Goal: Task Accomplishment & Management: Use online tool/utility

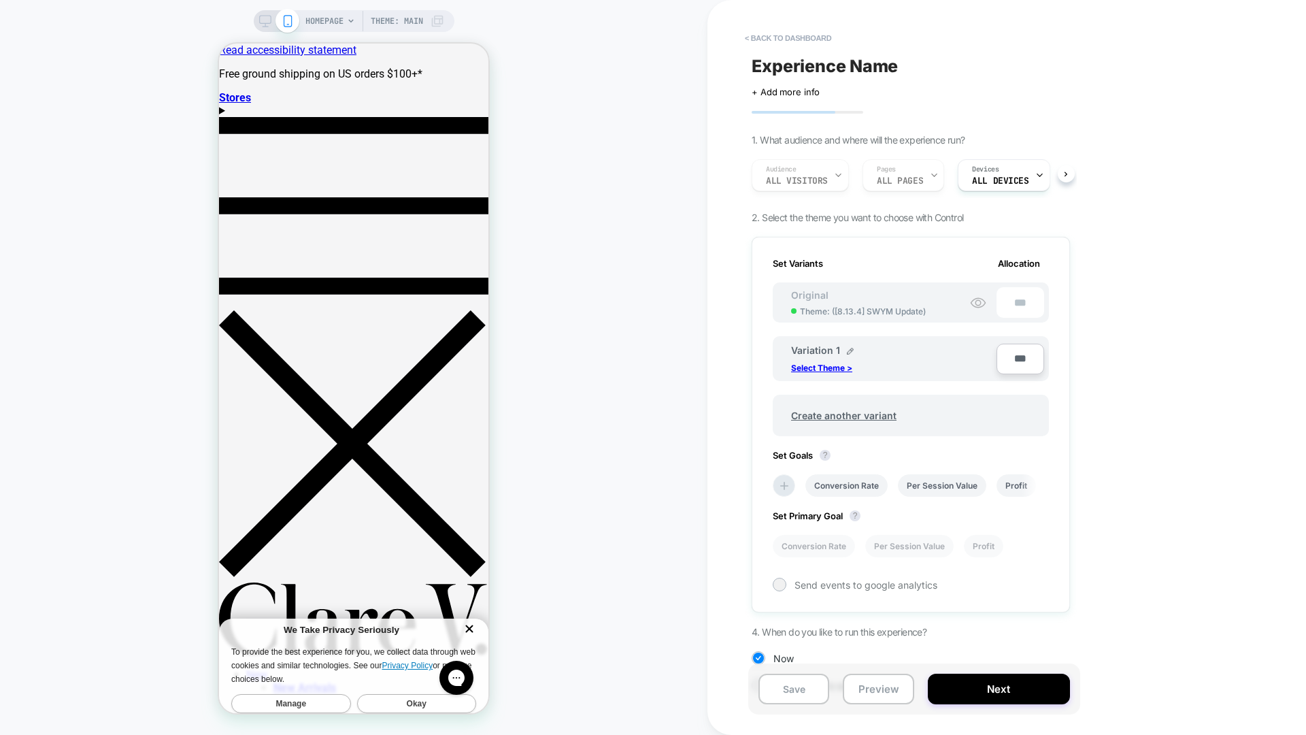
scroll to position [0, 1]
click at [1215, 71] on div "< back to dashboard Experience Name Click to edit experience details + Add more…" at bounding box center [1006, 367] width 599 height 735
click at [1136, 321] on div "< back to dashboard Experience Name Click to edit experience details + Add more…" at bounding box center [1006, 367] width 599 height 735
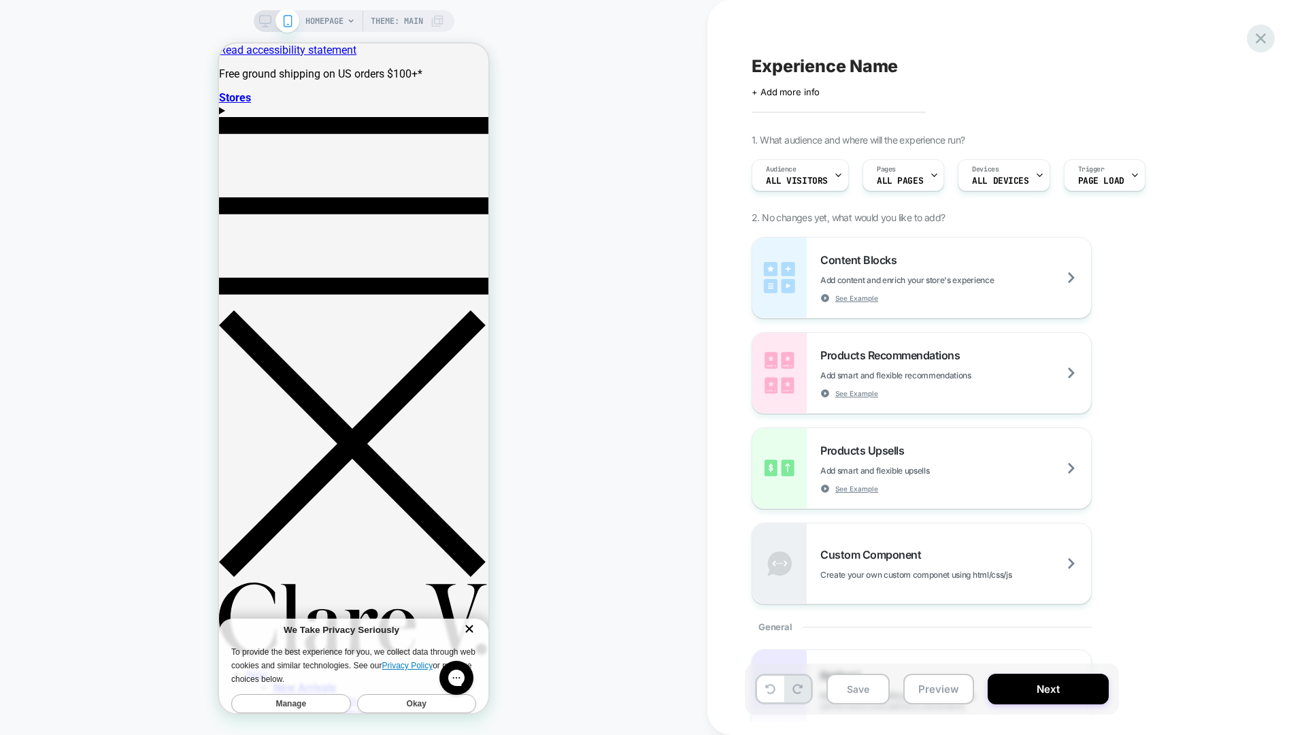
click at [1262, 44] on icon at bounding box center [1261, 38] width 18 height 18
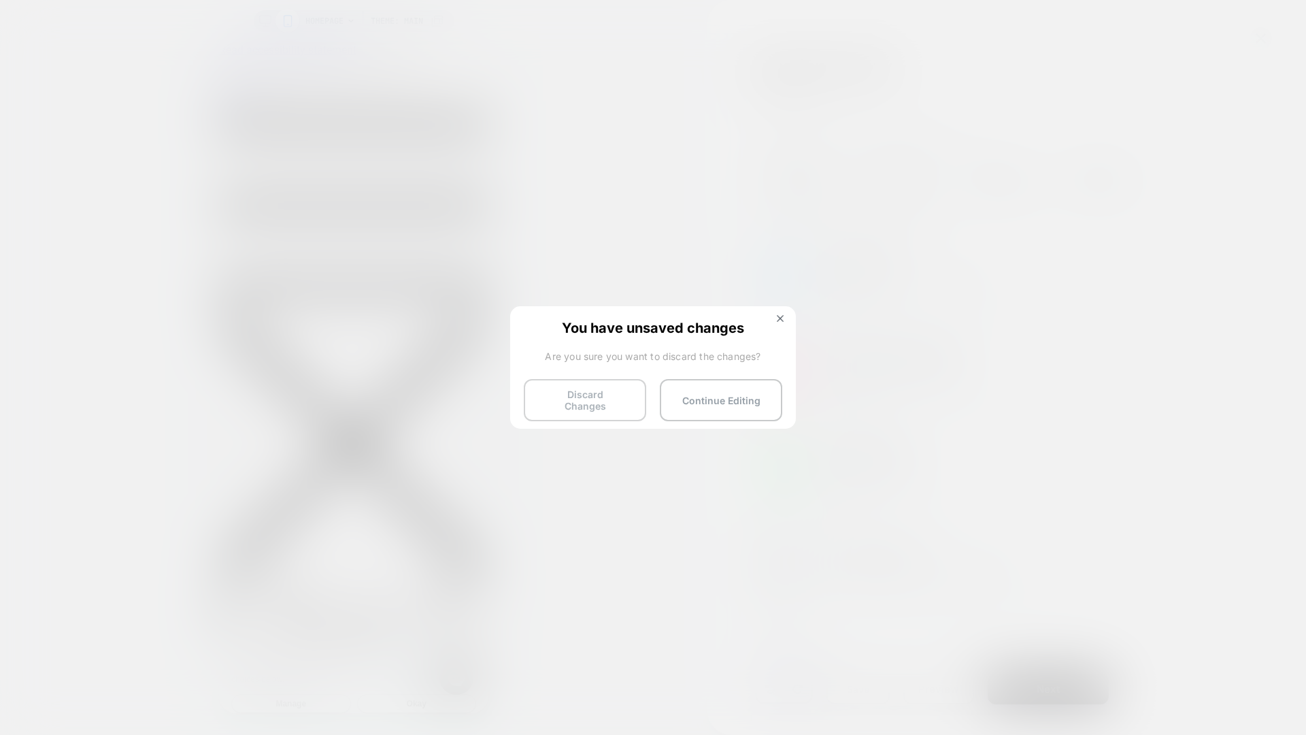
click at [609, 402] on button "Discard Changes" at bounding box center [585, 400] width 122 height 42
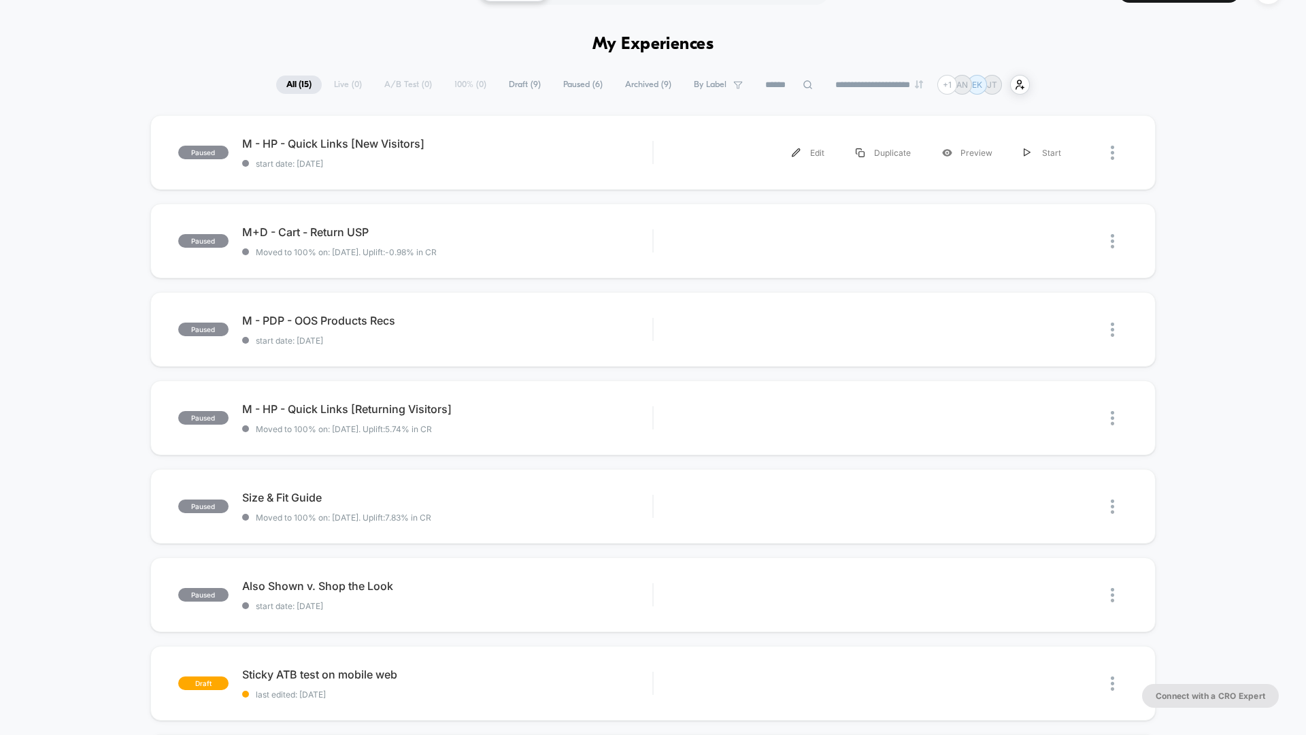
click at [1175, 144] on div "paused M - HP - Quick Links [New Visitors] start date: [DATE] Edit Duplicate Pr…" at bounding box center [653, 674] width 1306 height 1119
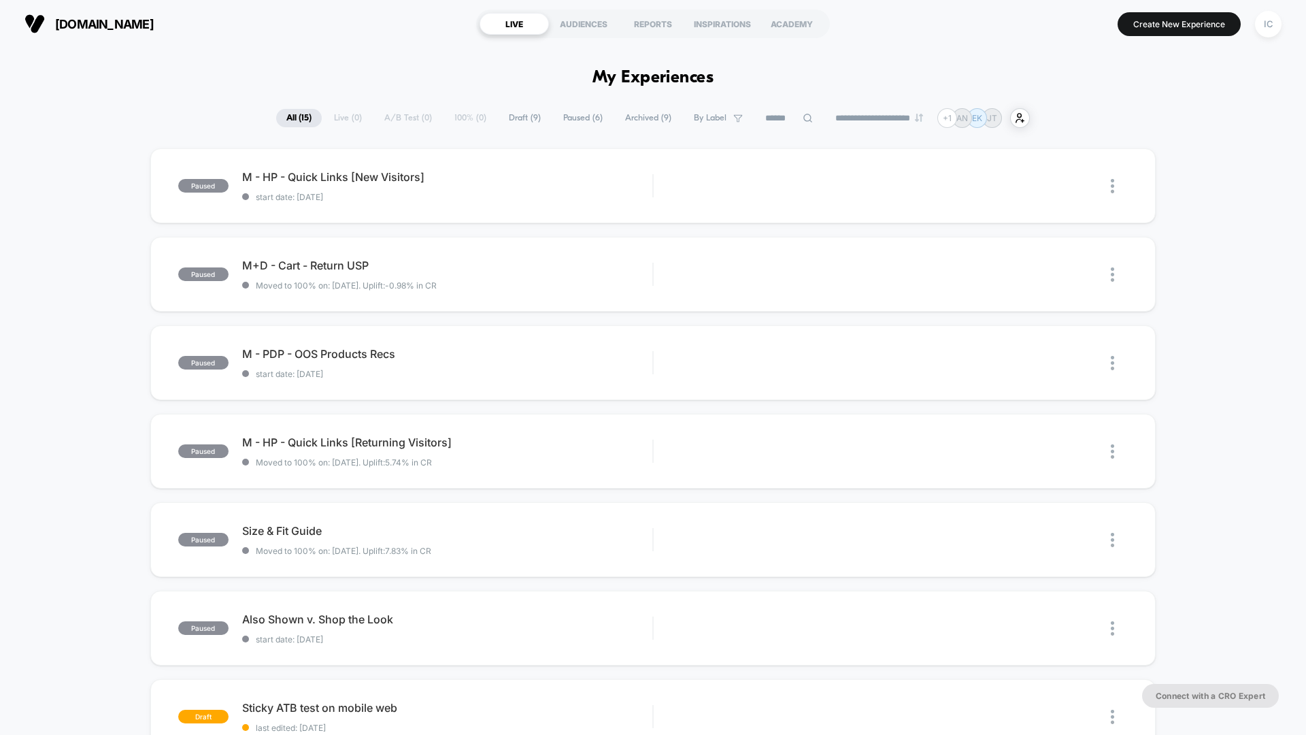
click at [1174, 238] on div "paused M - HP - Quick Links [New Visitors] start date: [DATE] Edit Duplicate Pr…" at bounding box center [653, 707] width 1306 height 1119
click at [1194, 33] on button "Create New Experience" at bounding box center [1179, 24] width 123 height 24
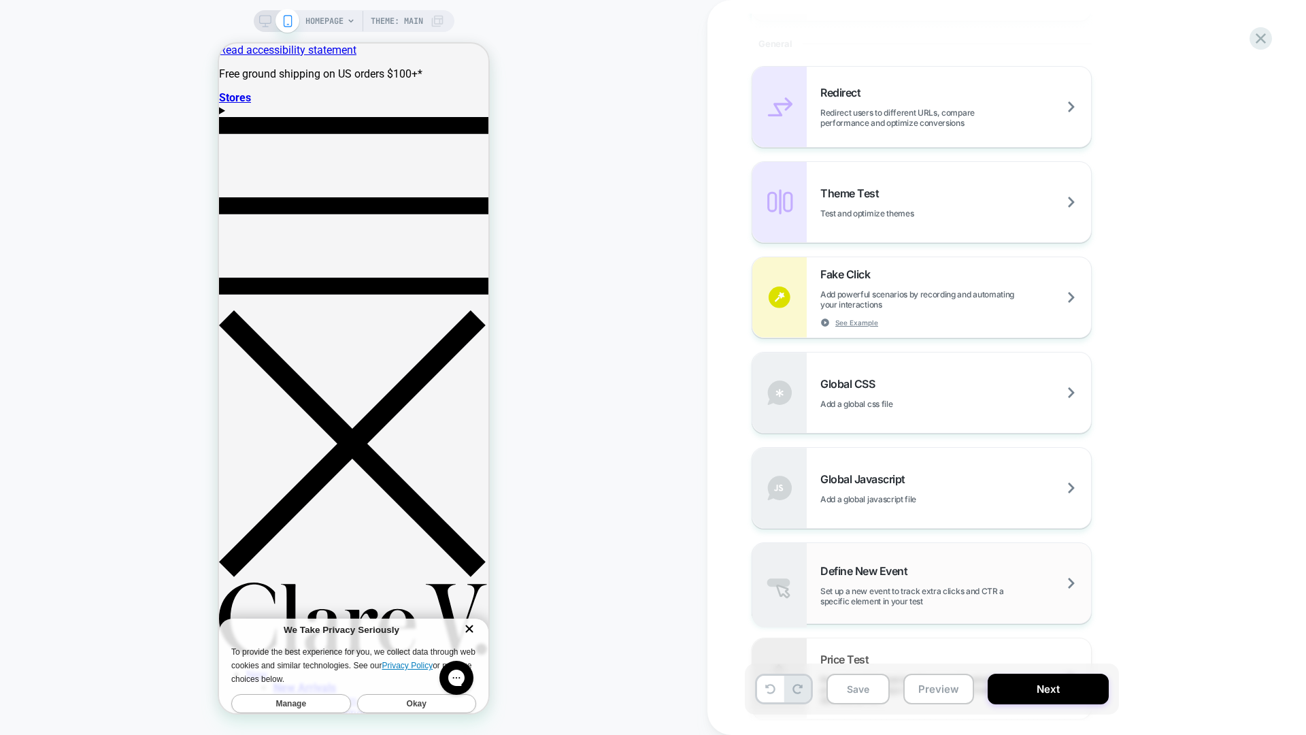
scroll to position [479, 0]
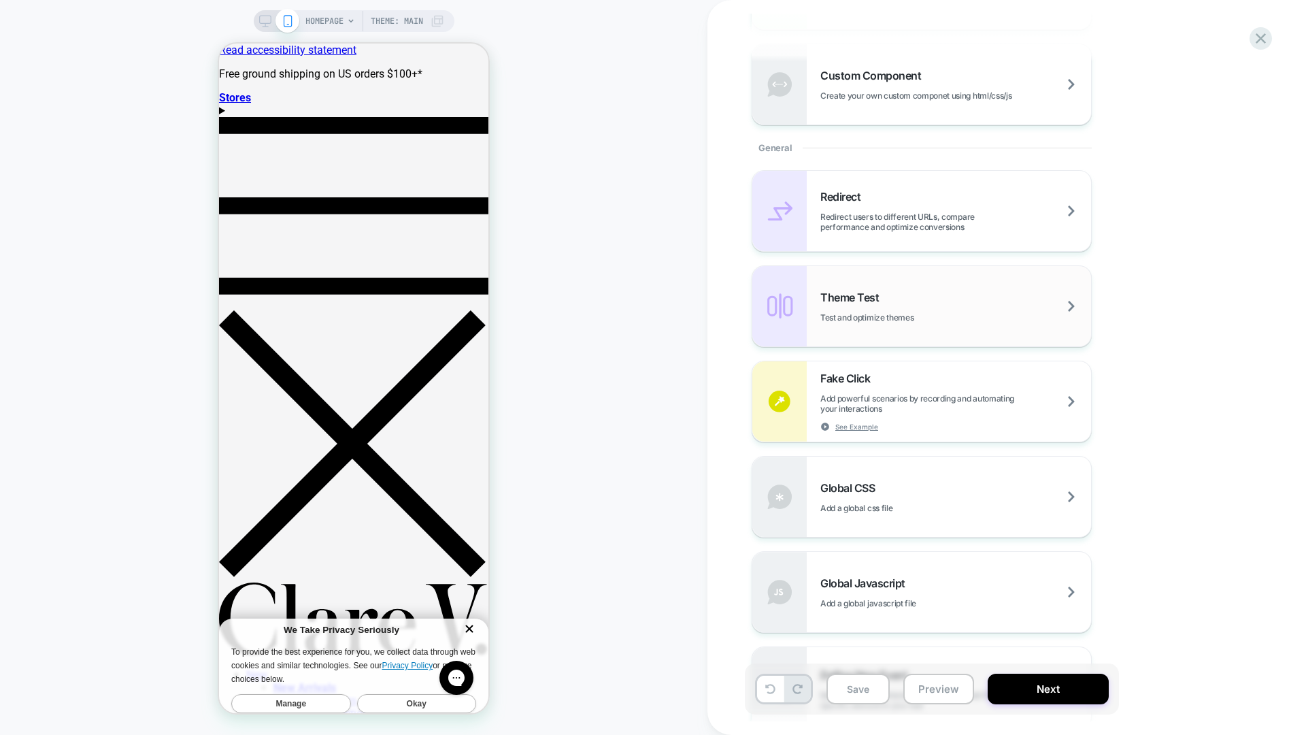
click at [960, 300] on div "Theme Test Test and optimize themes" at bounding box center [955, 306] width 271 height 32
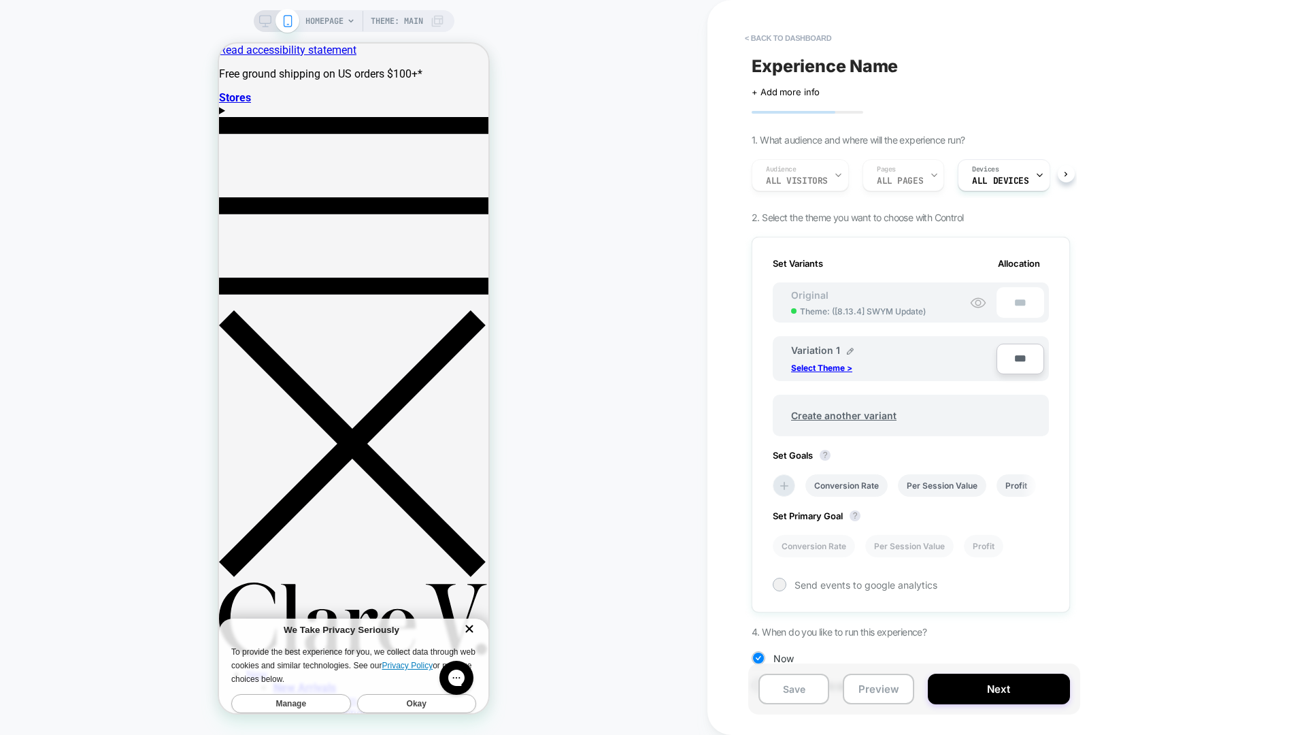
scroll to position [0, 1]
click at [835, 369] on p "Select Theme >" at bounding box center [821, 368] width 61 height 10
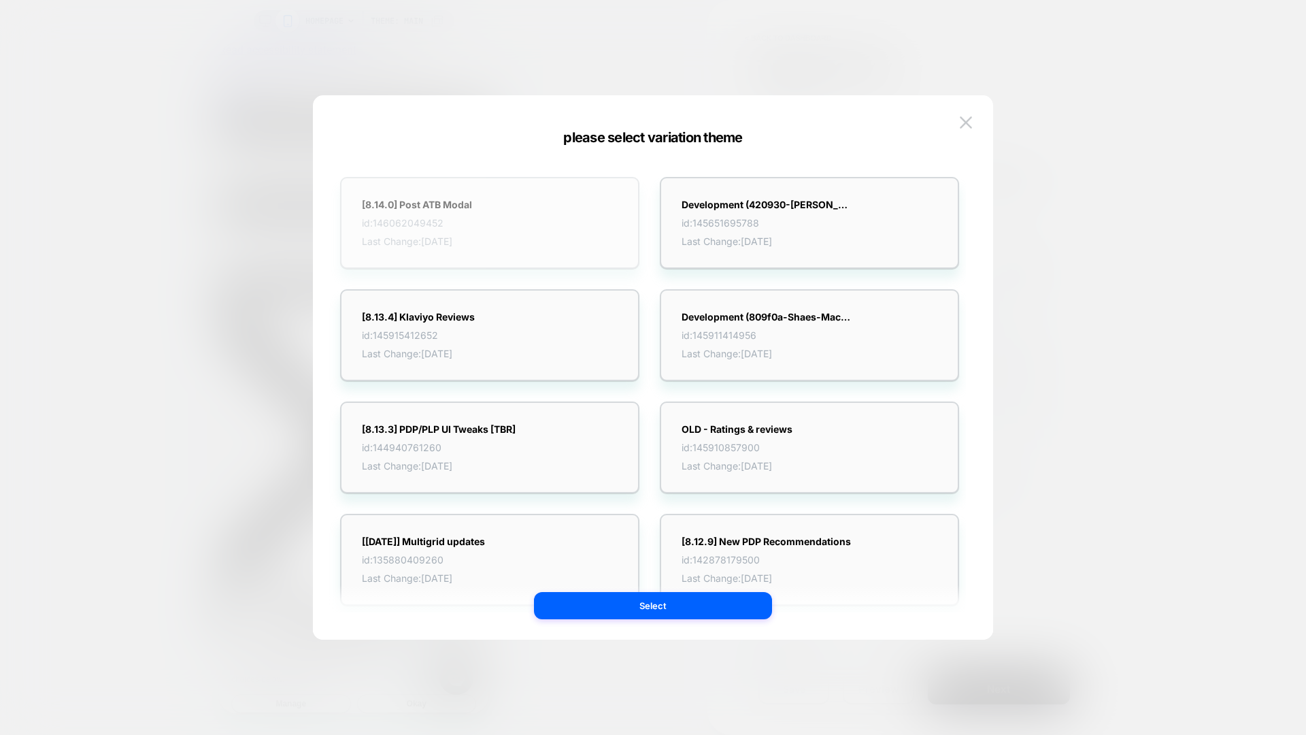
click at [565, 229] on div "[8.14.0] Post ATB Modal id: 146062049452 Last Change: [DATE]" at bounding box center [489, 223] width 299 height 92
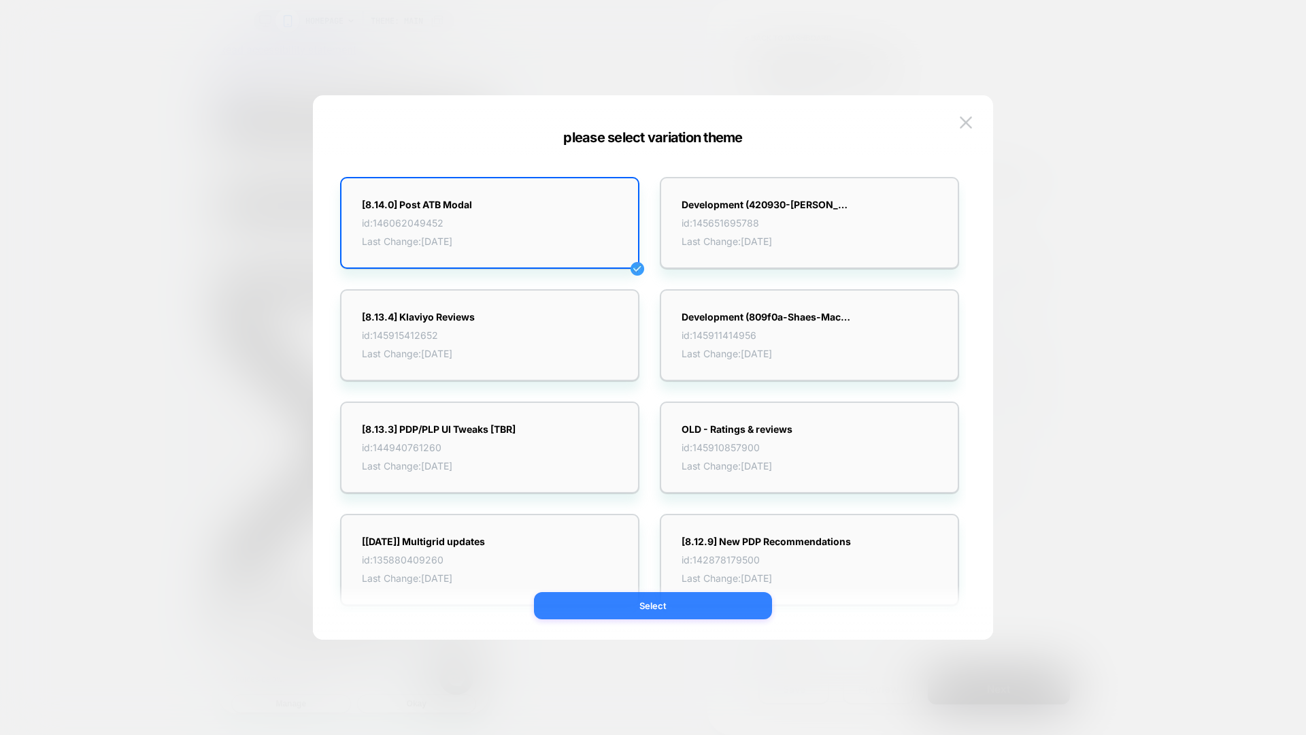
click at [707, 606] on button "Select" at bounding box center [653, 605] width 238 height 27
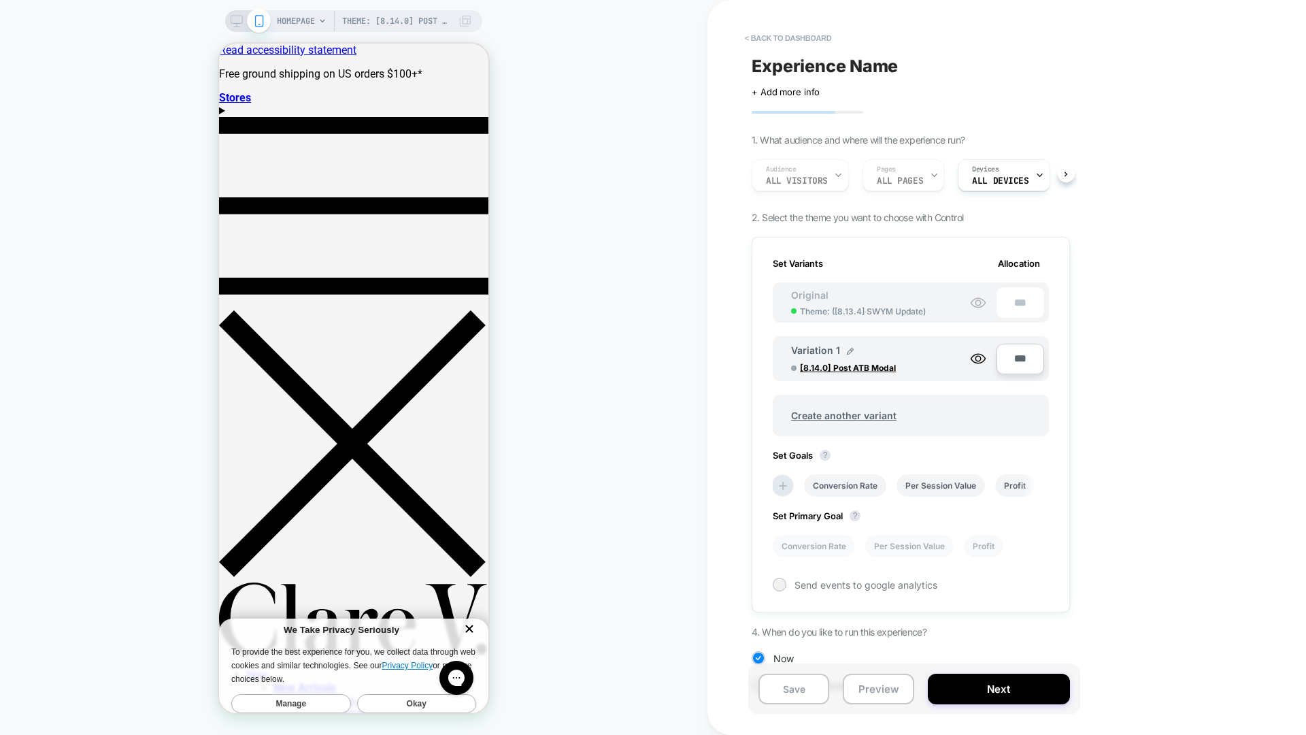
scroll to position [0, 5]
click at [1053, 490] on div "Set Variants Allocation Original Theme: ( [8.13.4] SWYM Update ) *** Variation …" at bounding box center [911, 424] width 318 height 375
click at [1048, 487] on div "Set Variants Allocation Original Theme: ( [8.13.4] SWYM Update ) *** Variation …" at bounding box center [911, 424] width 318 height 375
click at [1035, 487] on div "Conversion Rate Per Session Value Profit" at bounding box center [904, 485] width 276 height 36
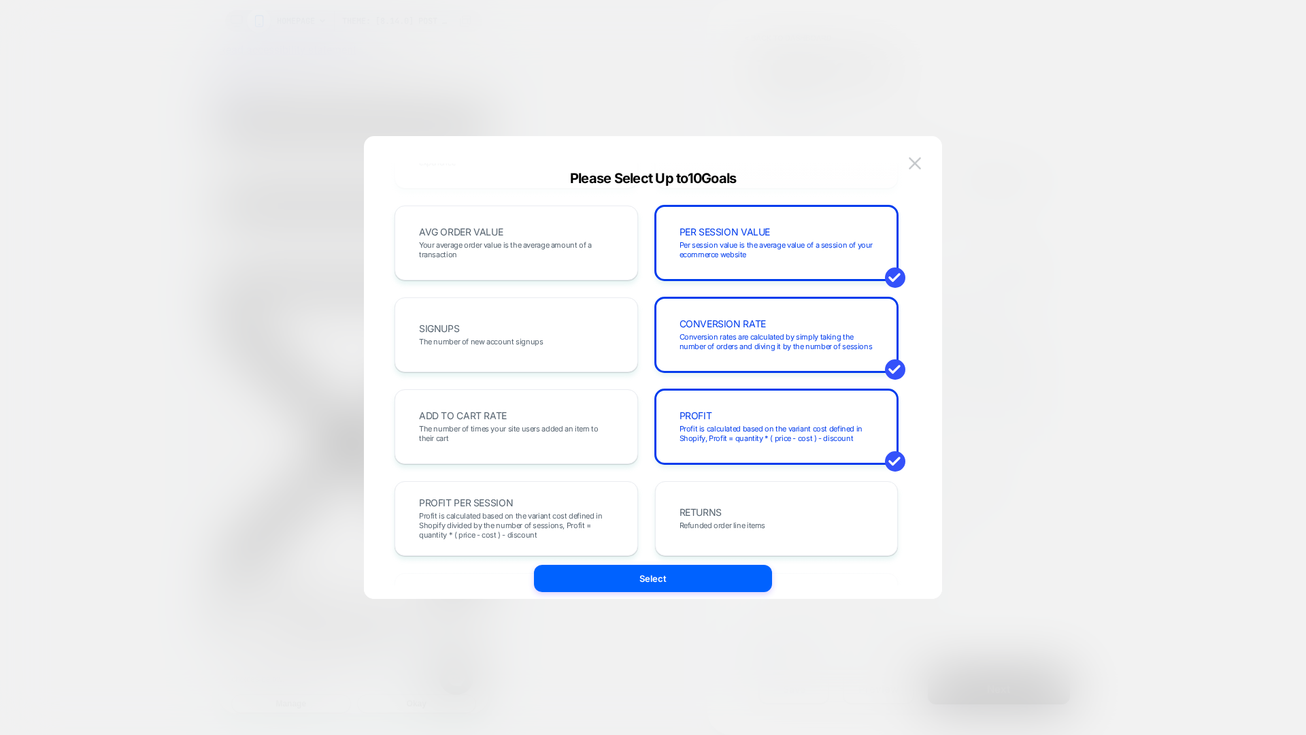
scroll to position [90, 0]
click at [916, 165] on img at bounding box center [915, 163] width 12 height 12
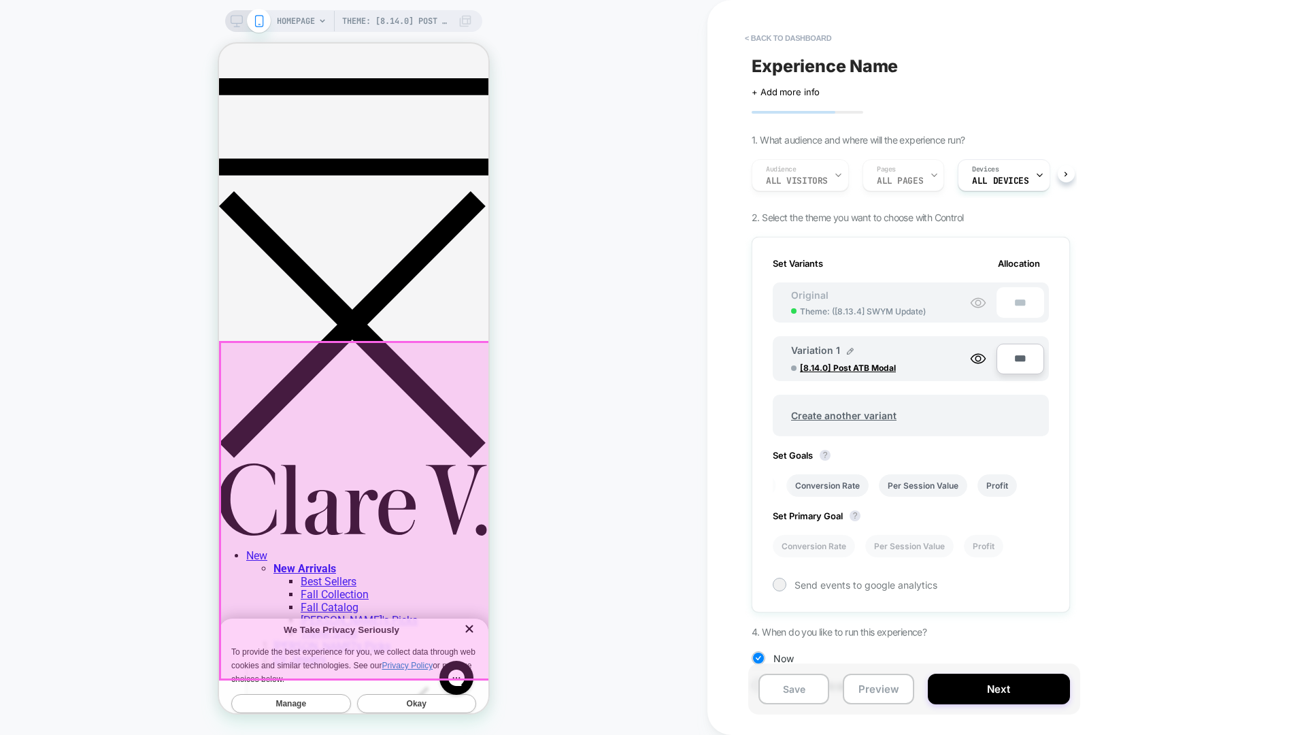
scroll to position [0, 0]
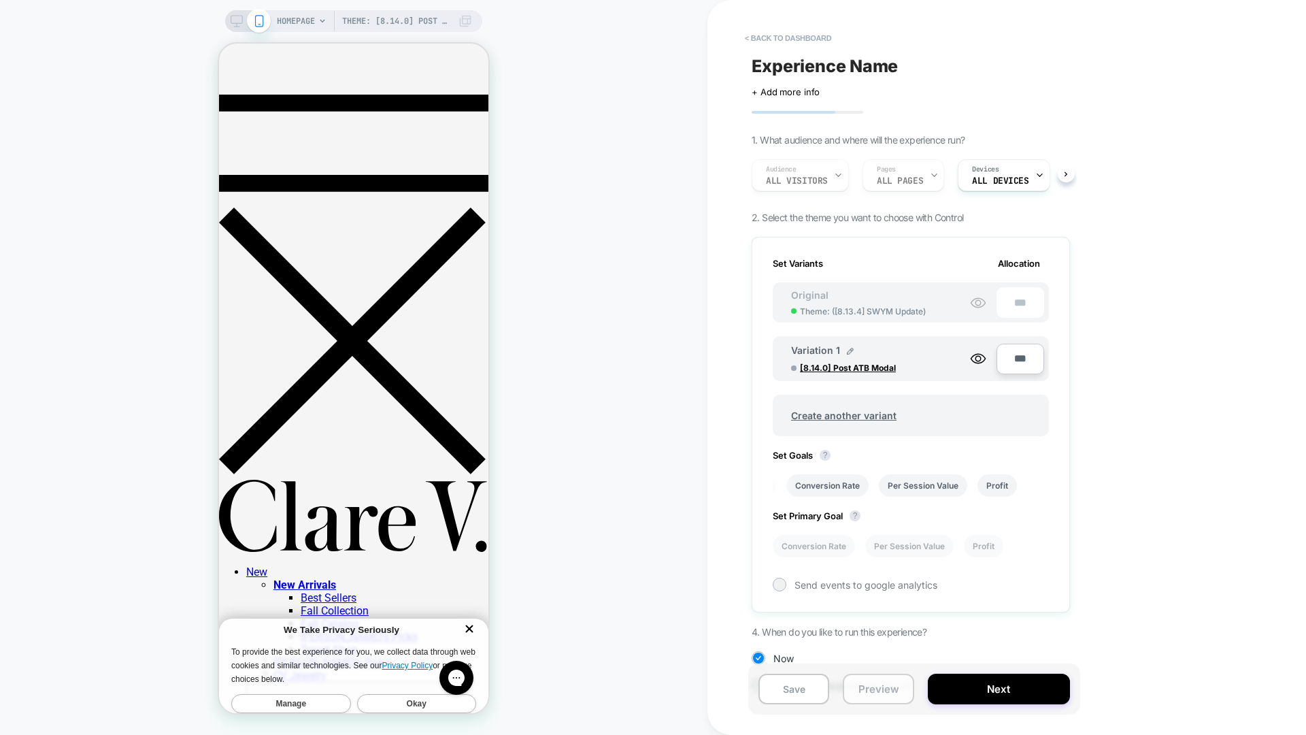
click at [868, 683] on button "Preview" at bounding box center [878, 688] width 71 height 31
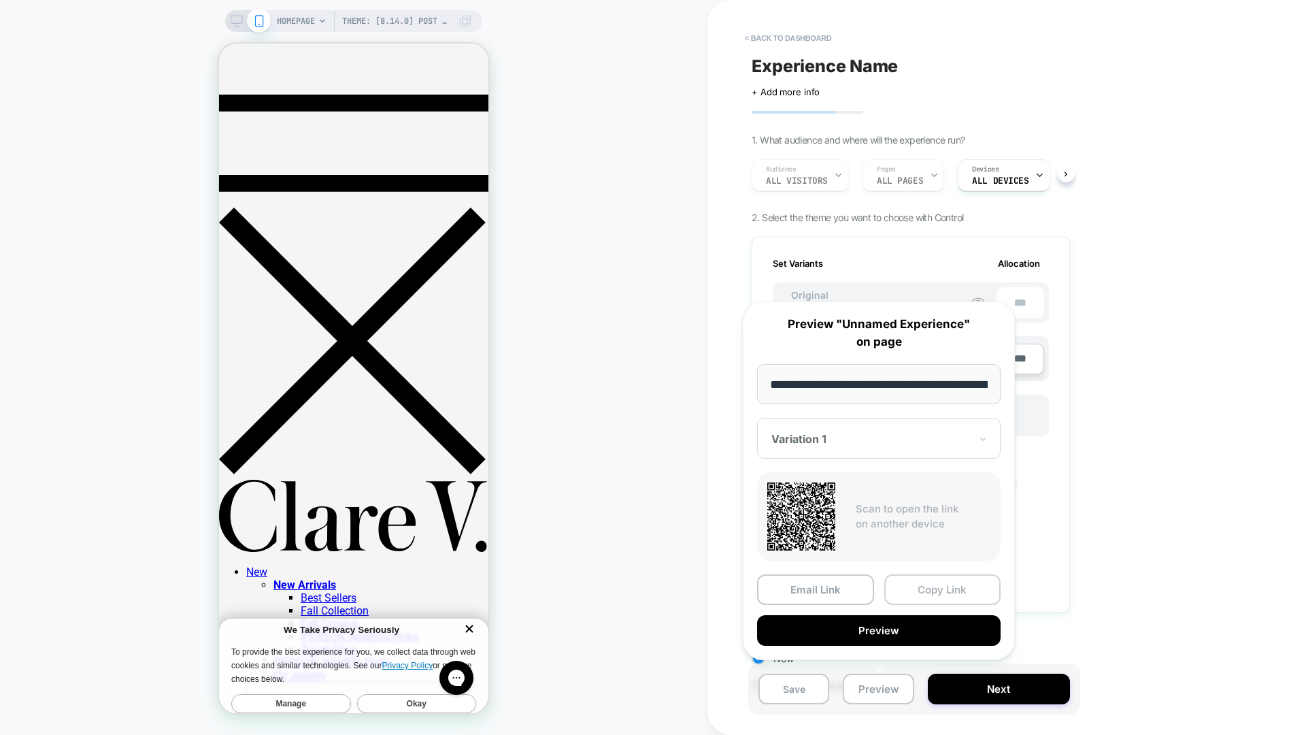
click at [978, 597] on button "Copy Link" at bounding box center [942, 589] width 117 height 31
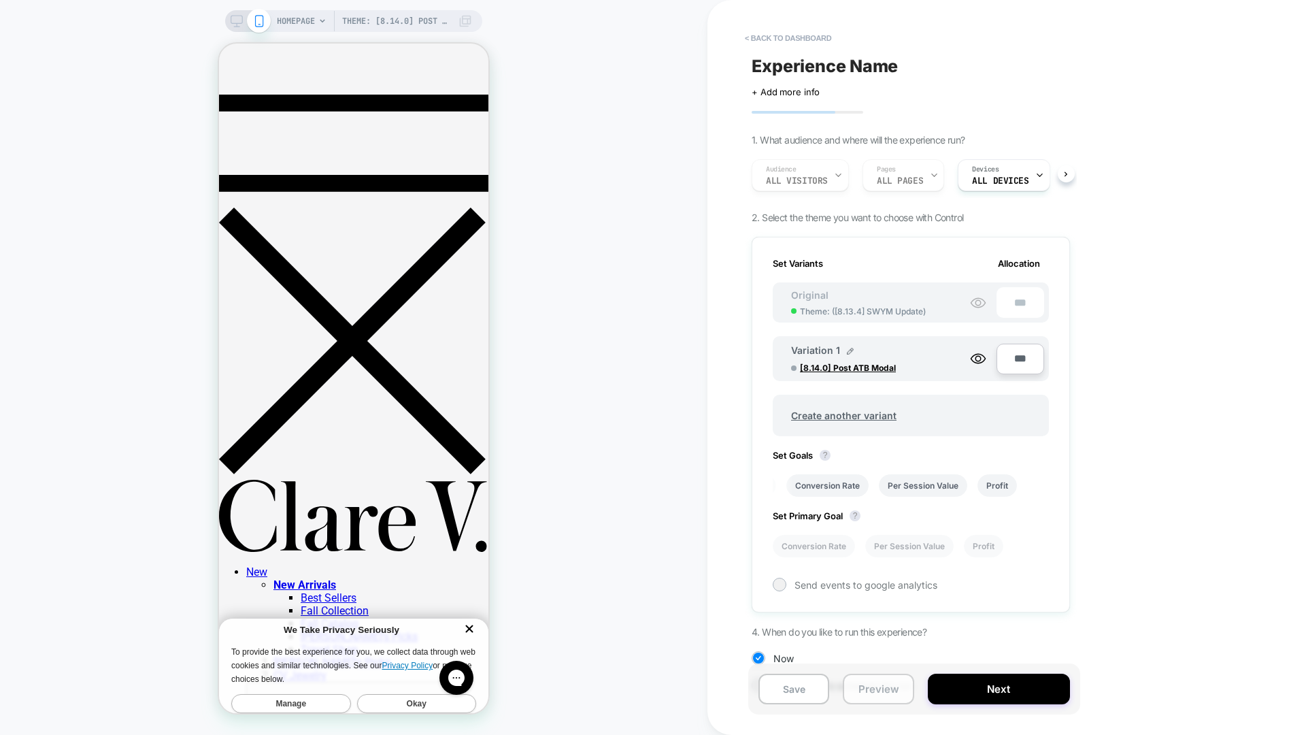
click at [888, 685] on button "Preview" at bounding box center [878, 688] width 71 height 31
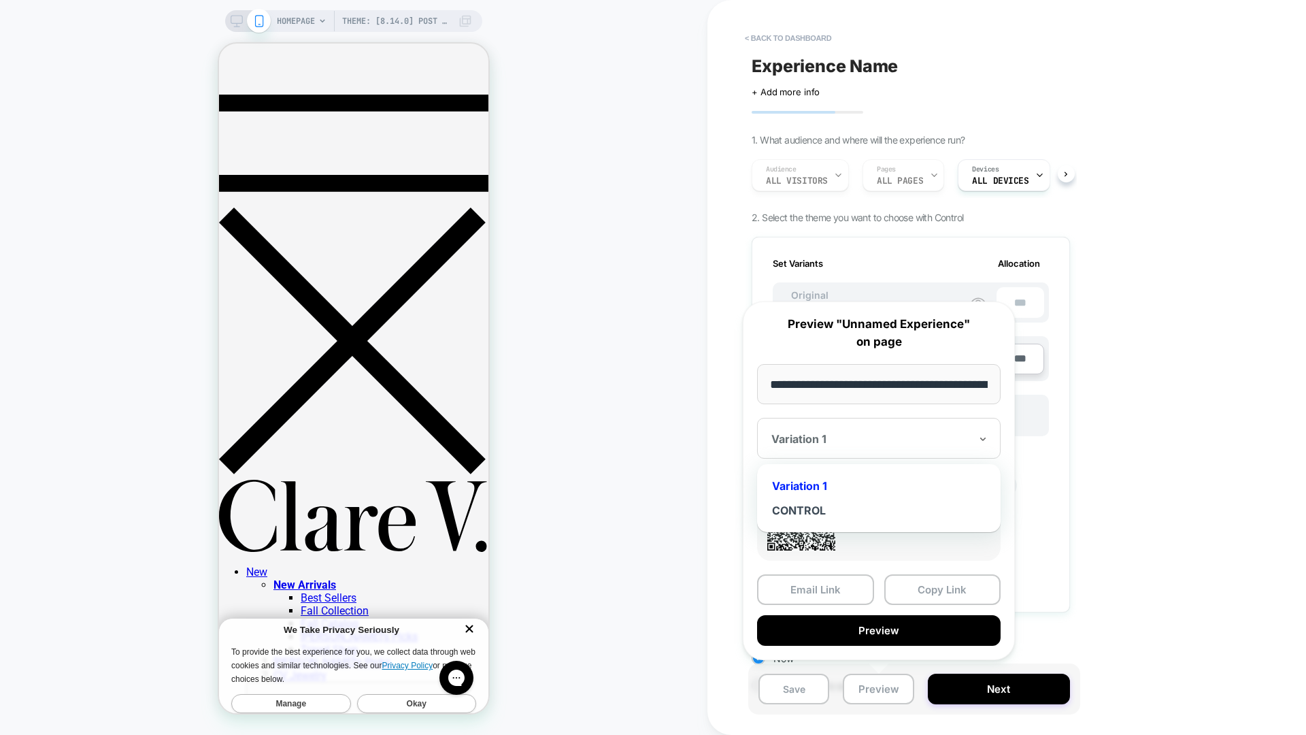
click at [945, 434] on div at bounding box center [870, 439] width 199 height 14
click at [913, 433] on div at bounding box center [870, 439] width 199 height 14
click at [1163, 272] on div "< back to dashboard Experience Name Click to edit experience details + Add more…" at bounding box center [1006, 367] width 599 height 735
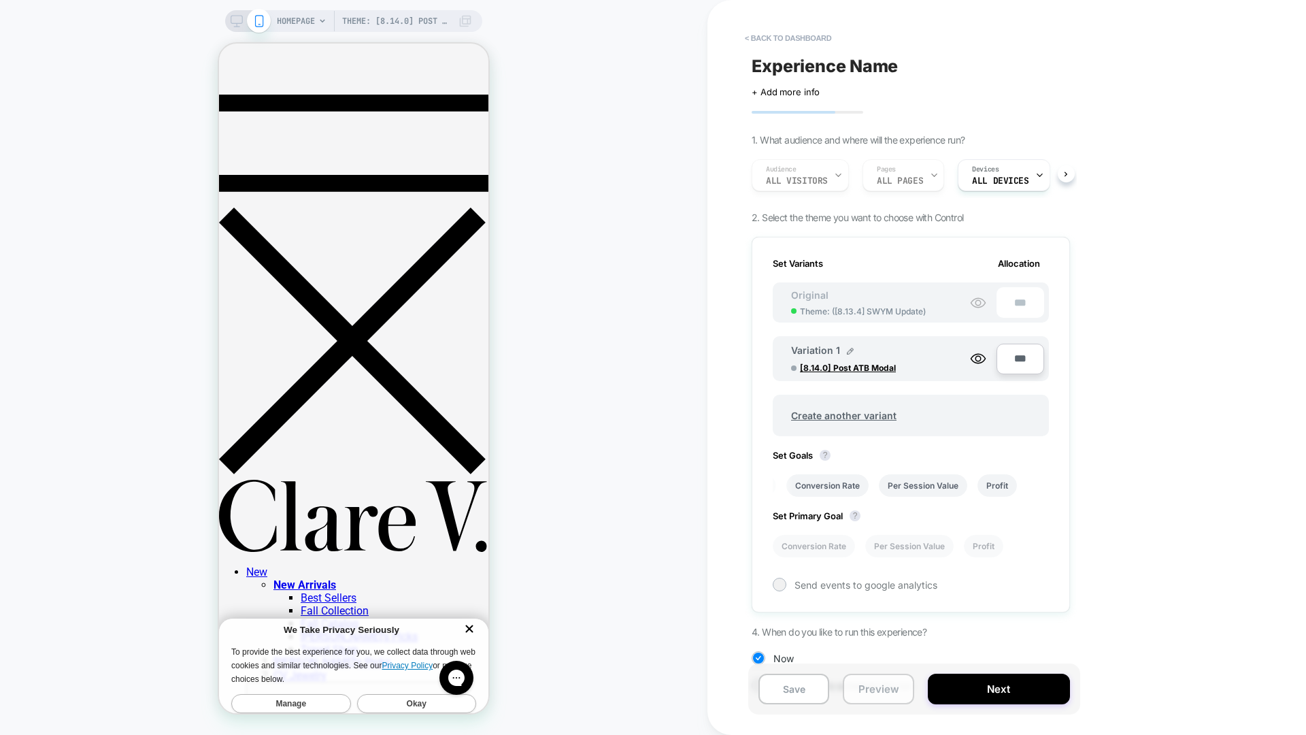
click at [888, 678] on button "Preview" at bounding box center [878, 688] width 71 height 31
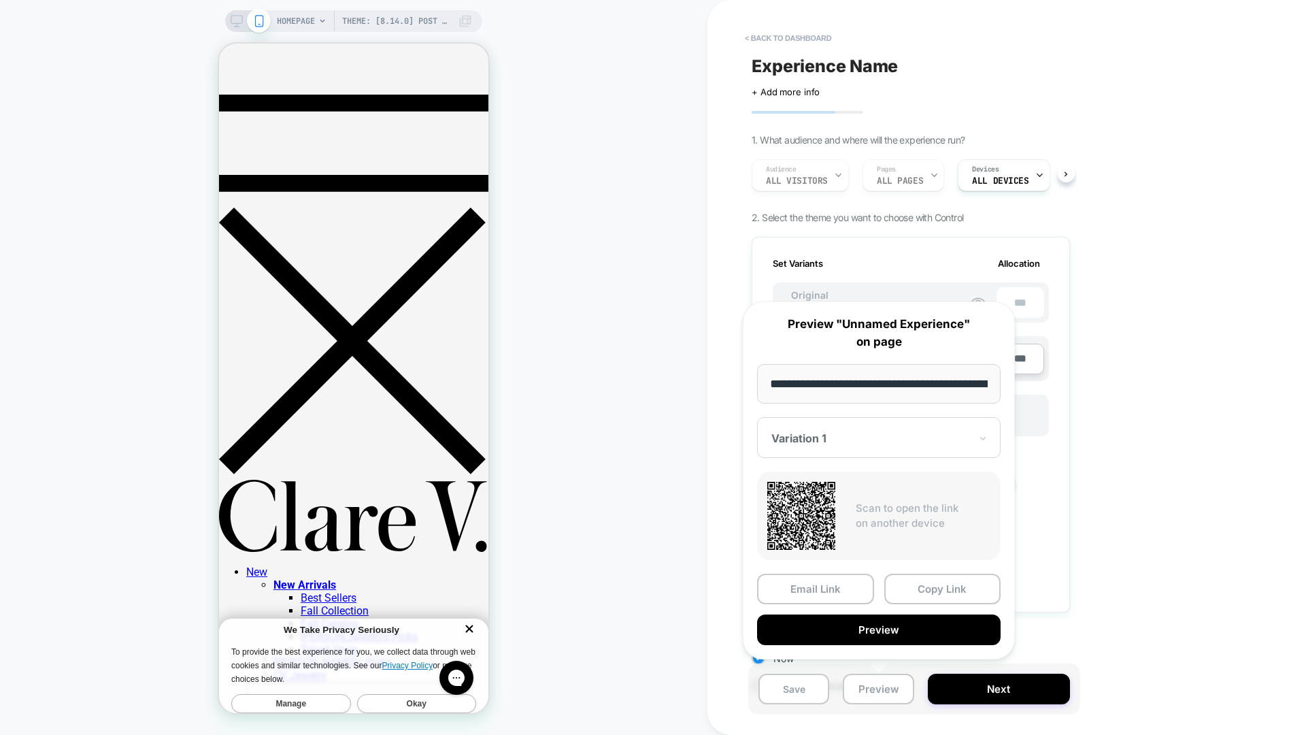
scroll to position [0, 105]
click at [914, 379] on input "**********" at bounding box center [879, 384] width 244 height 40
click at [976, 597] on button "Copy Link" at bounding box center [942, 589] width 117 height 31
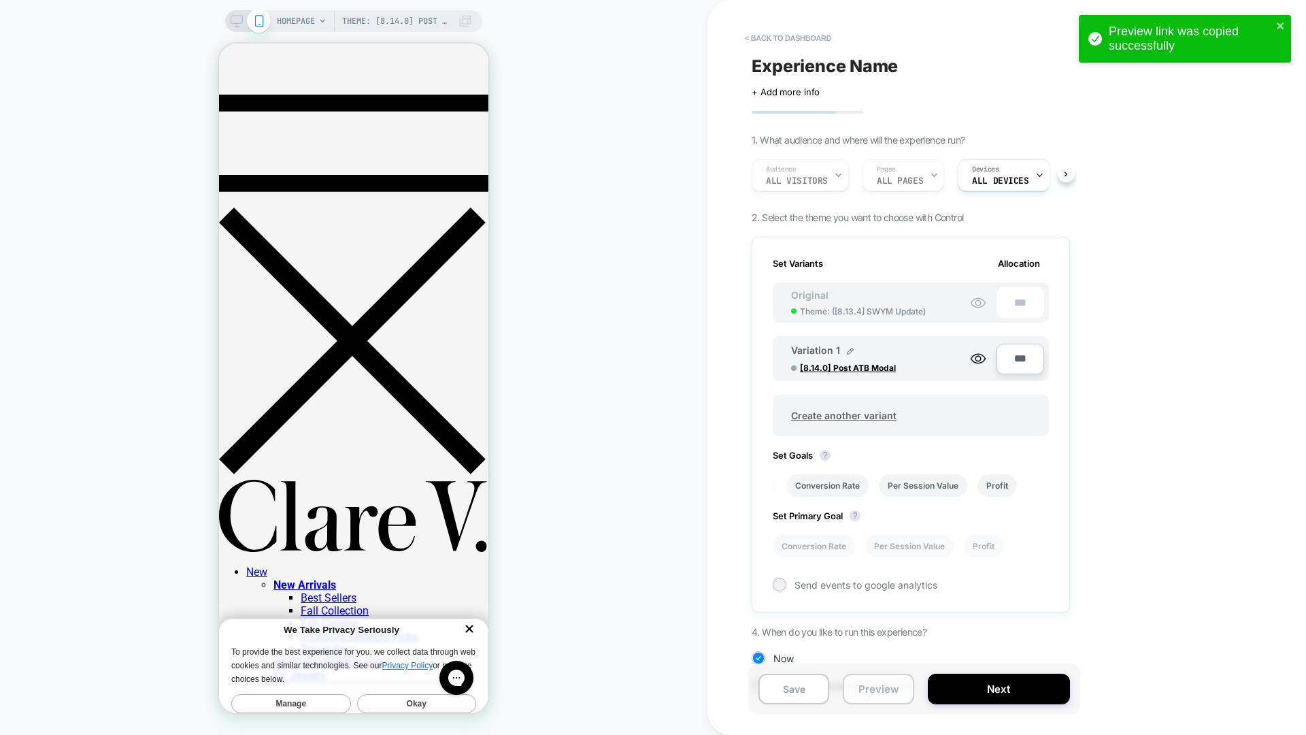
click at [888, 683] on button "Preview" at bounding box center [878, 688] width 71 height 31
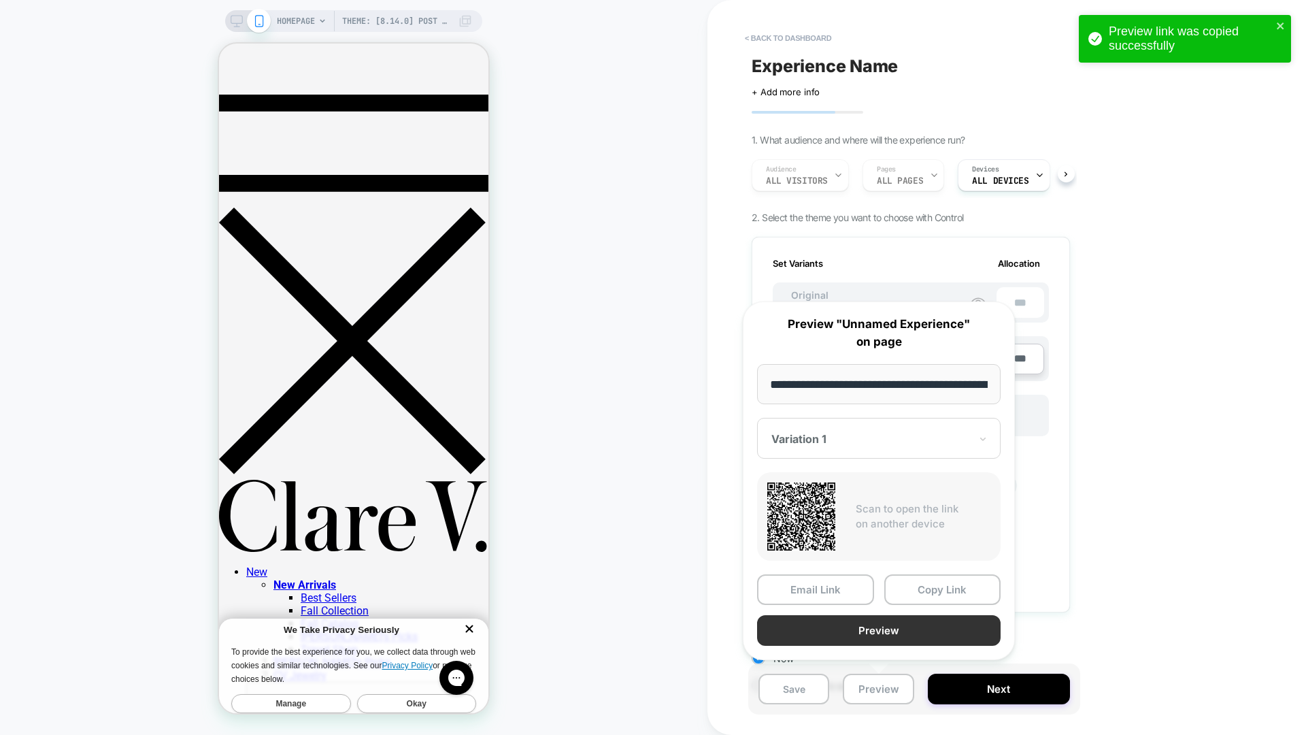
click at [907, 636] on button "Preview" at bounding box center [879, 630] width 244 height 31
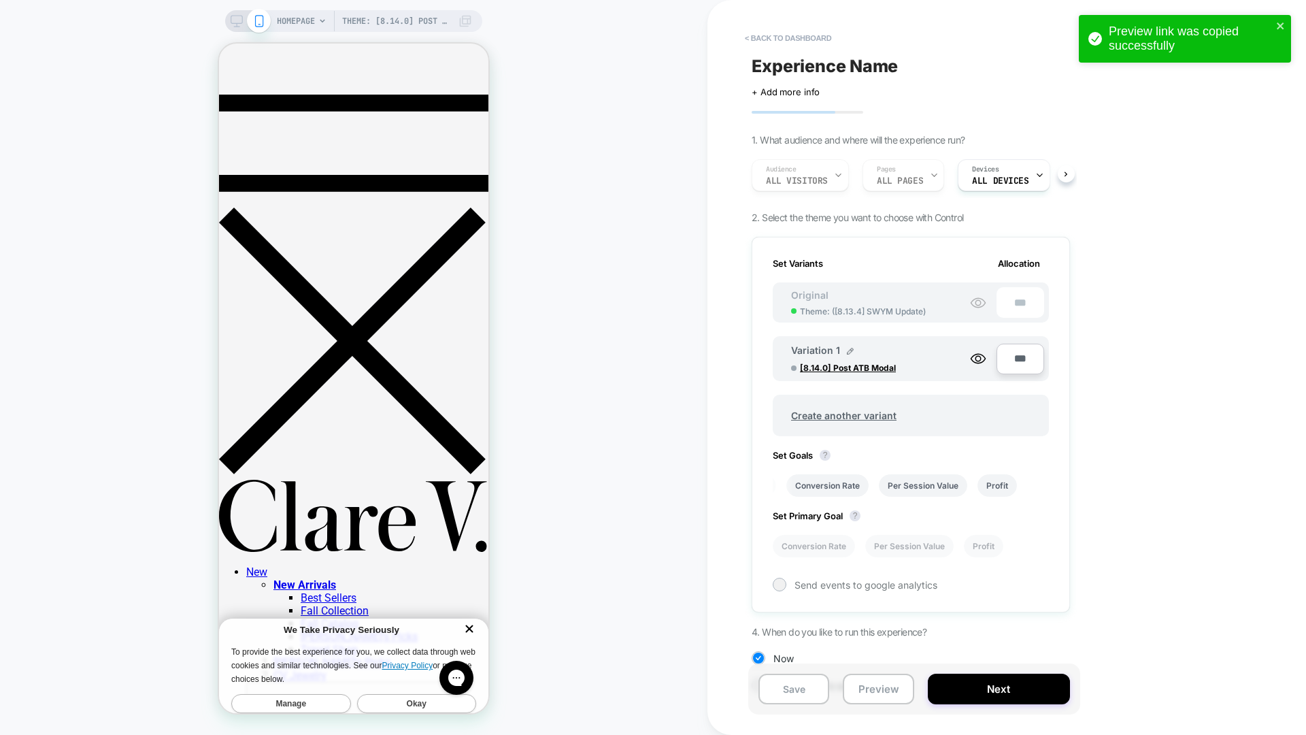
click at [1140, 481] on div "< back to dashboard Experience Name Click to edit experience details + Add more…" at bounding box center [1006, 367] width 599 height 735
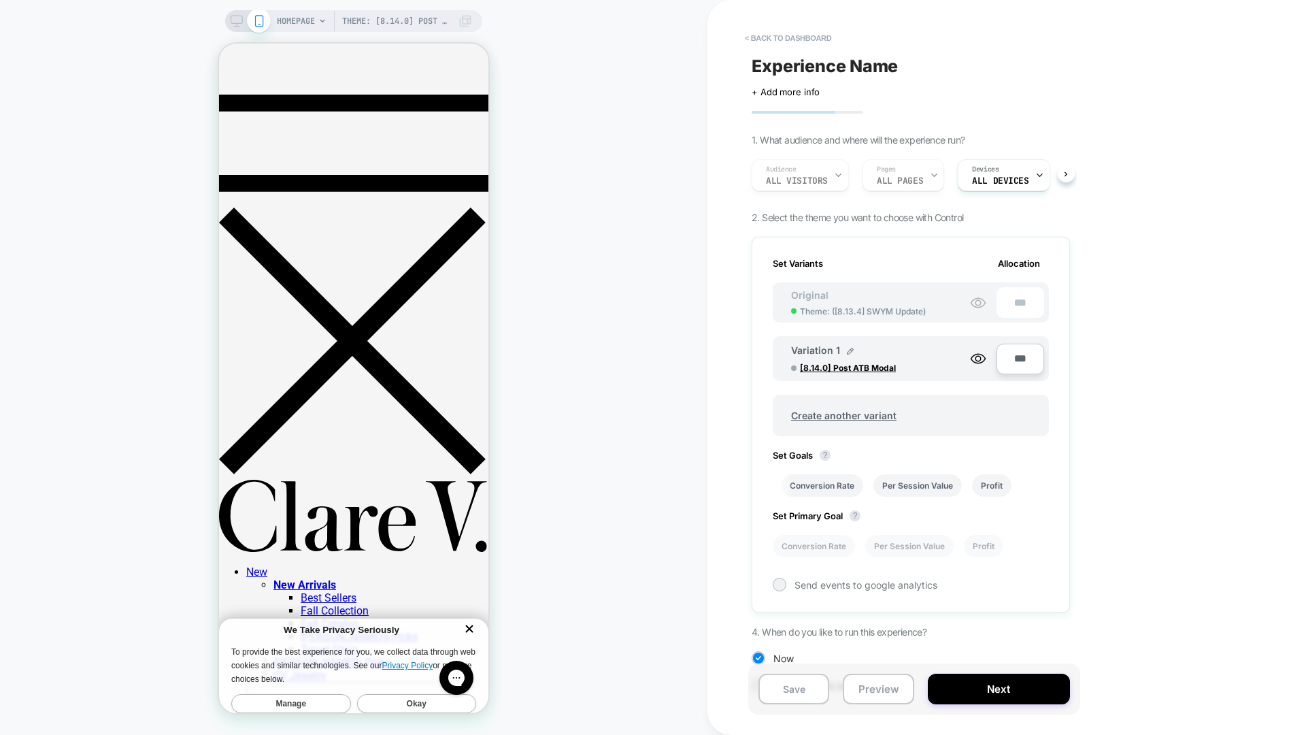
click at [862, 71] on span "Experience Name" at bounding box center [825, 66] width 146 height 20
type textarea "**********"
click at [937, 67] on icon at bounding box center [943, 66] width 17 height 17
click at [794, 91] on span "+ Add more info" at bounding box center [786, 91] width 68 height 11
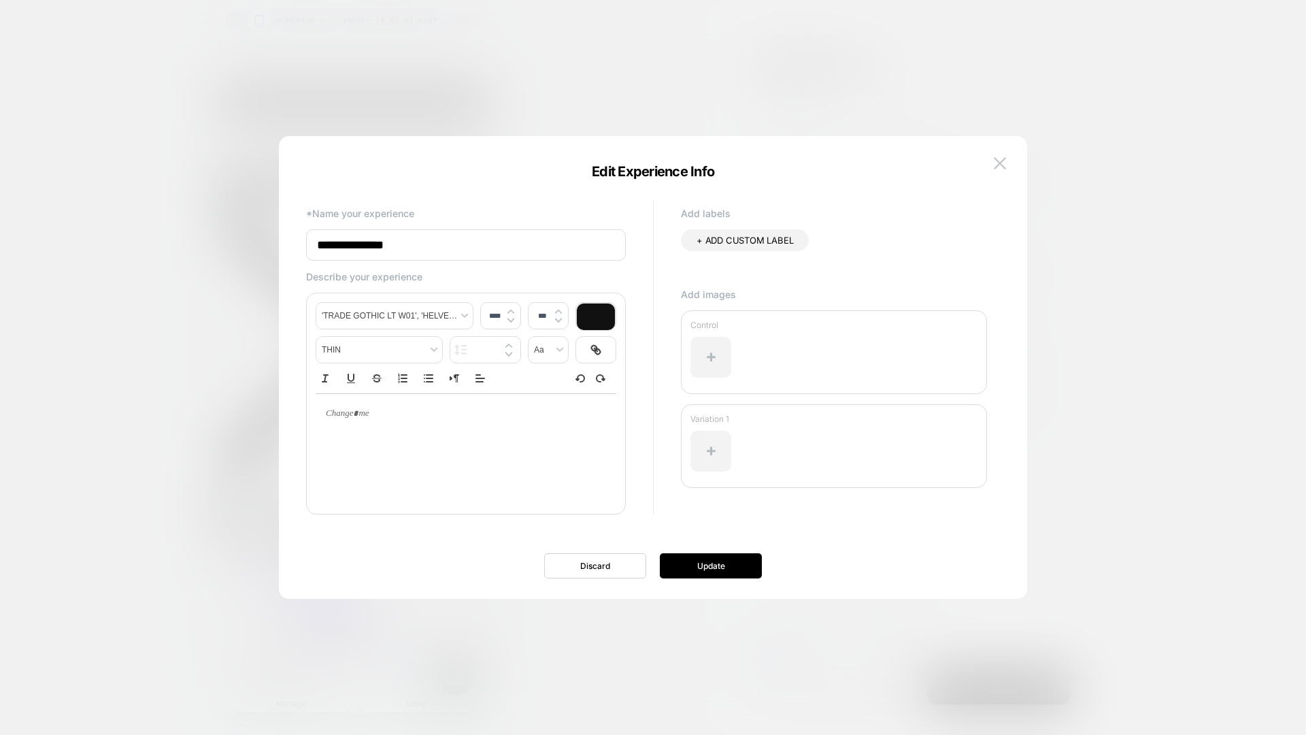
type input "**********"
click at [694, 572] on button "Update" at bounding box center [711, 565] width 102 height 25
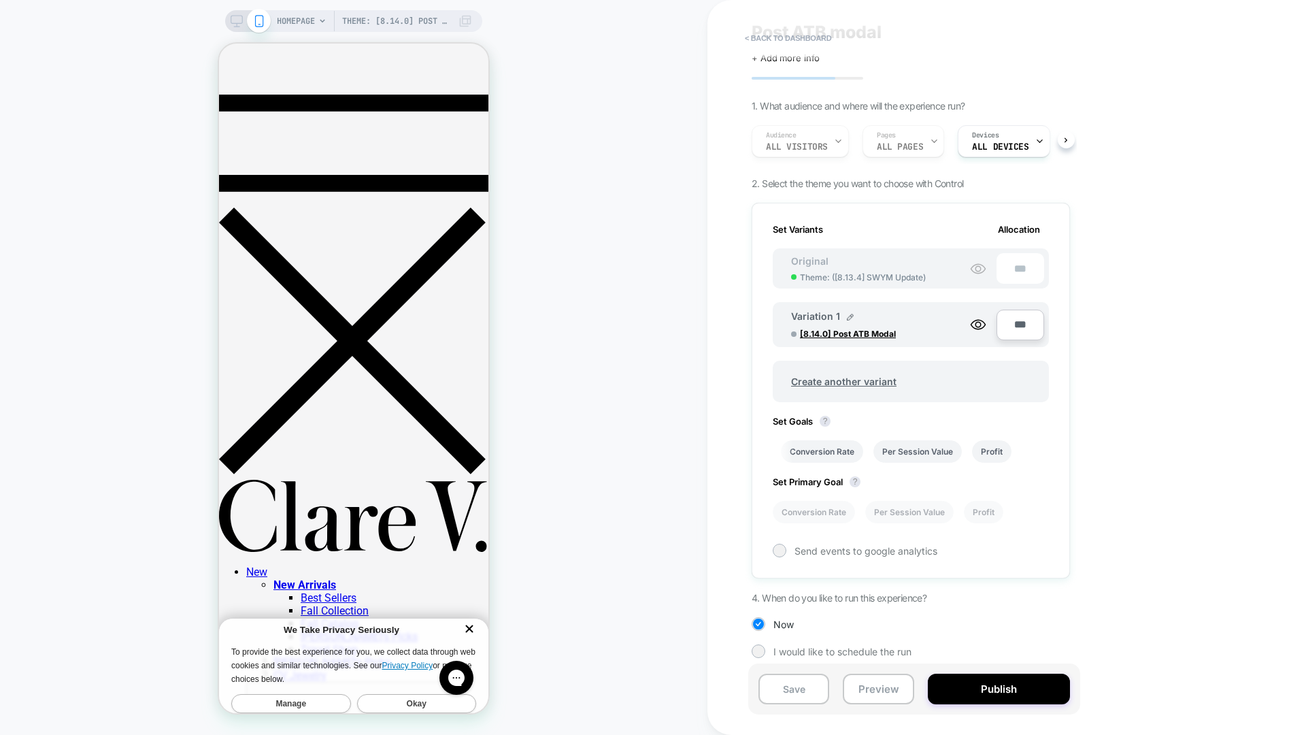
scroll to position [39, 0]
click at [809, 447] on li "Conversion Rate" at bounding box center [822, 446] width 82 height 22
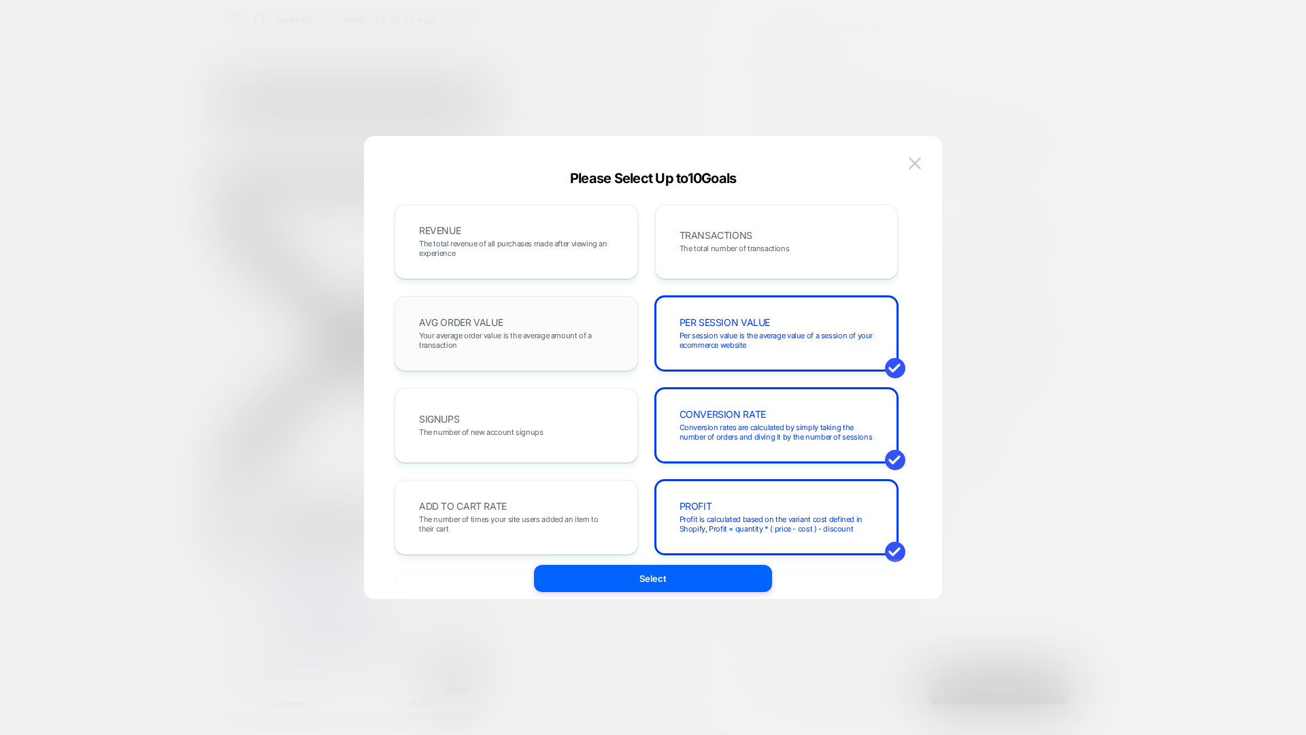
click at [473, 334] on span "Your average order value is the average amount of a transaction" at bounding box center [516, 340] width 195 height 19
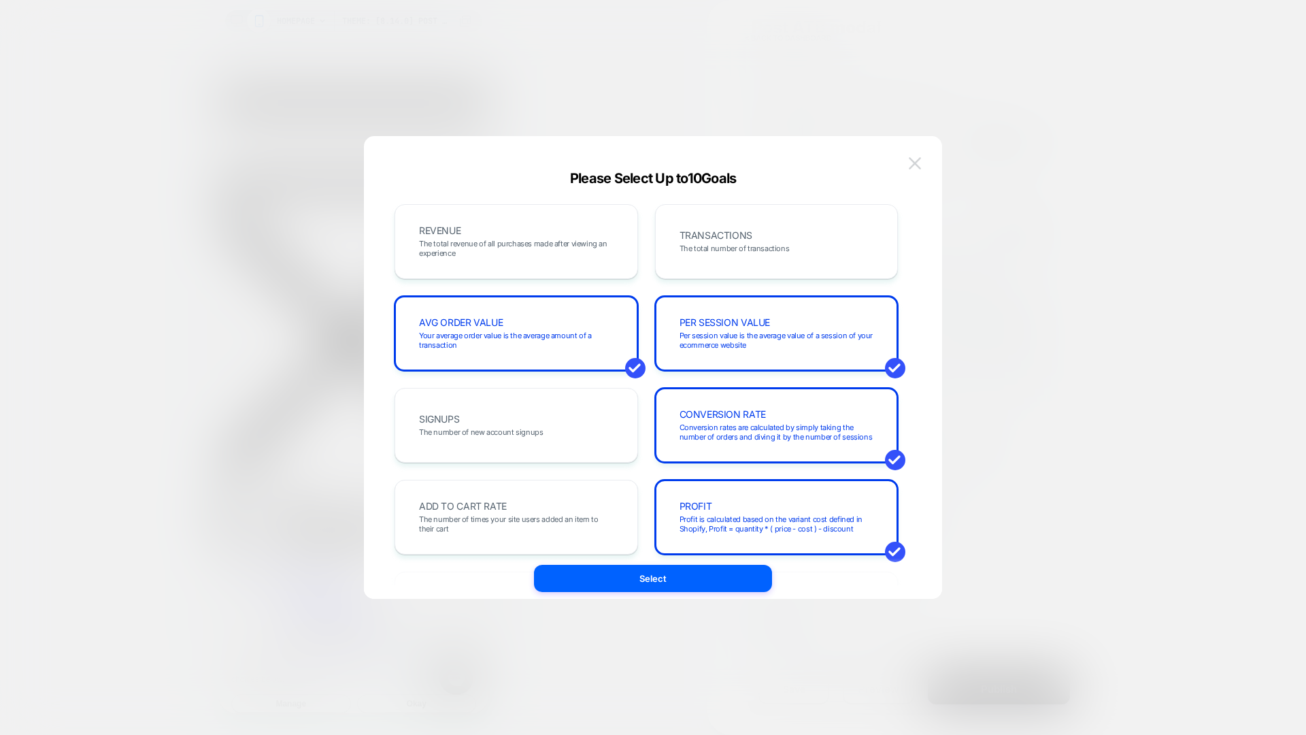
click at [922, 166] on button at bounding box center [915, 163] width 20 height 20
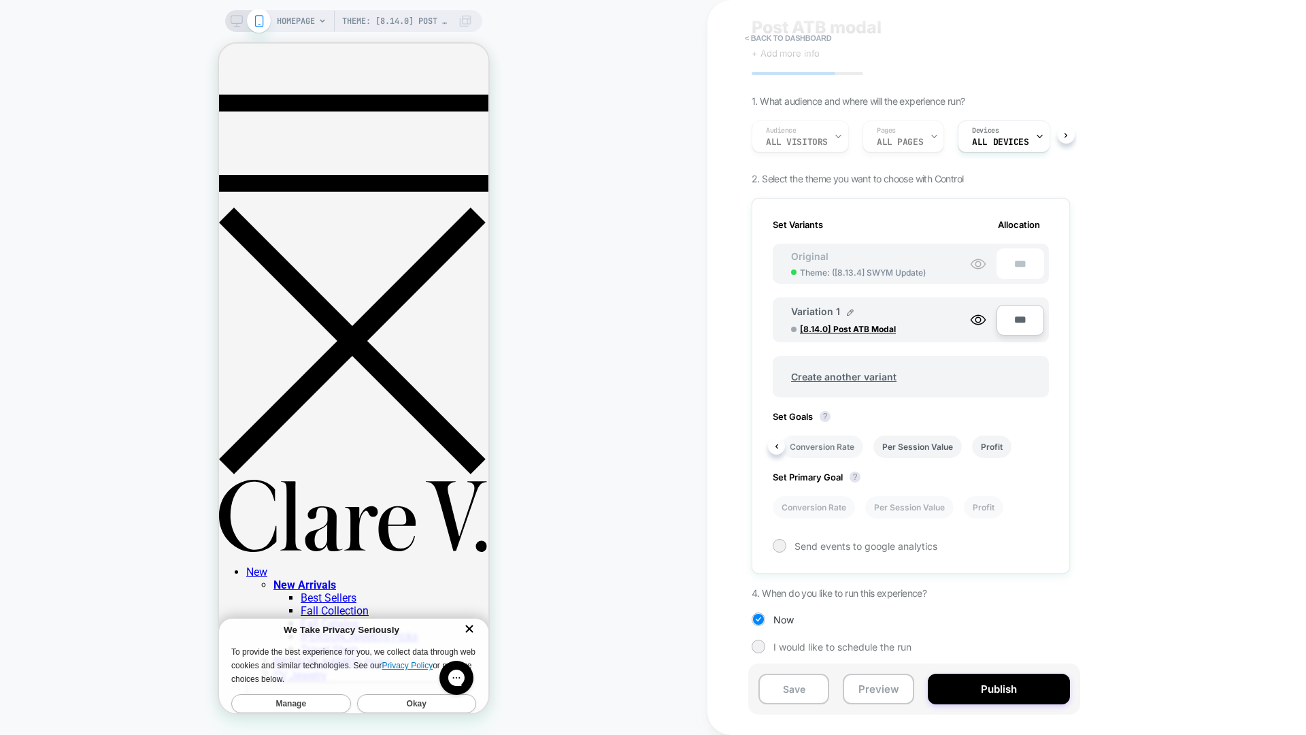
click at [835, 449] on li "Conversion Rate" at bounding box center [822, 446] width 82 height 22
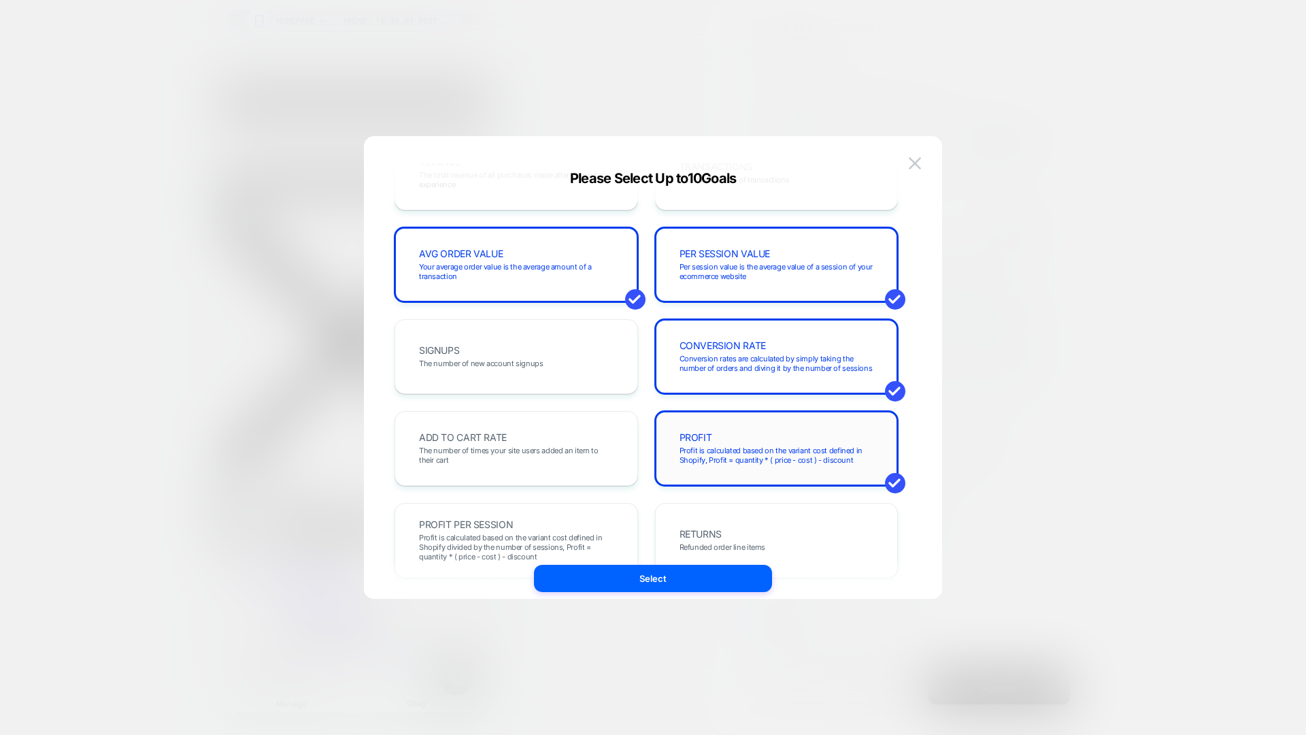
scroll to position [66, 0]
click at [791, 453] on span "Profit is calculated based on the variant cost defined in Shopify, Profit = qua…" at bounding box center [777, 457] width 195 height 19
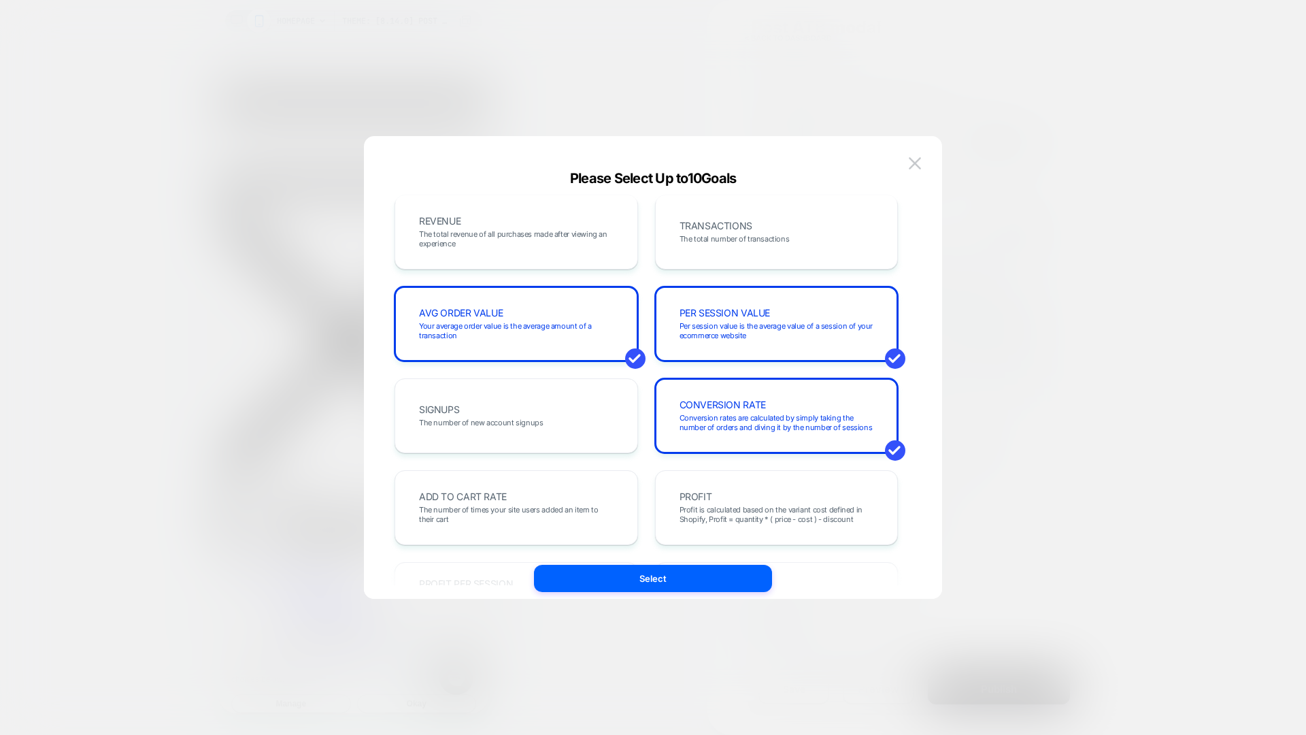
scroll to position [0, 0]
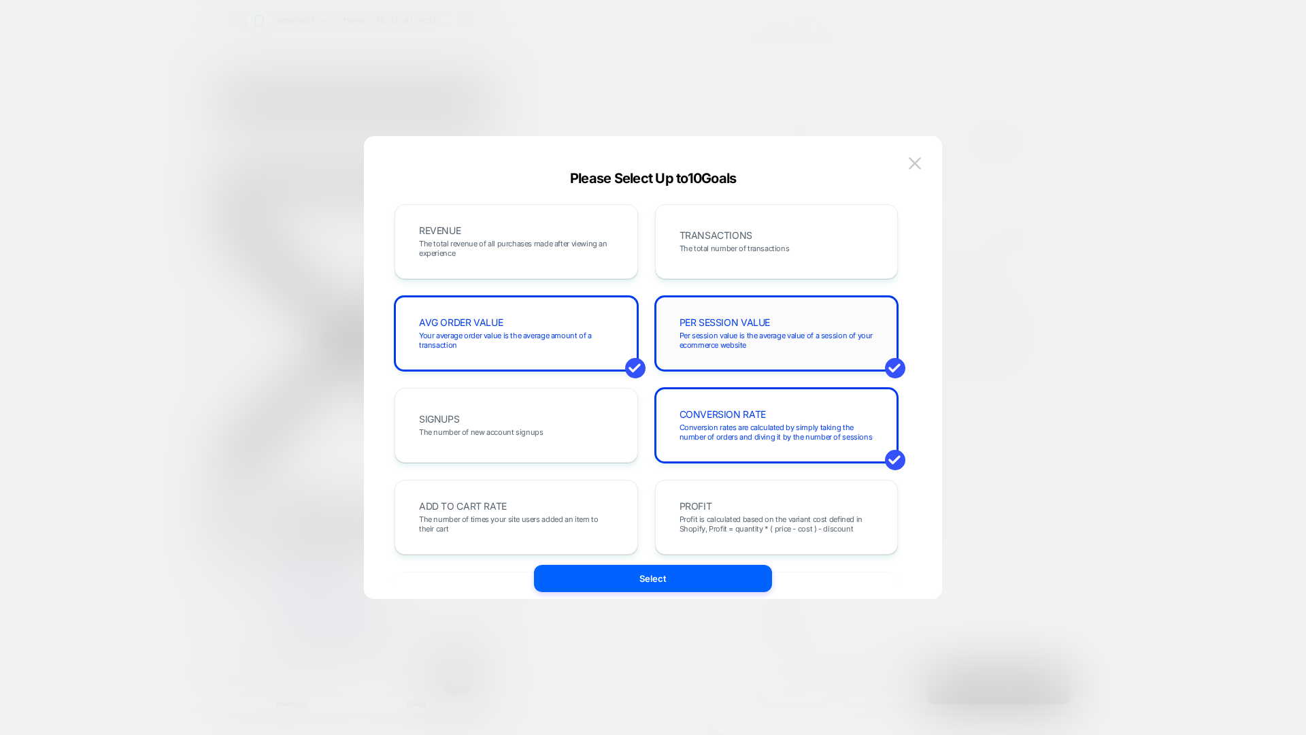
click at [729, 343] on span "Per session value is the average value of a session of your ecommerce website" at bounding box center [777, 340] width 195 height 19
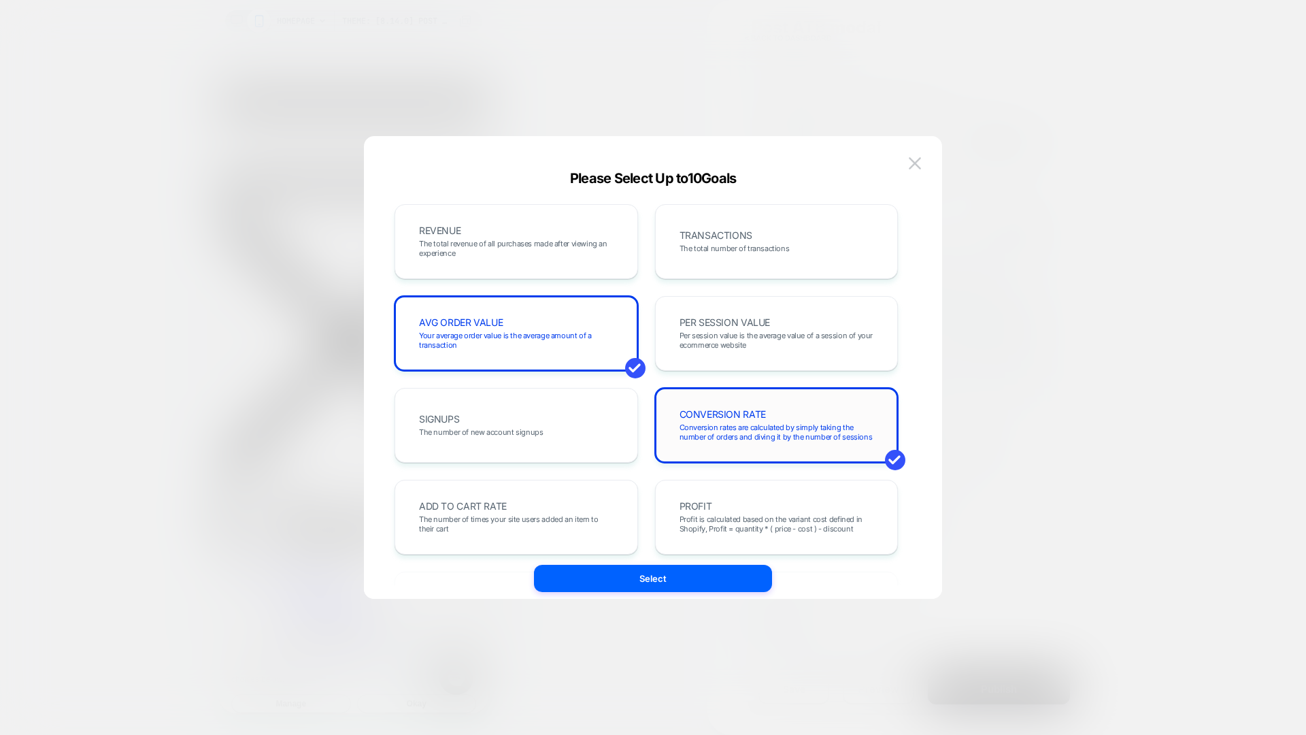
click at [746, 422] on span "Conversion rates are calculated by simply taking the number of orders and divin…" at bounding box center [777, 431] width 195 height 19
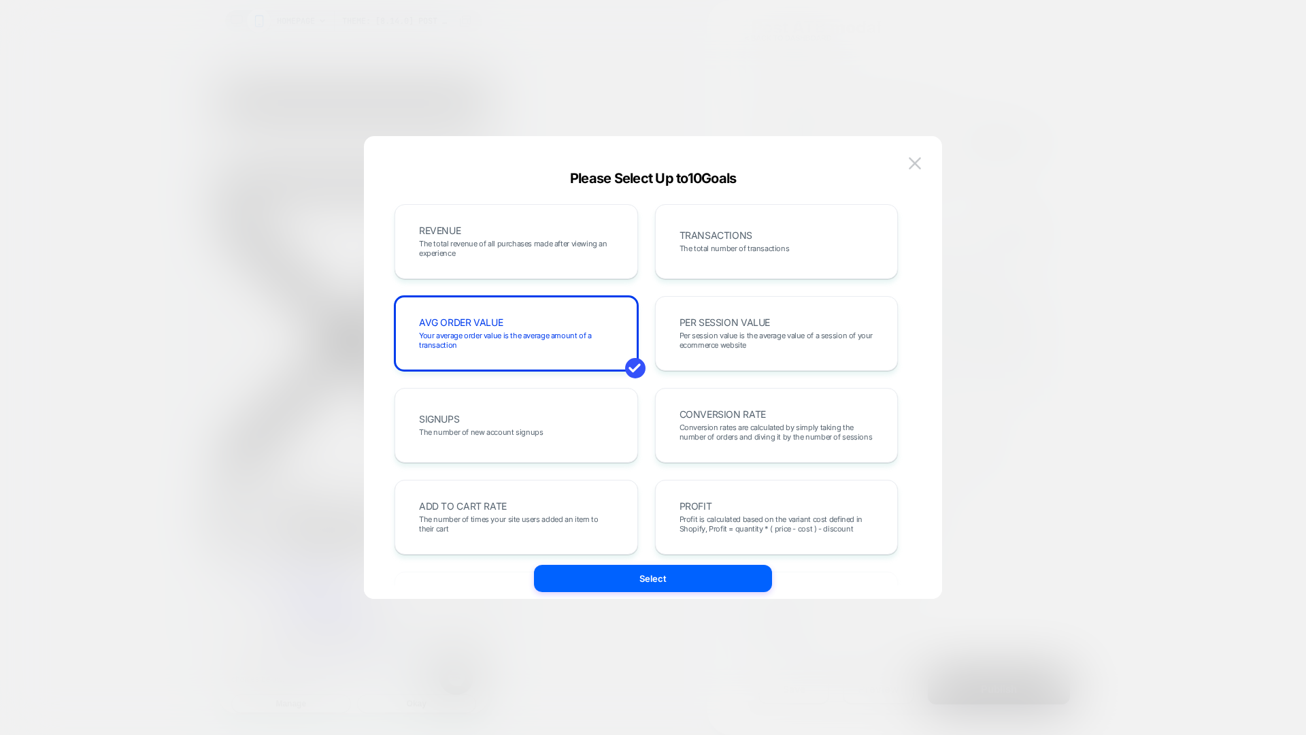
click at [917, 152] on div "Please Select Up to 10 Goals REVENUE The total revenue of all purchases made af…" at bounding box center [653, 381] width 578 height 463
click at [916, 164] on img at bounding box center [915, 163] width 12 height 12
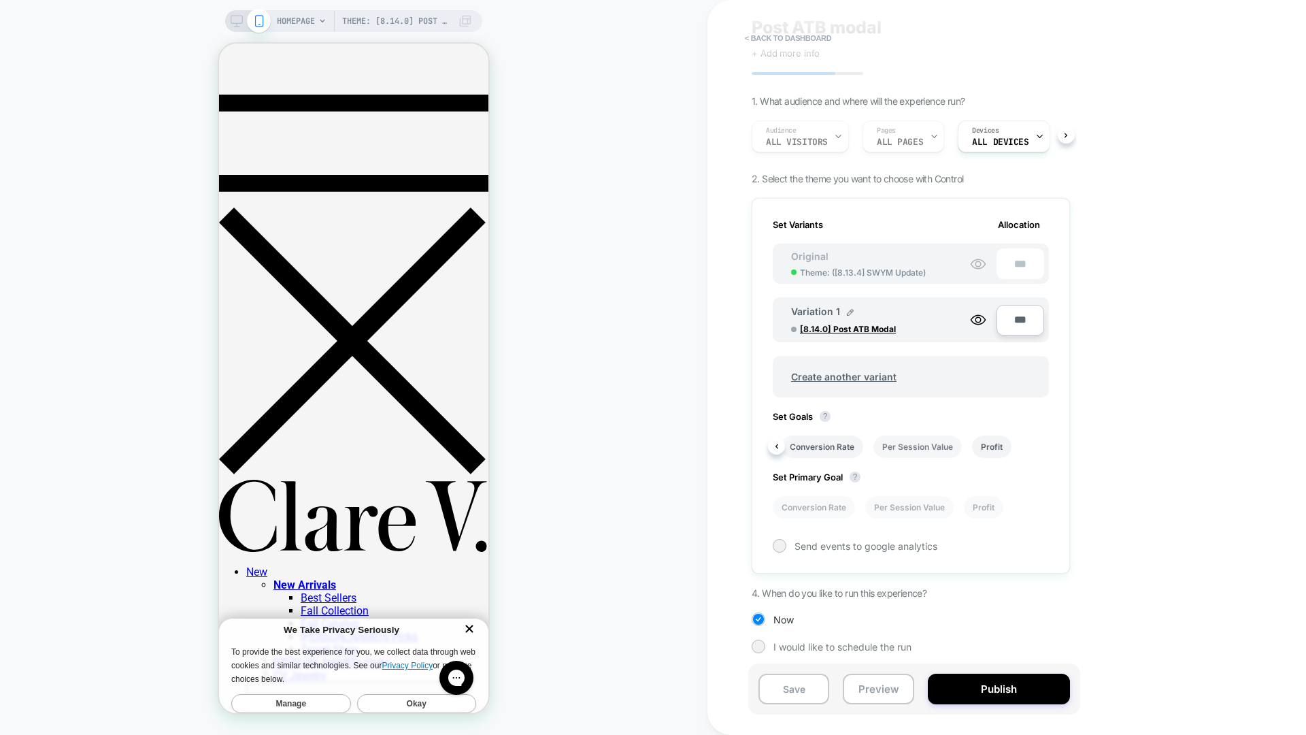
click at [930, 452] on li "Per Session Value" at bounding box center [917, 446] width 88 height 22
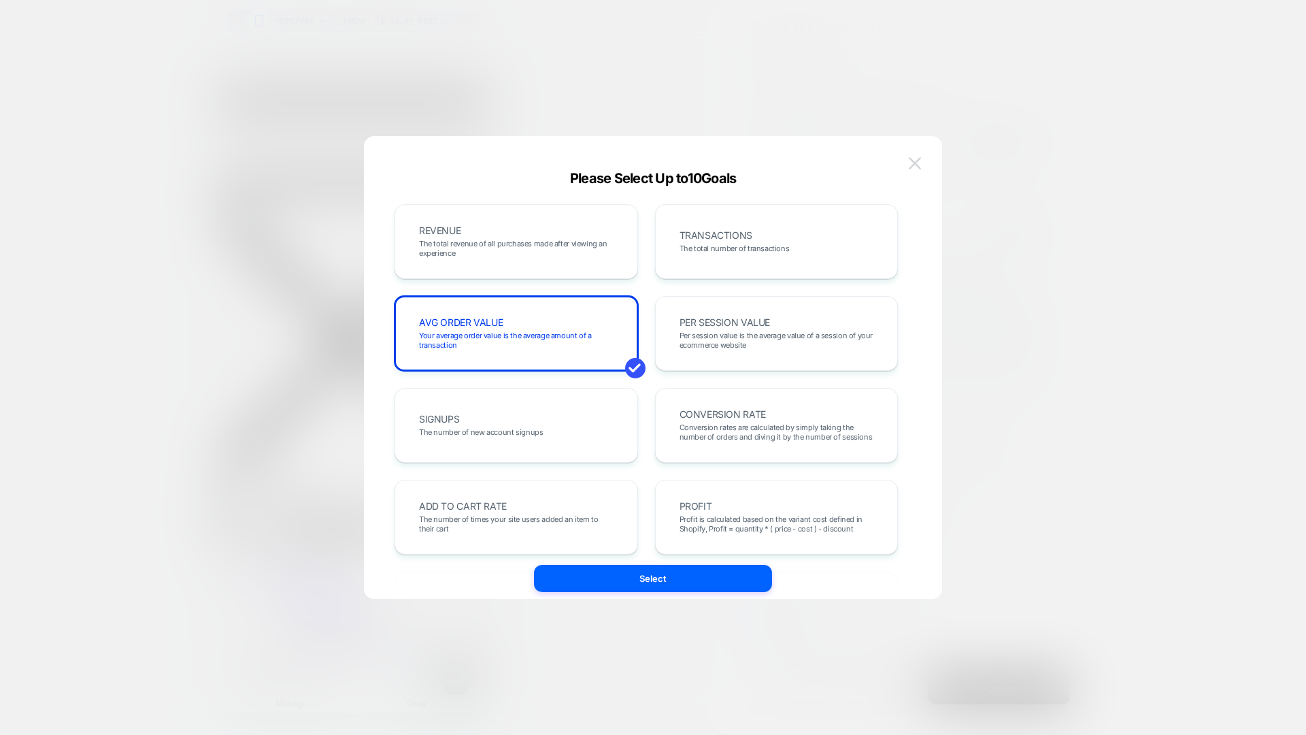
click at [913, 160] on img at bounding box center [915, 163] width 12 height 12
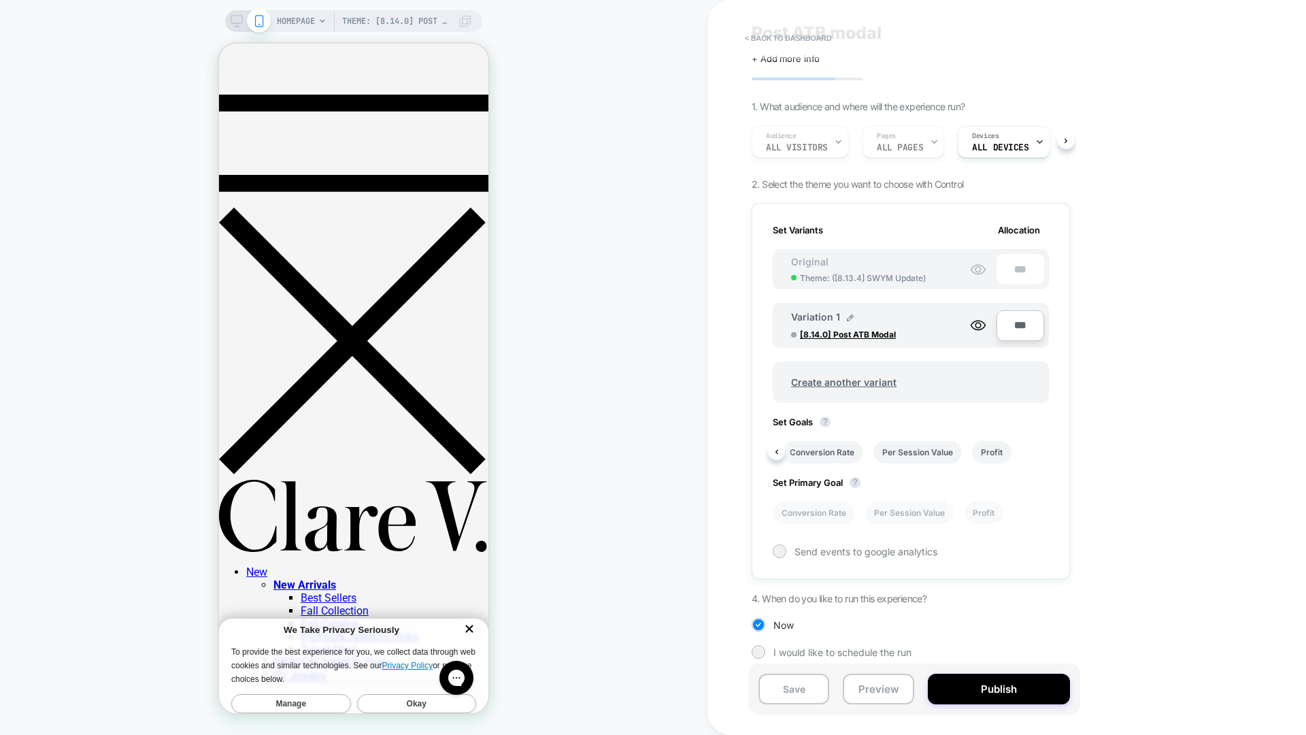
scroll to position [39, 0]
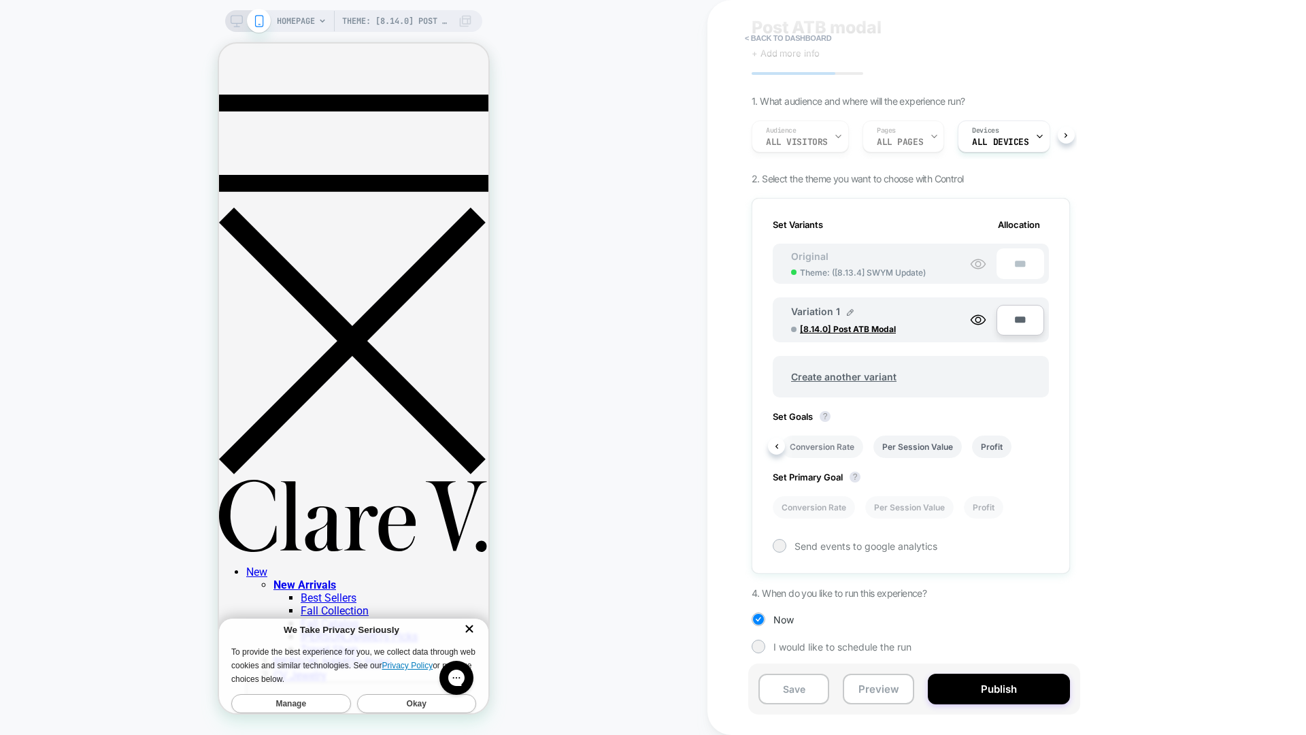
click at [841, 443] on li "Conversion Rate" at bounding box center [822, 446] width 82 height 22
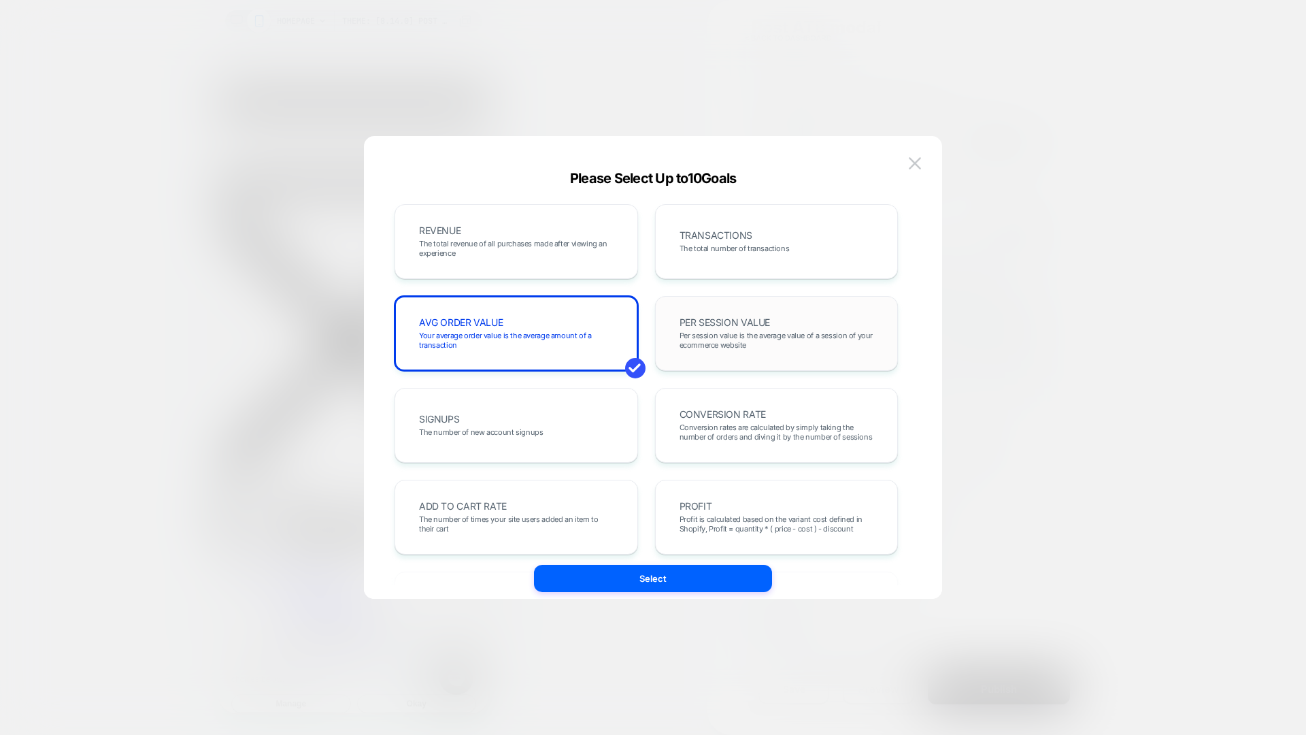
scroll to position [34, 0]
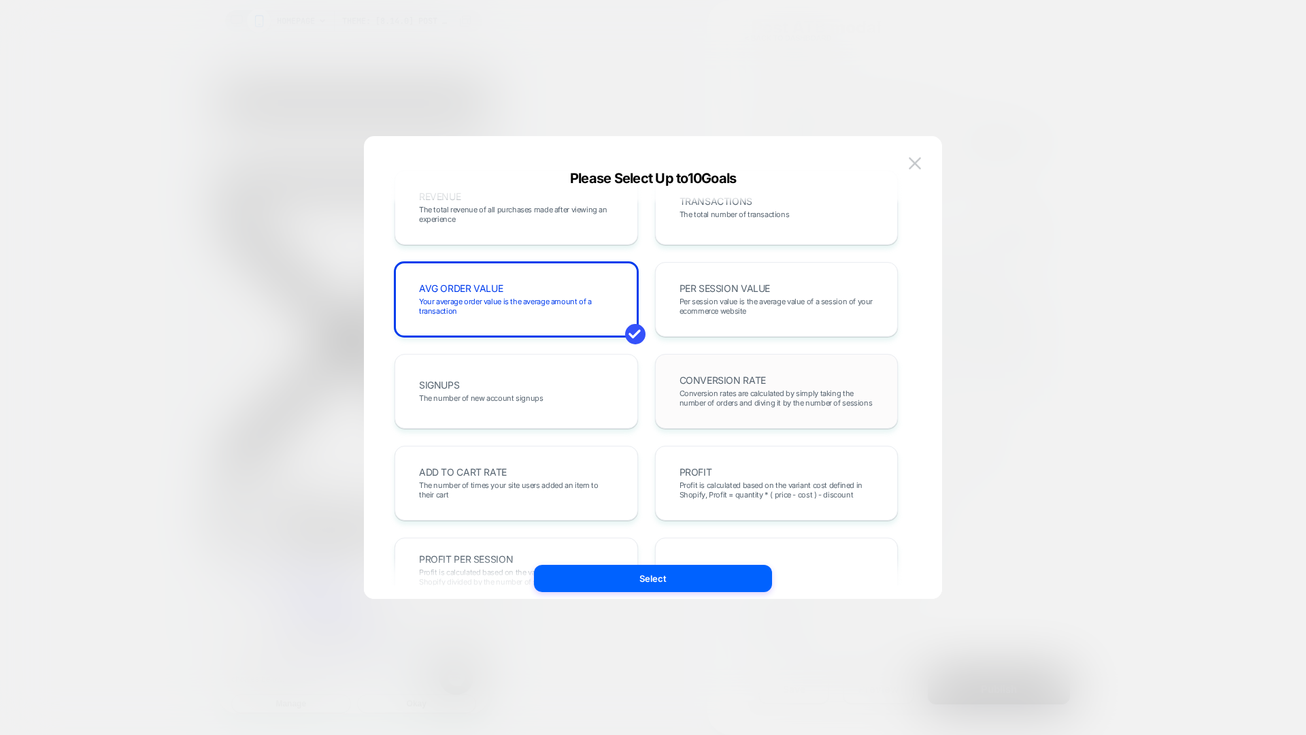
click at [782, 394] on span "Conversion rates are calculated by simply taking the number of orders and divin…" at bounding box center [777, 397] width 195 height 19
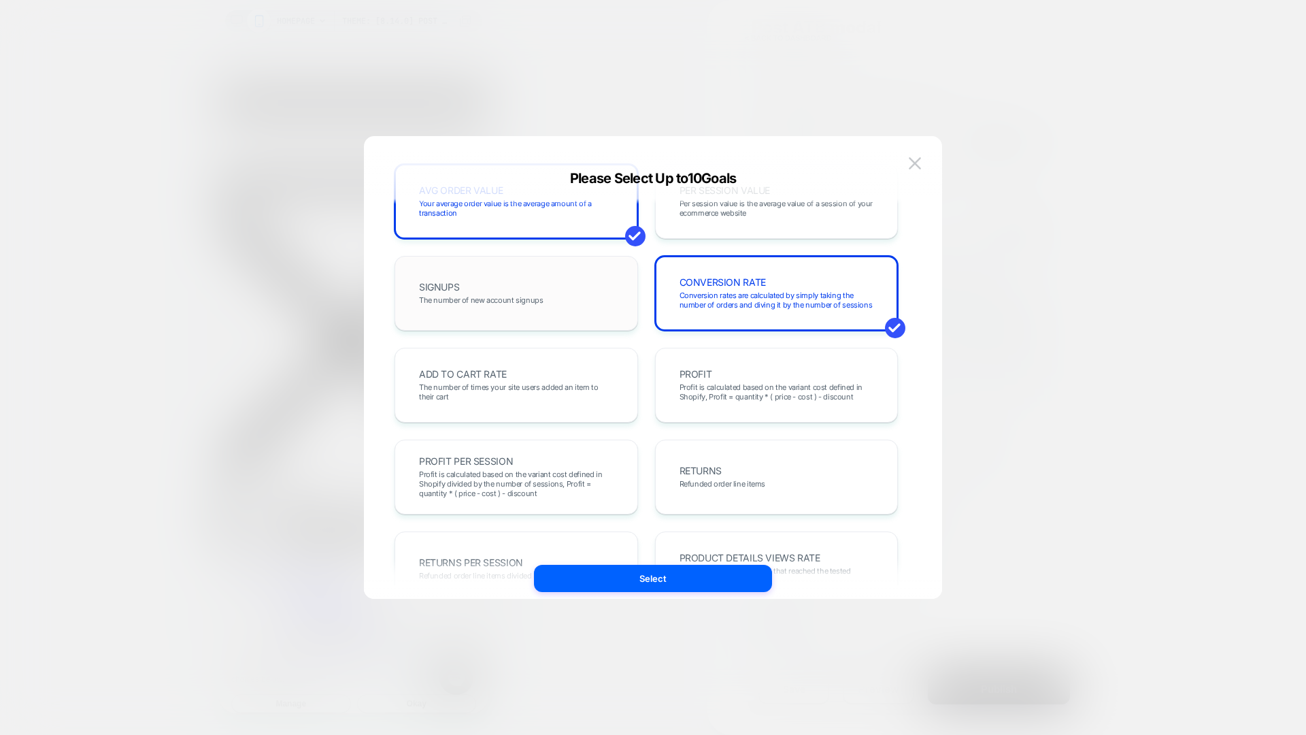
scroll to position [173, 0]
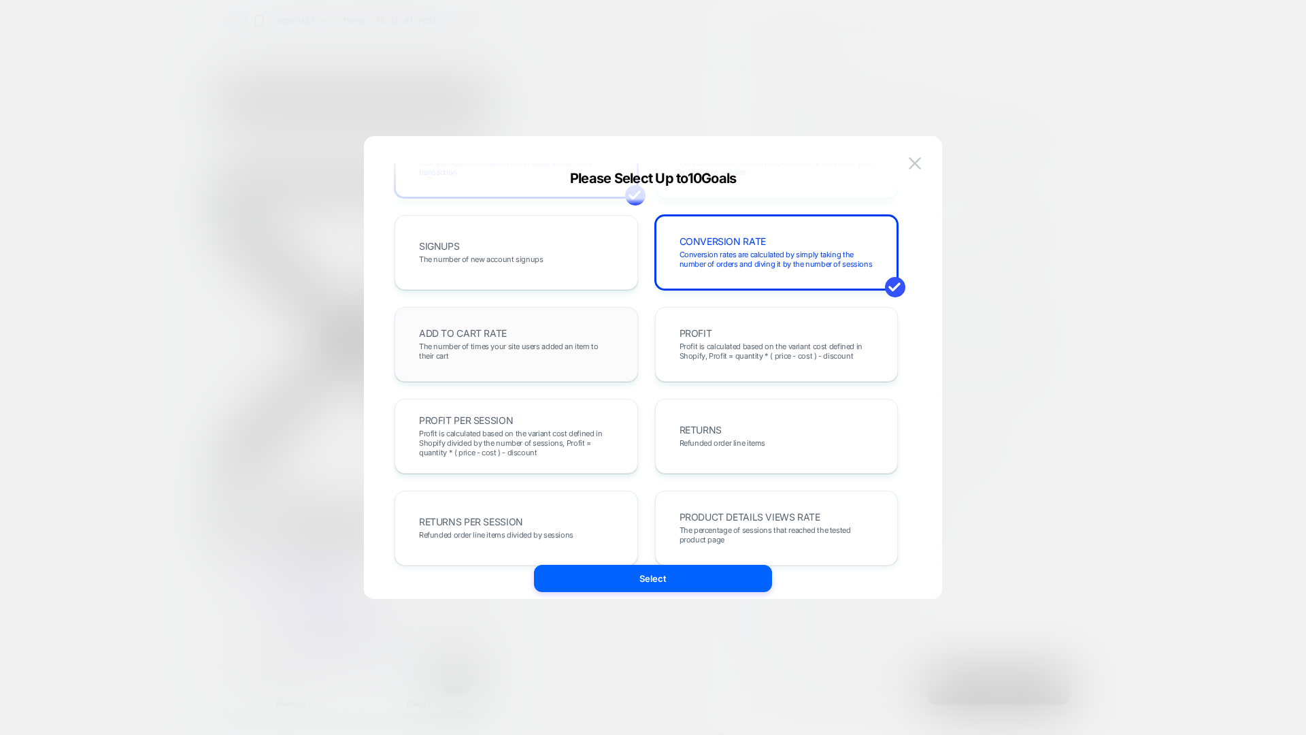
click at [586, 366] on div "ADD TO CART RATE The number of times your site users added an item to their cart" at bounding box center [516, 344] width 215 height 46
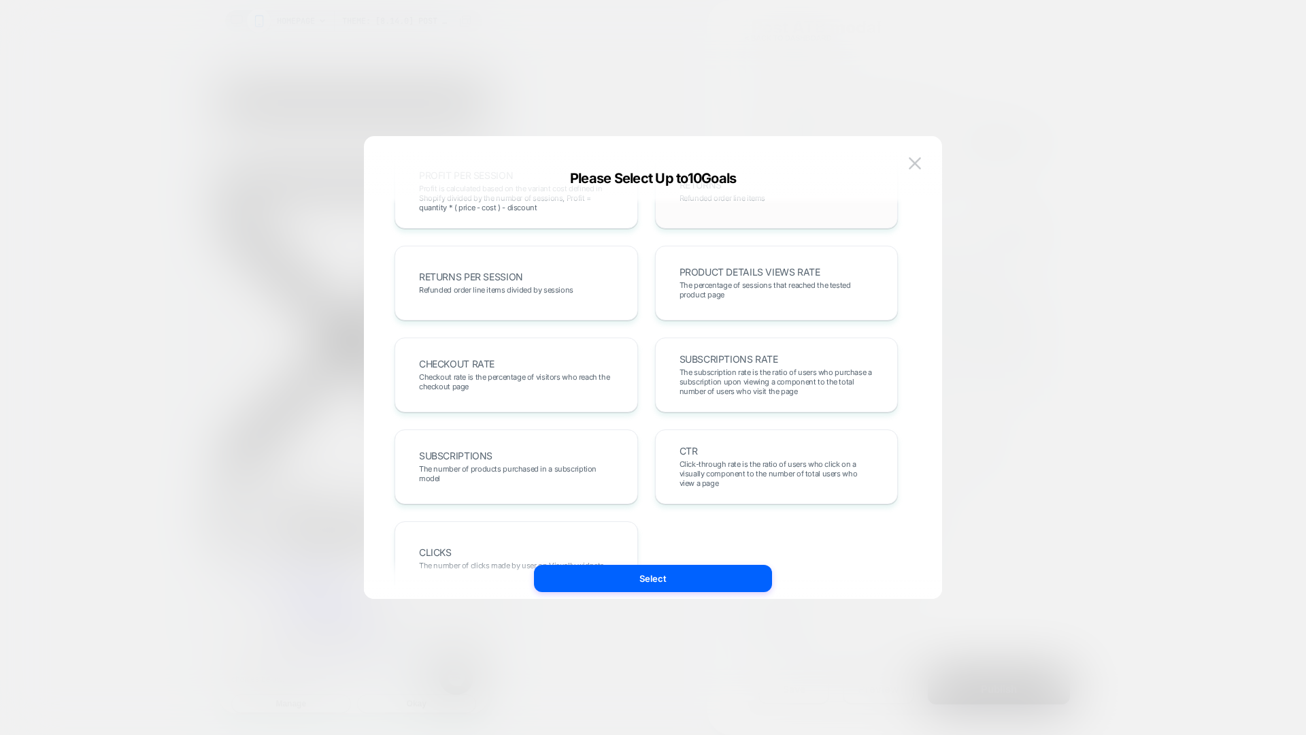
scroll to position [446, 0]
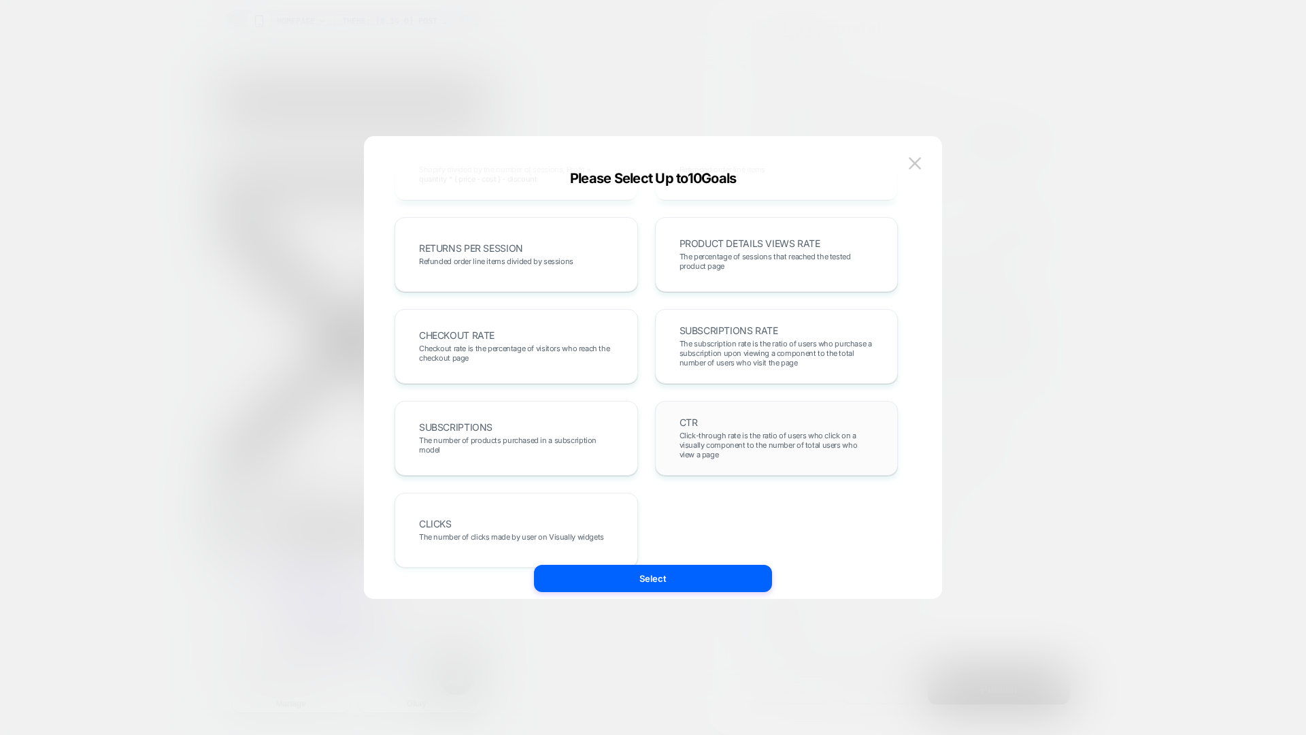
click at [791, 434] on span "Click-through rate is the ratio of users who click on a visually component to t…" at bounding box center [777, 445] width 195 height 29
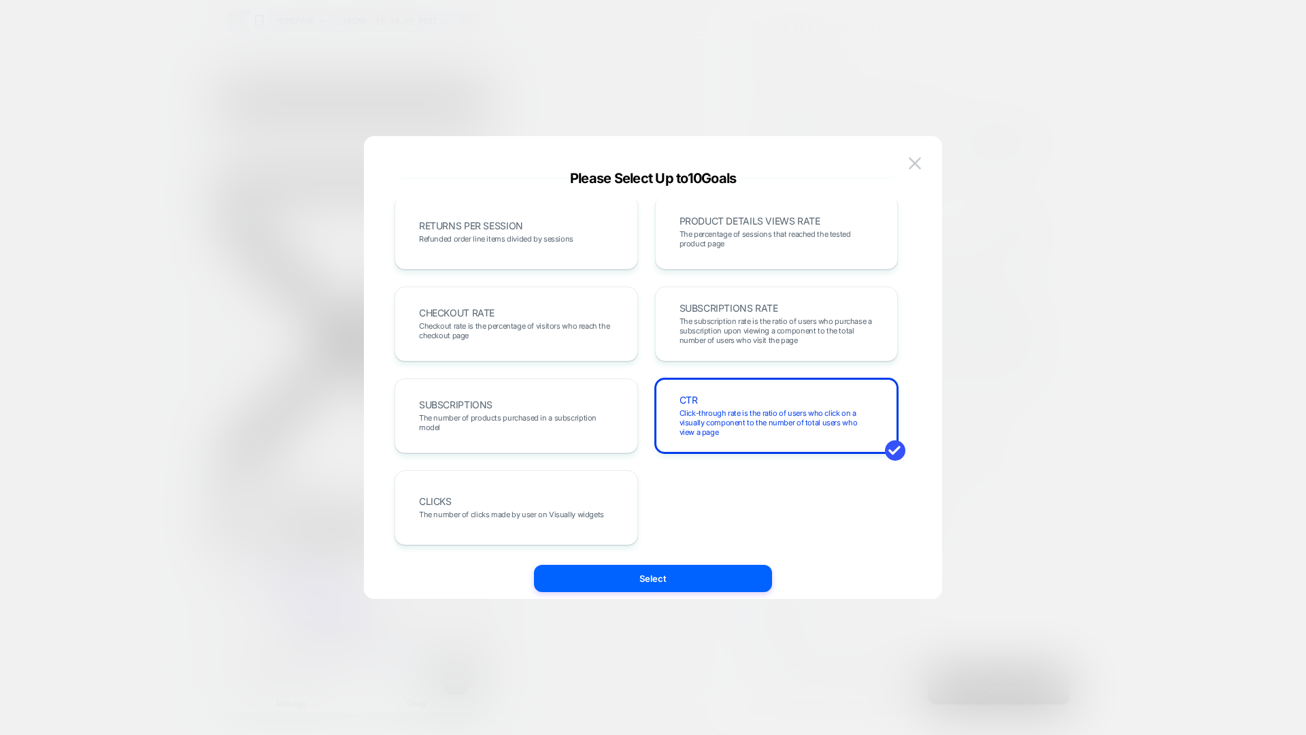
scroll to position [469, 0]
click at [696, 575] on button "Select" at bounding box center [653, 578] width 238 height 27
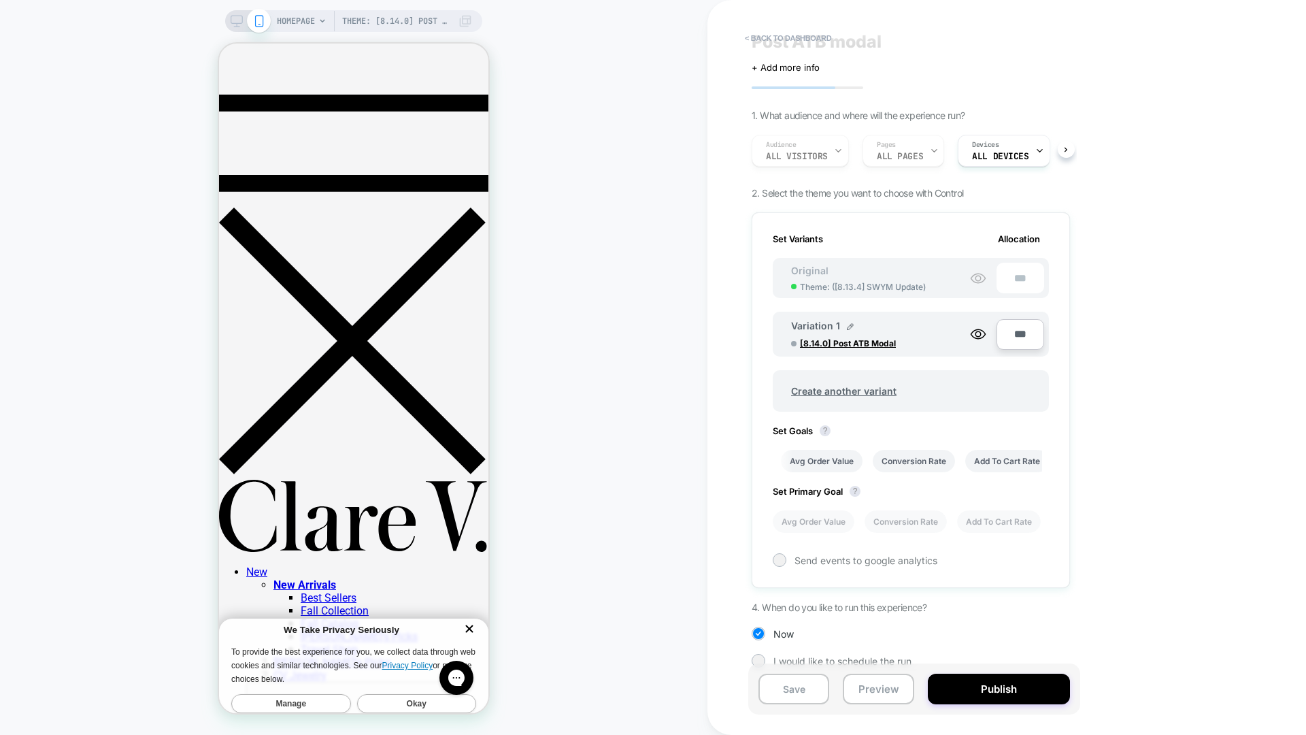
scroll to position [0, 0]
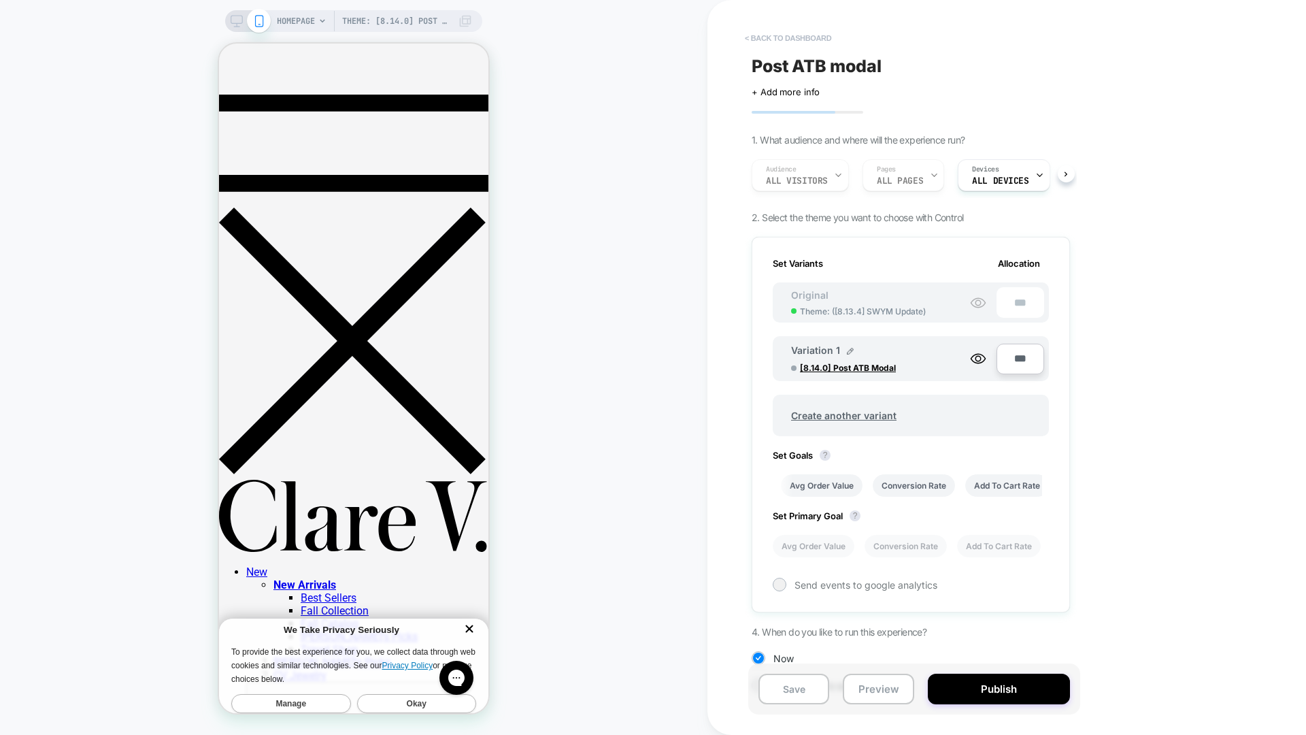
click at [794, 32] on button "< back to dashboard" at bounding box center [788, 38] width 100 height 22
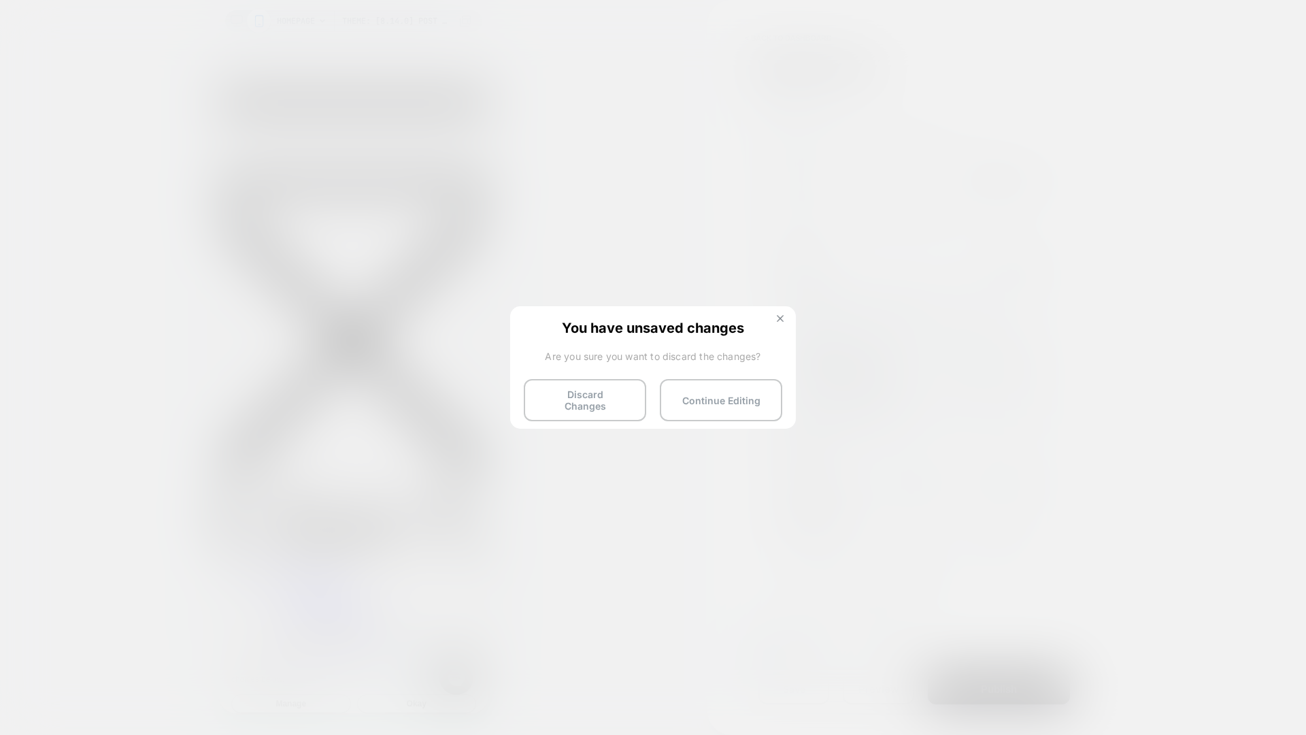
click at [775, 316] on button at bounding box center [780, 320] width 15 height 12
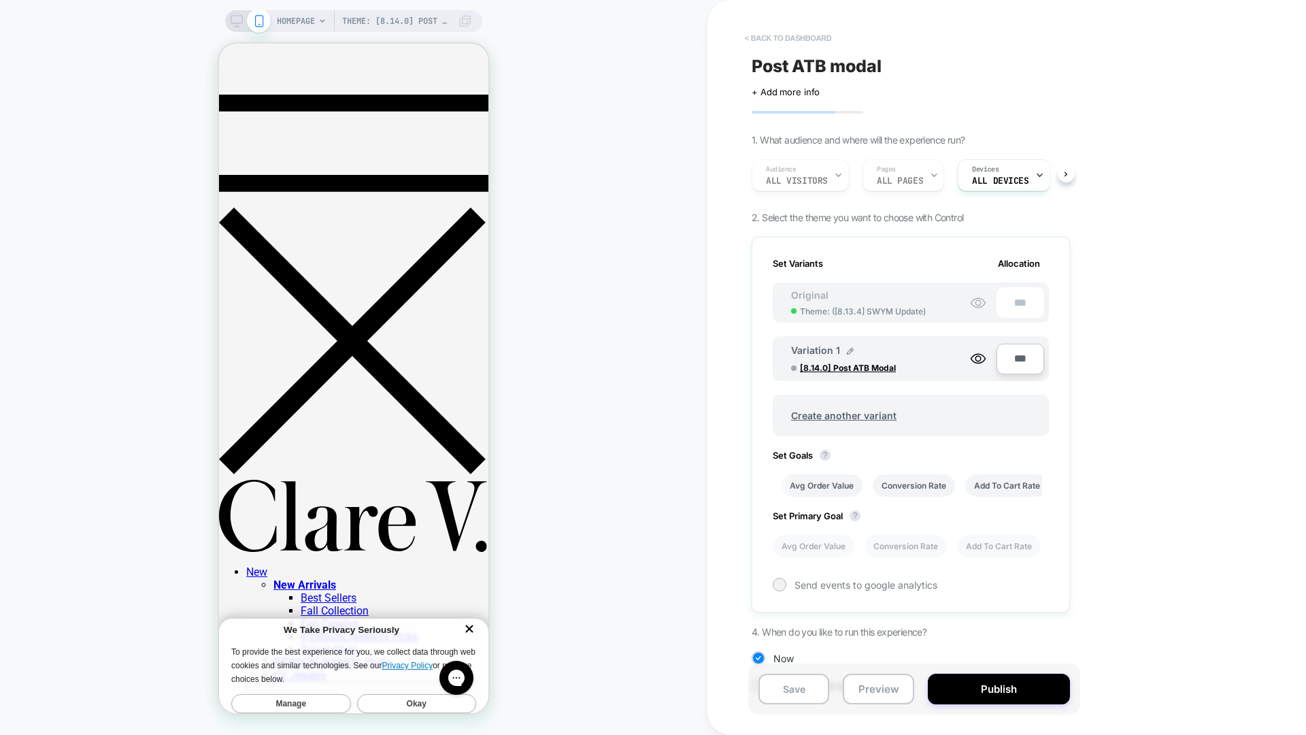
click at [788, 44] on button "< back to dashboard" at bounding box center [788, 38] width 100 height 22
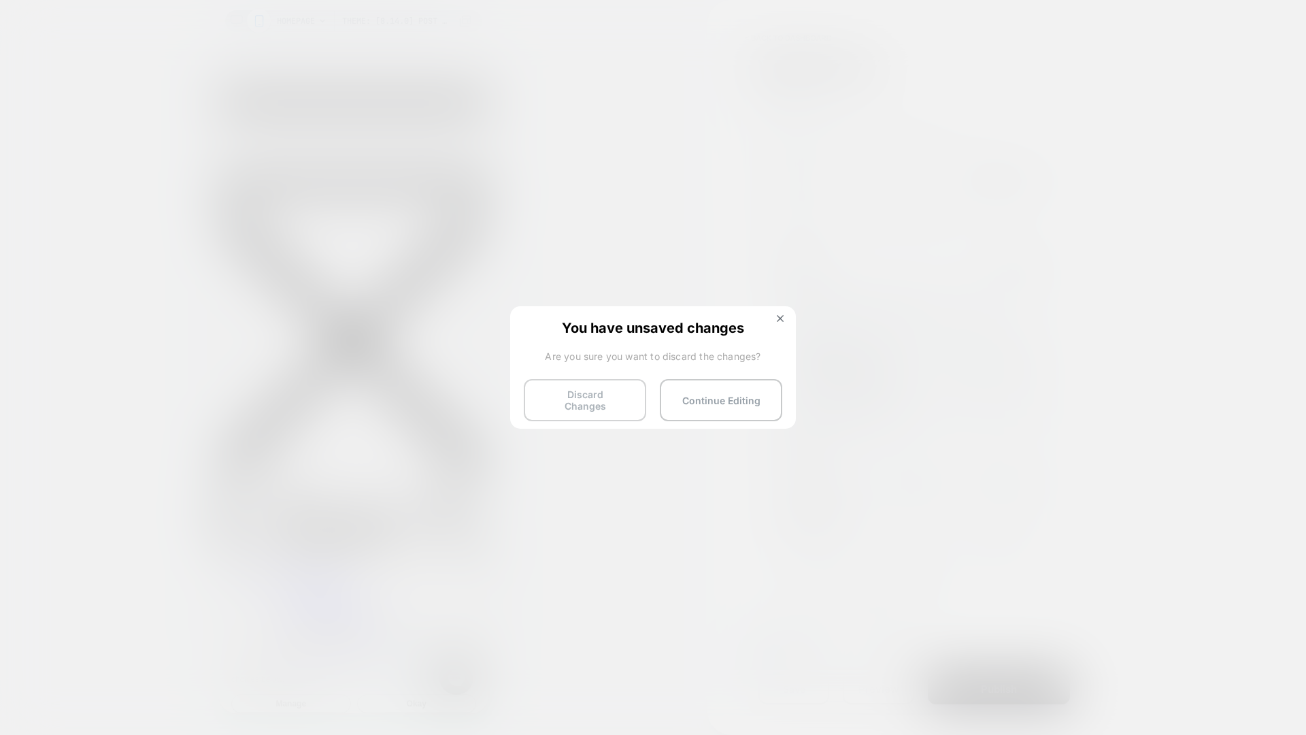
click at [585, 392] on button "Discard Changes" at bounding box center [585, 400] width 122 height 42
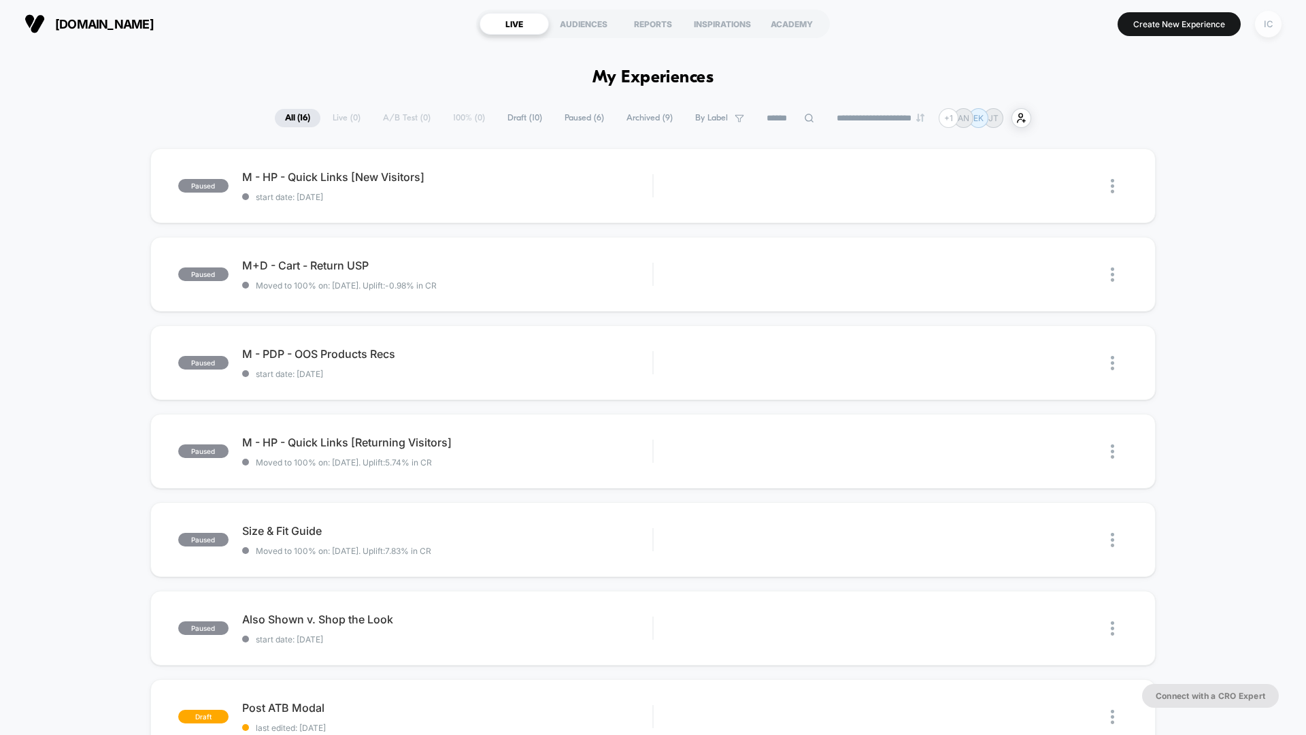
click at [1270, 24] on div "IC" at bounding box center [1268, 24] width 27 height 27
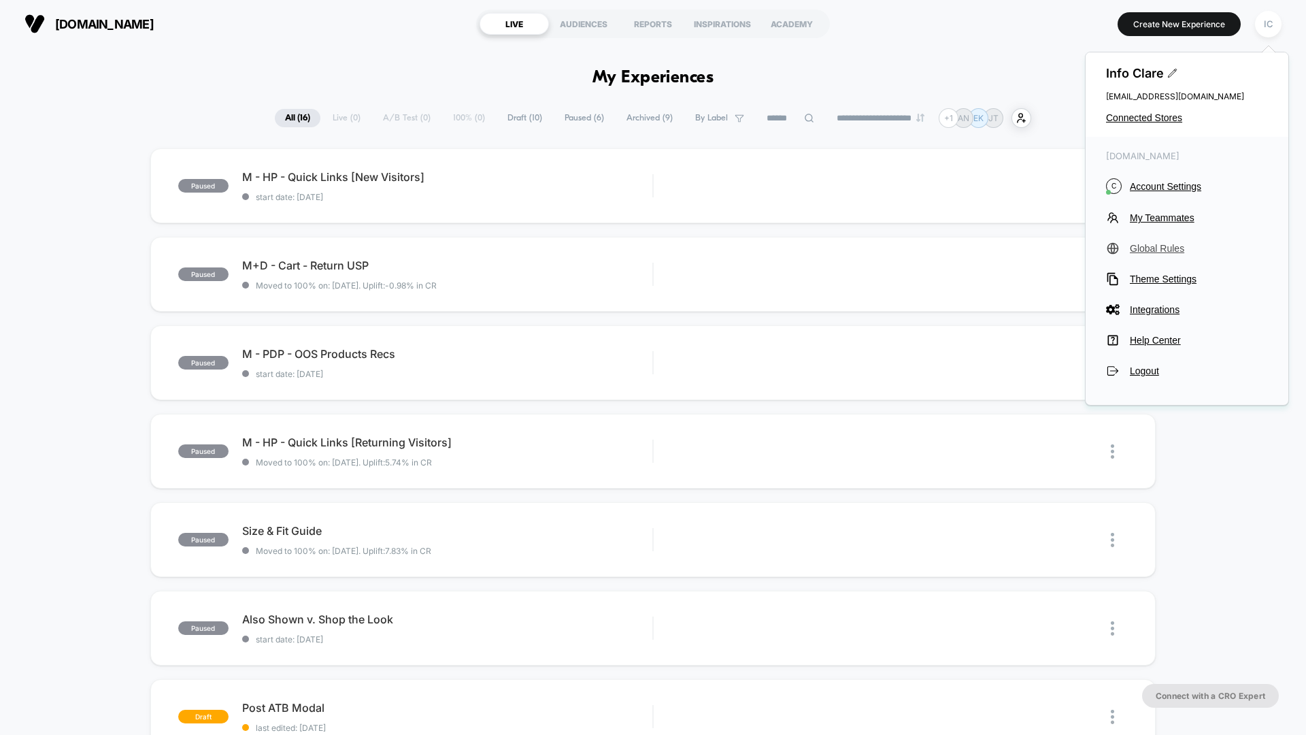
click at [1137, 244] on span "Global Rules" at bounding box center [1199, 248] width 138 height 11
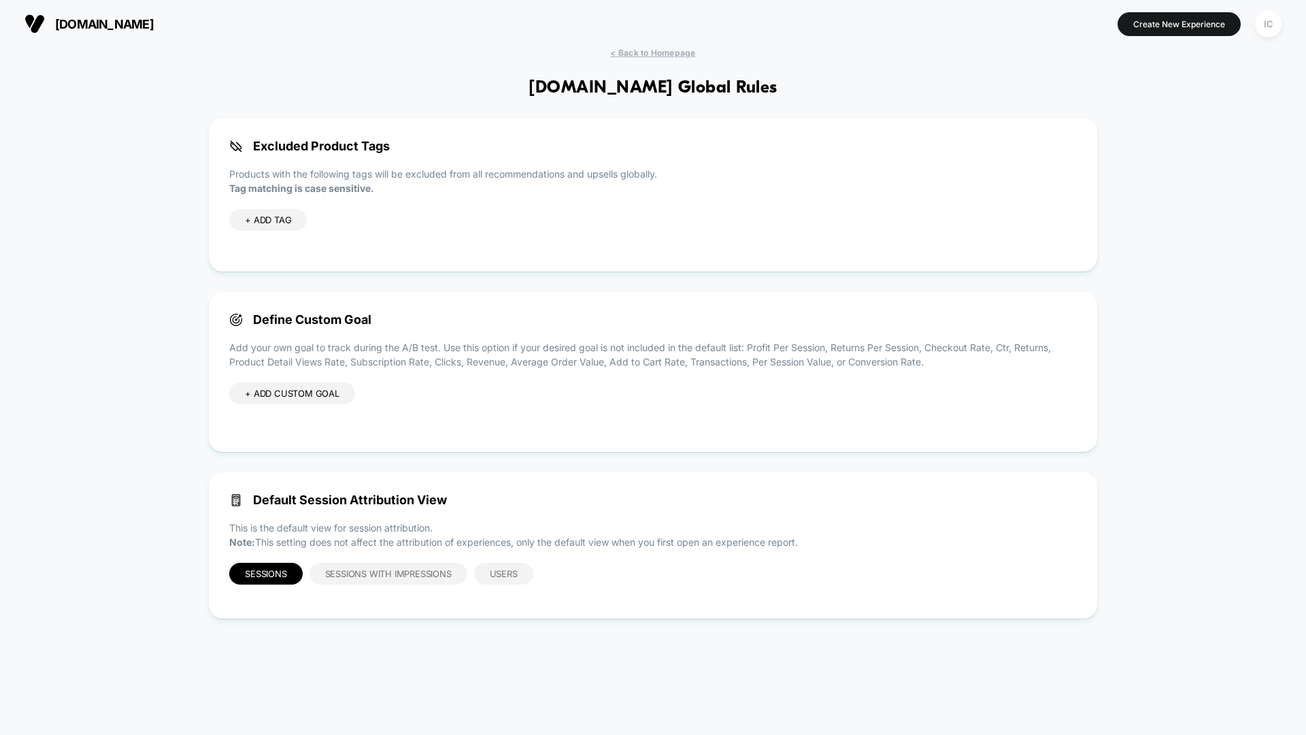
click at [1137, 201] on div "< Back to Homepage [DOMAIN_NAME] Global Rules Excluded Product Tags Products wi…" at bounding box center [653, 384] width 1306 height 673
click at [913, 259] on div "Excluded Product Tags Products with the following tags will be excluded from al…" at bounding box center [653, 194] width 888 height 153
click at [639, 54] on span "< Back to Homepage" at bounding box center [652, 53] width 85 height 10
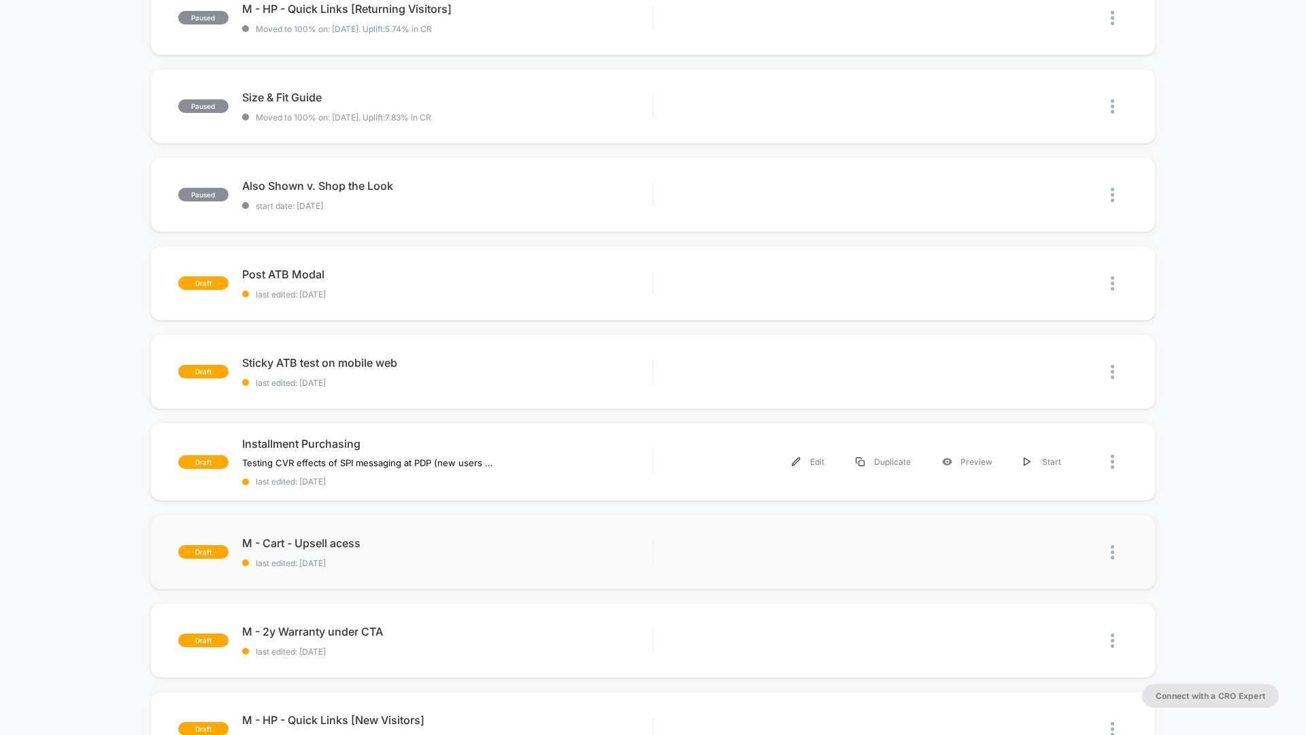
scroll to position [377, 0]
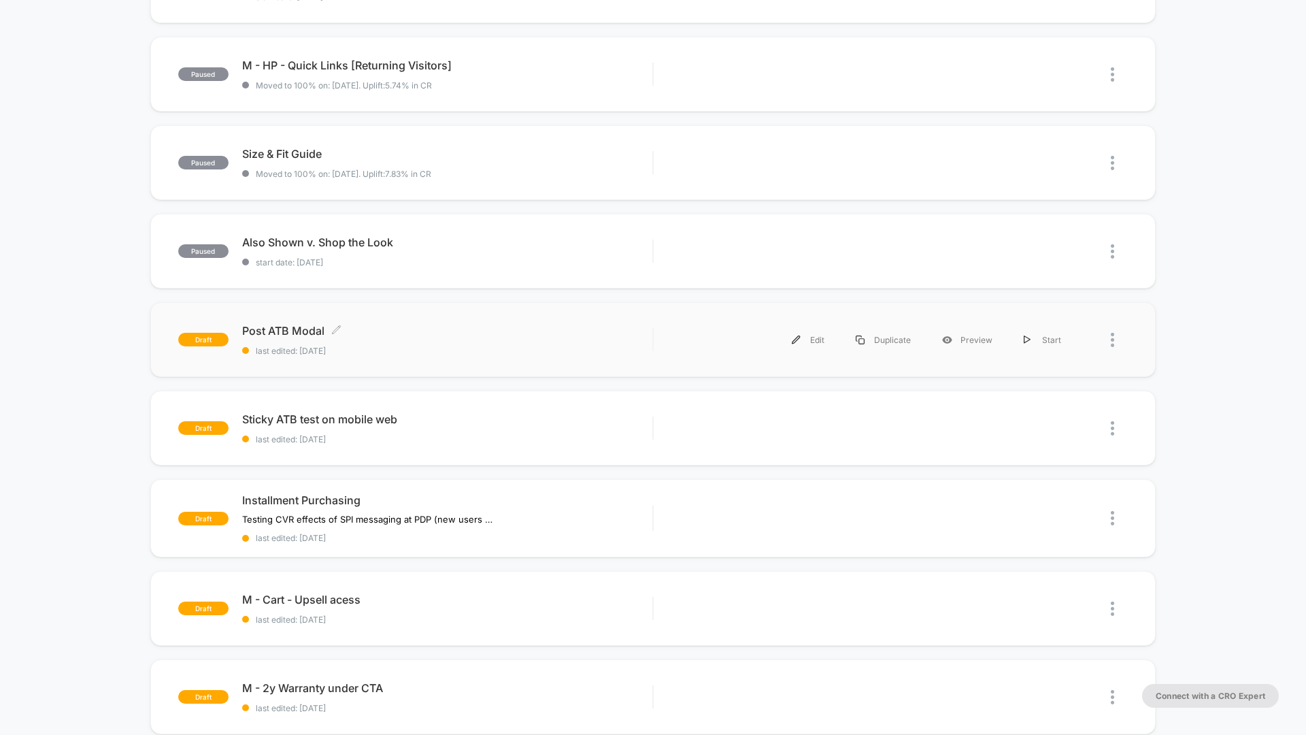
click at [433, 341] on div "Post ATB Modal Click to edit experience details Click to edit experience detail…" at bounding box center [447, 340] width 410 height 32
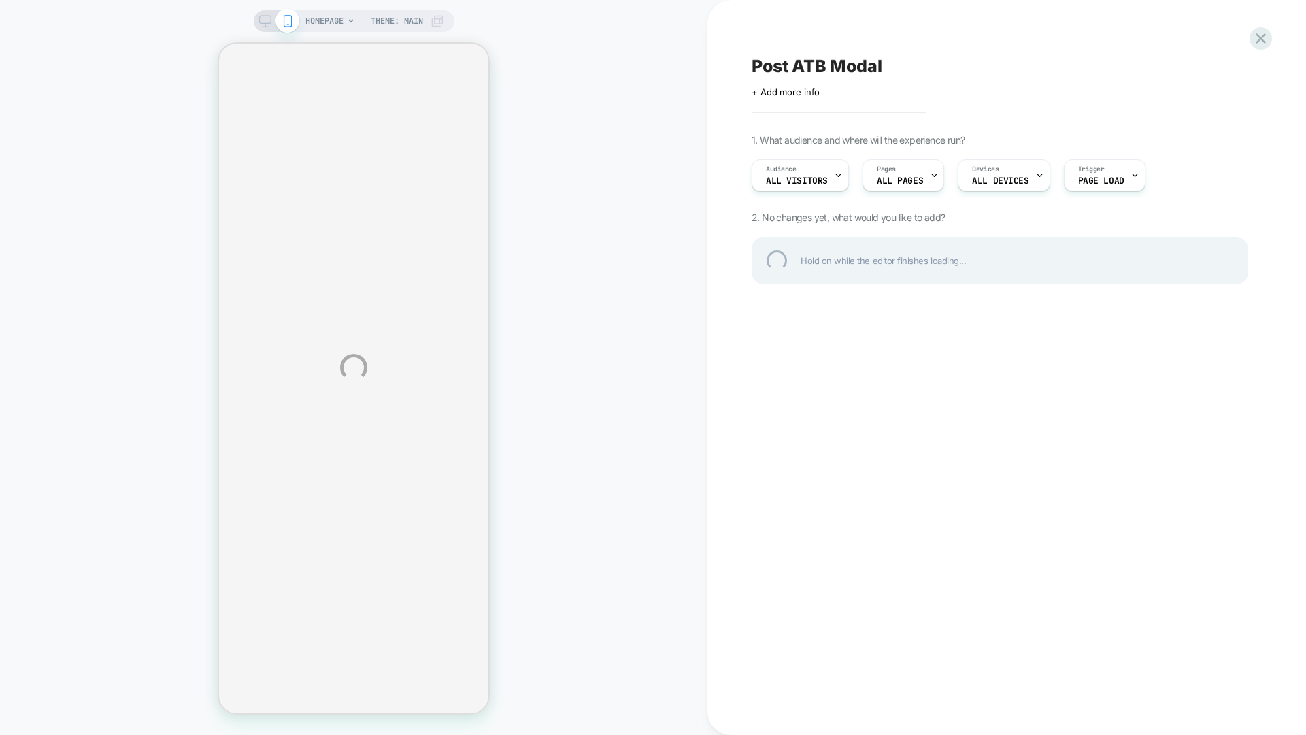
click at [804, 93] on div "HOMEPAGE Theme: MAIN Post ATB Modal Click to edit experience details + Add more…" at bounding box center [653, 367] width 1306 height 735
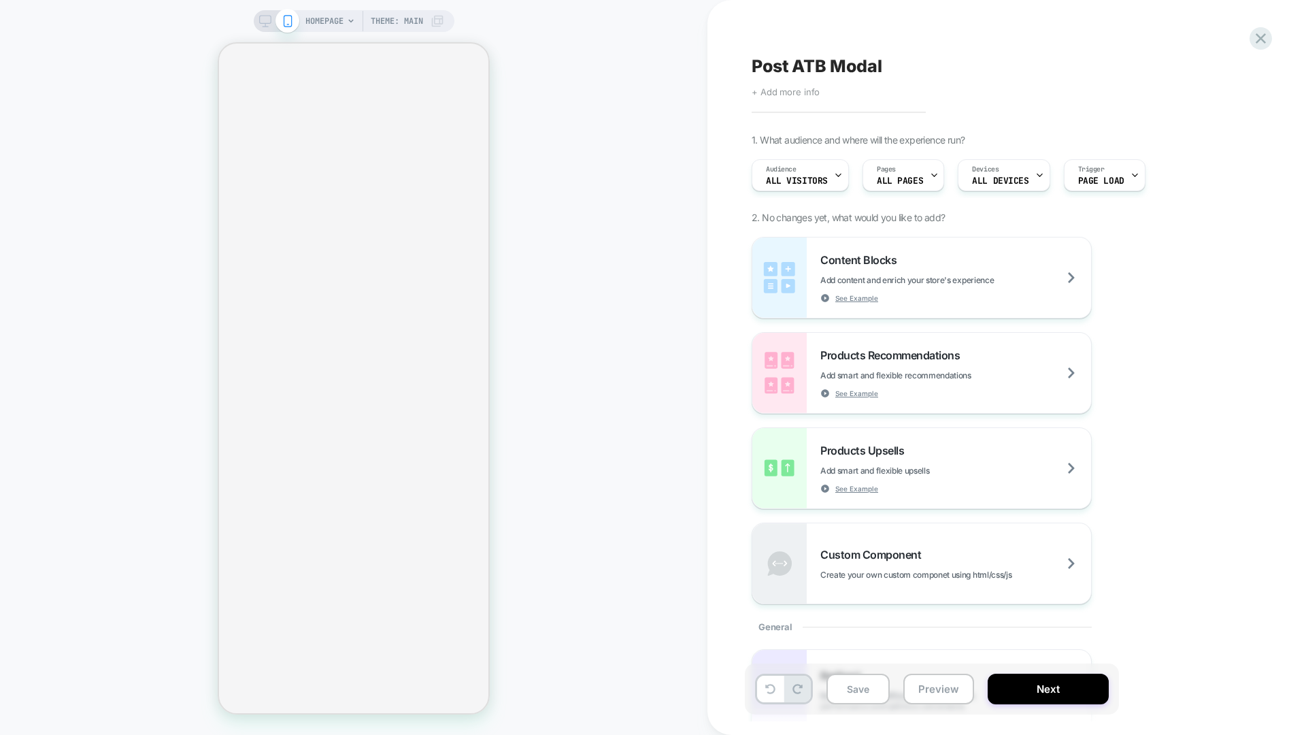
click at [793, 93] on span "+ Add more info" at bounding box center [786, 91] width 68 height 11
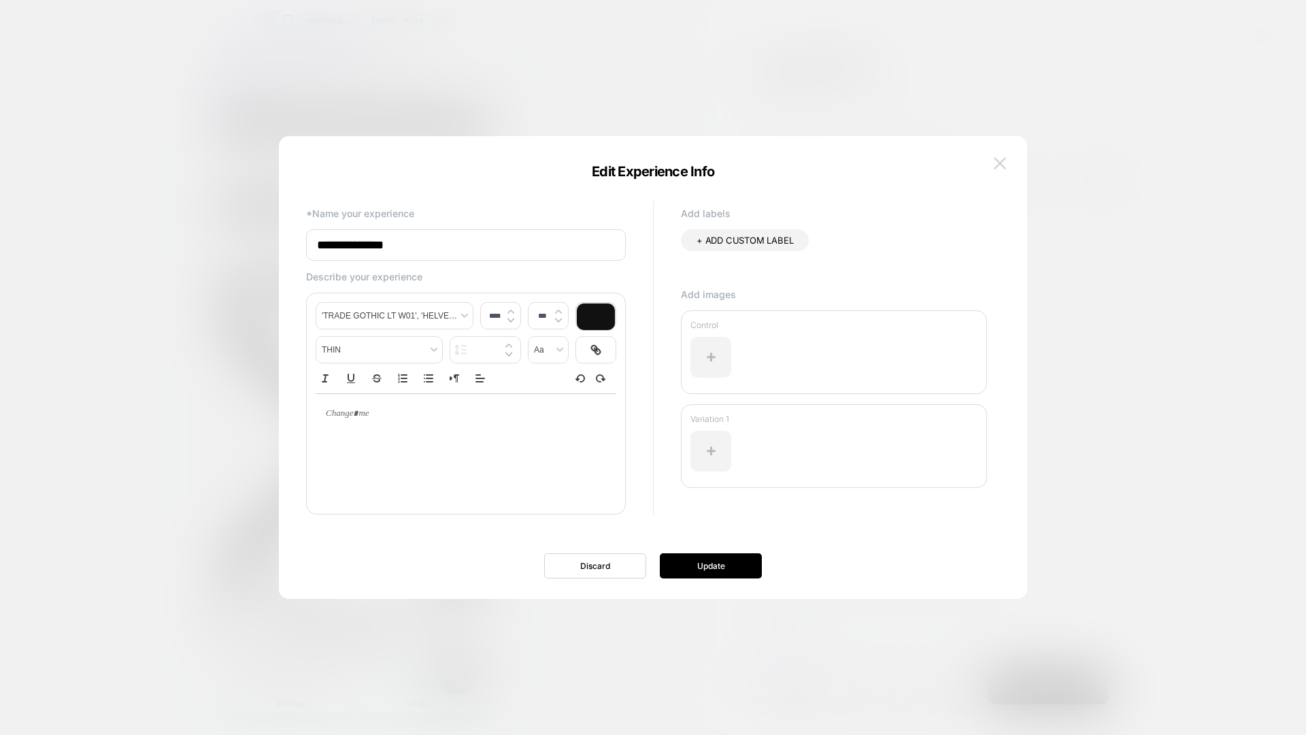
click at [1002, 163] on img at bounding box center [1000, 163] width 12 height 12
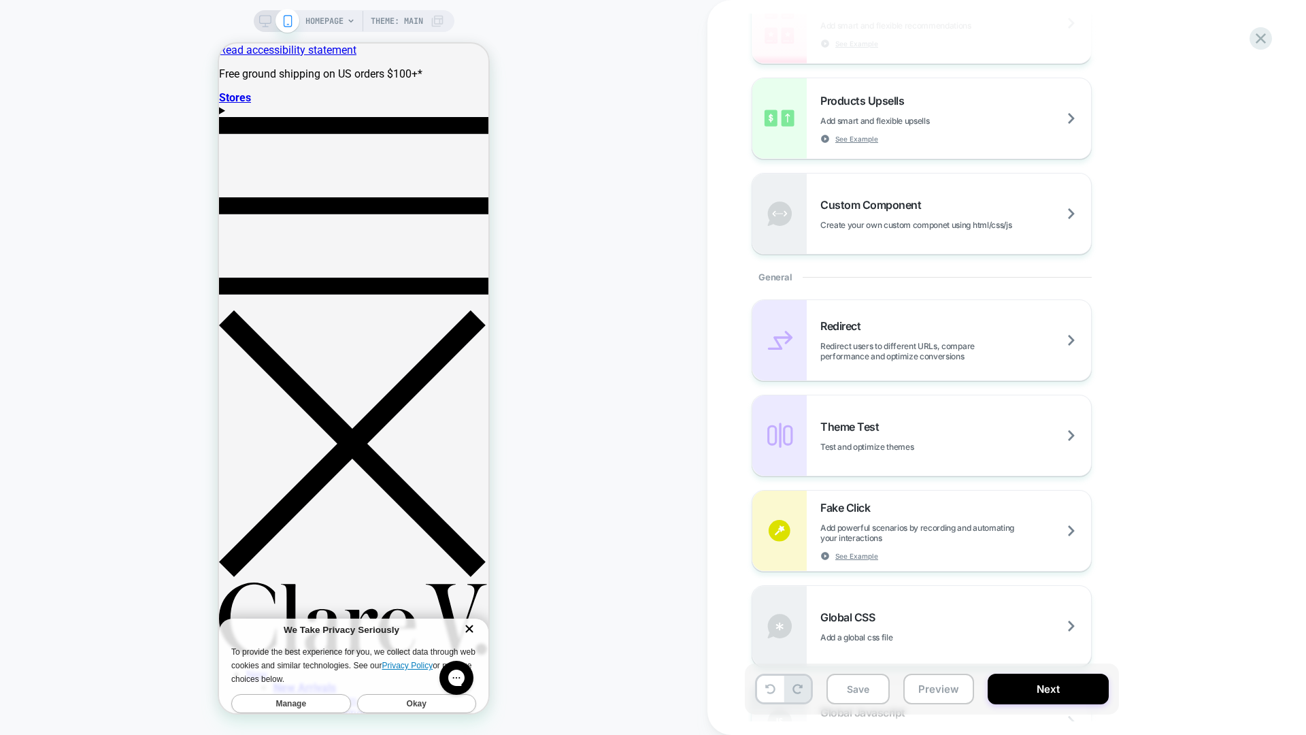
scroll to position [375, 0]
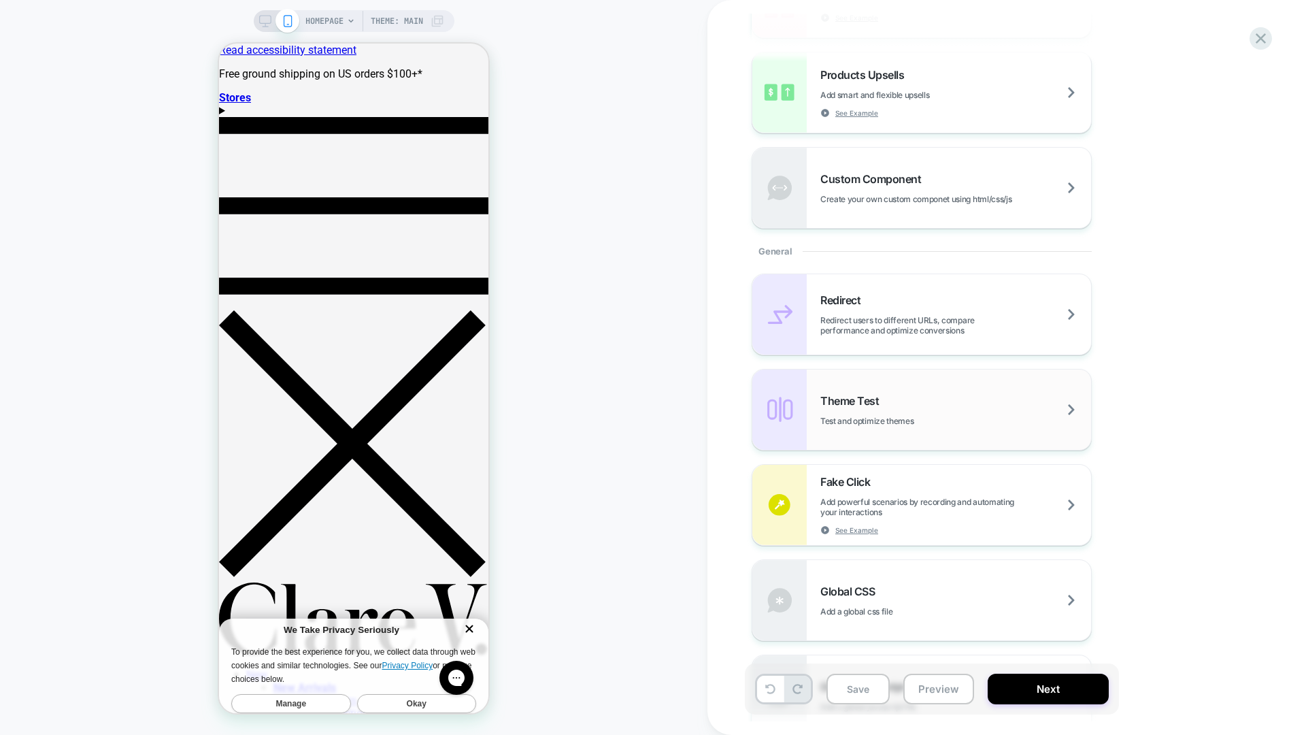
click at [990, 409] on div "Theme Test Test and optimize themes" at bounding box center [955, 410] width 271 height 32
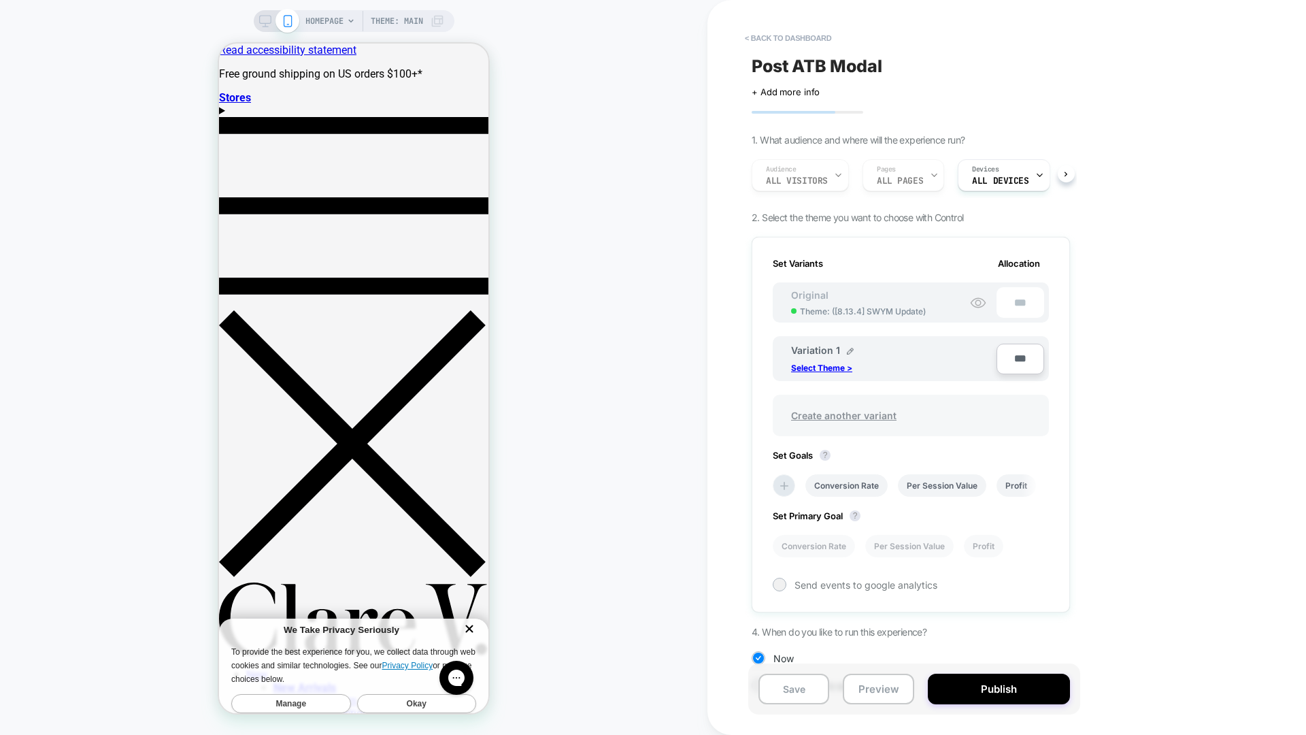
scroll to position [0, 1]
click at [835, 365] on p "Select Theme >" at bounding box center [821, 368] width 61 height 10
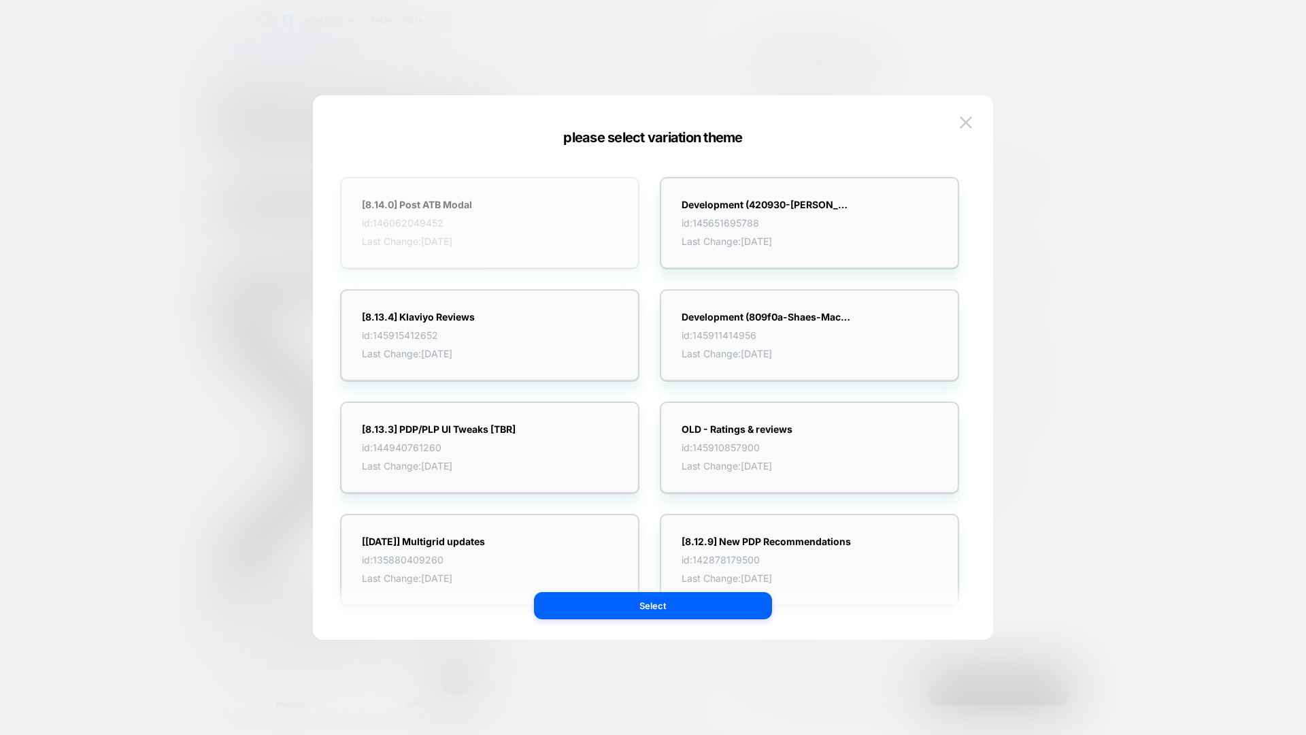
click at [492, 224] on div "[8.14.0] Post ATB Modal id: 146062049452 Last Change: [DATE]" at bounding box center [489, 223] width 299 height 92
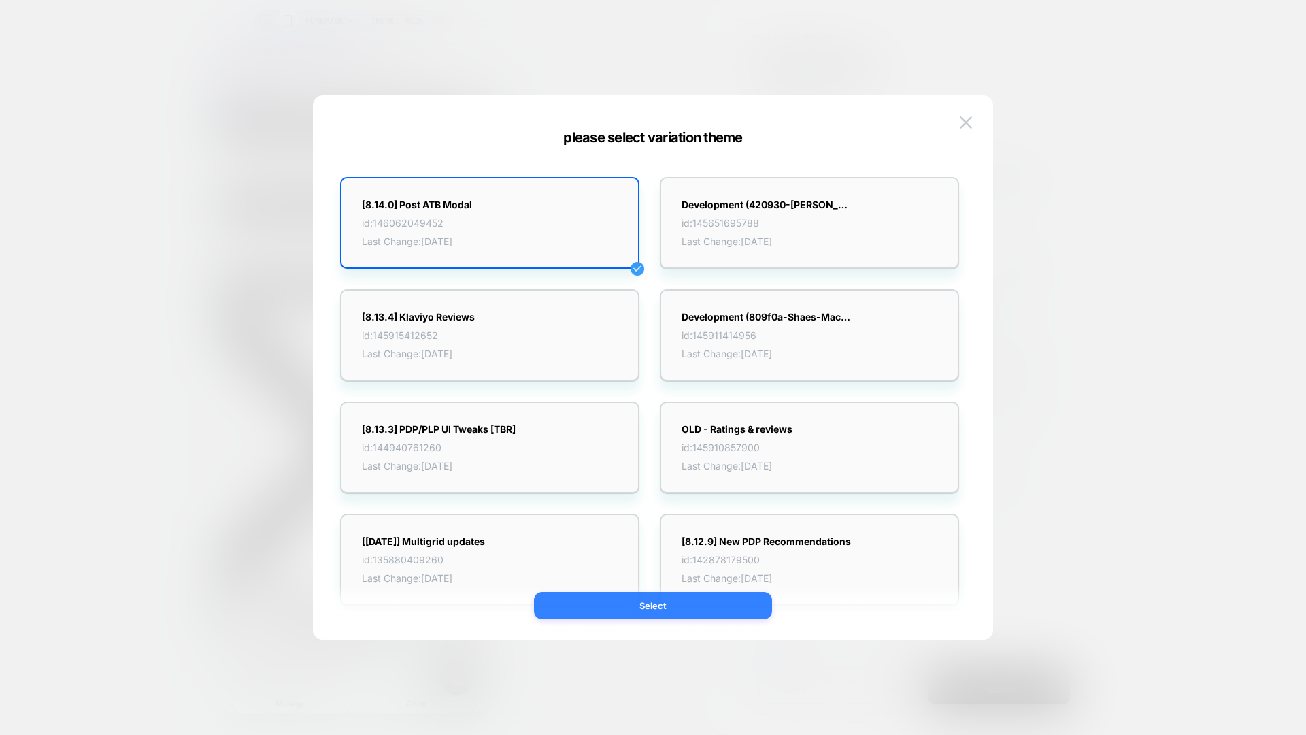
click at [684, 608] on button "Select" at bounding box center [653, 605] width 238 height 27
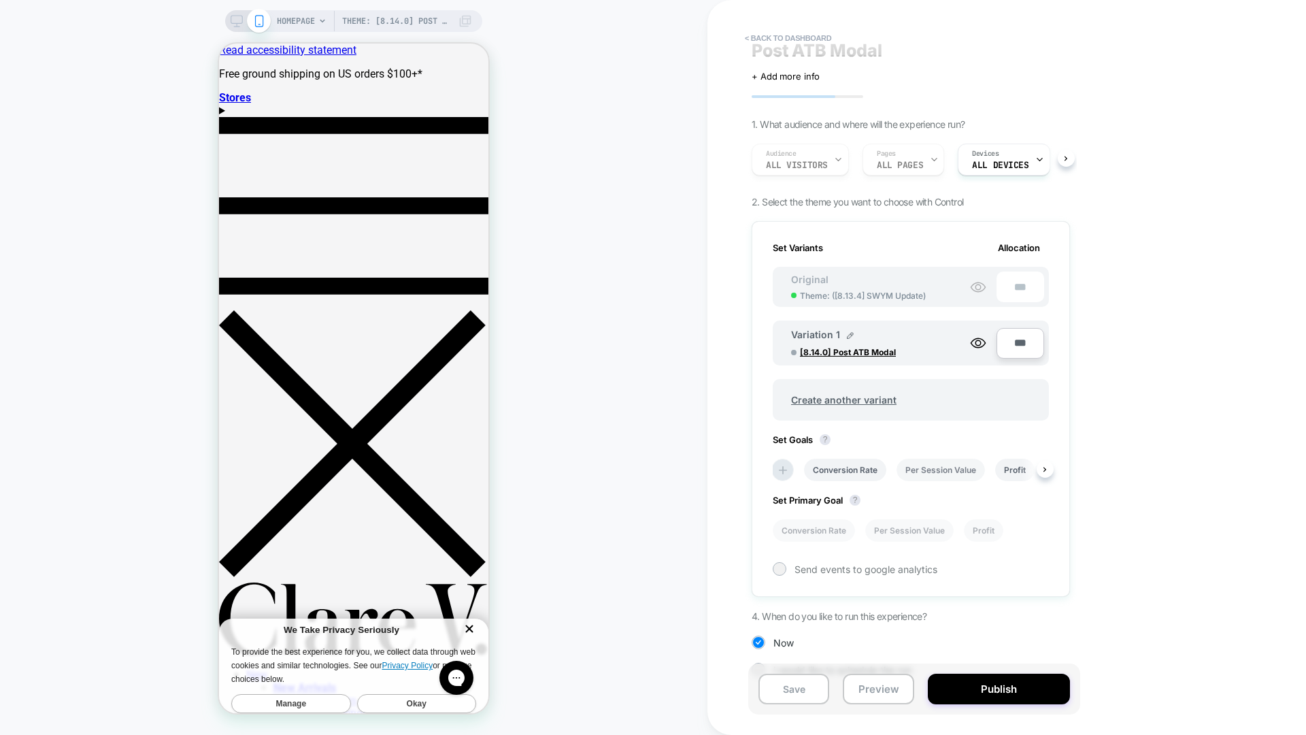
scroll to position [19, 0]
click at [908, 470] on li "Per Session Value" at bounding box center [940, 466] width 88 height 22
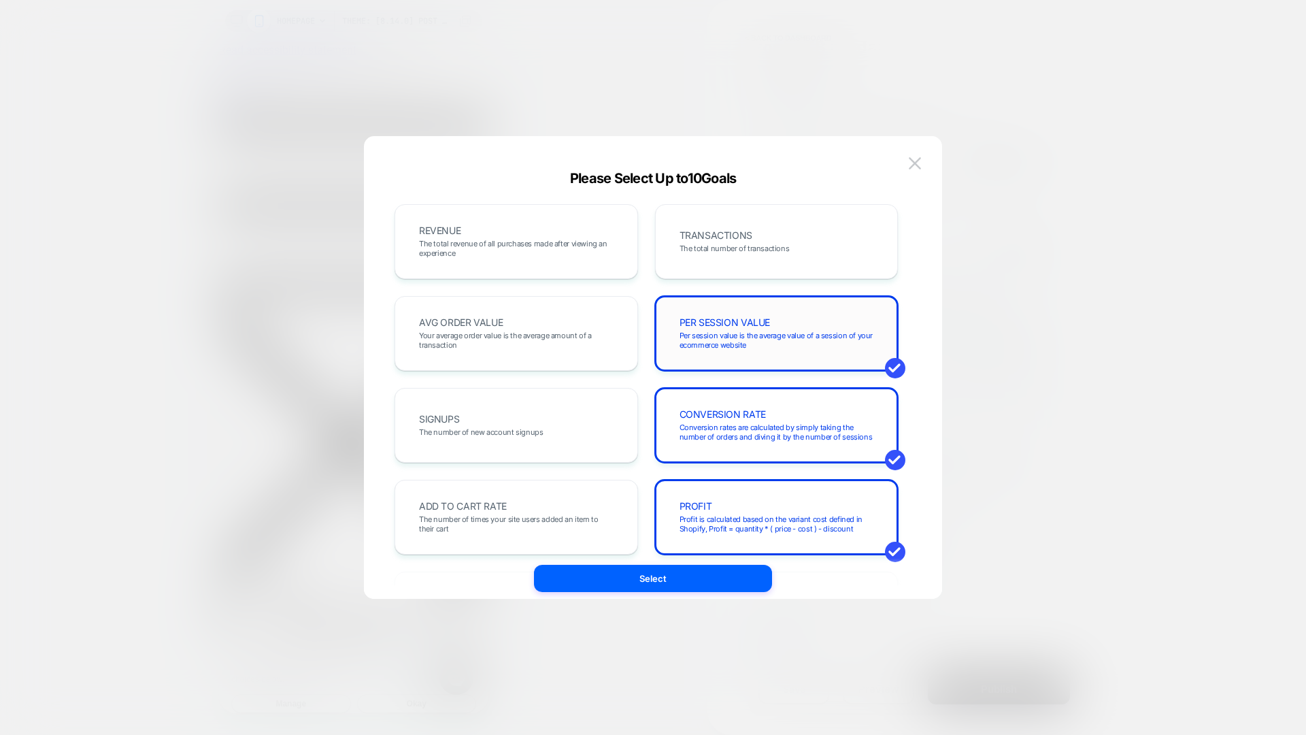
click at [774, 326] on div "PER SESSION VALUE Per session value is the average value of a session of your e…" at bounding box center [776, 333] width 215 height 46
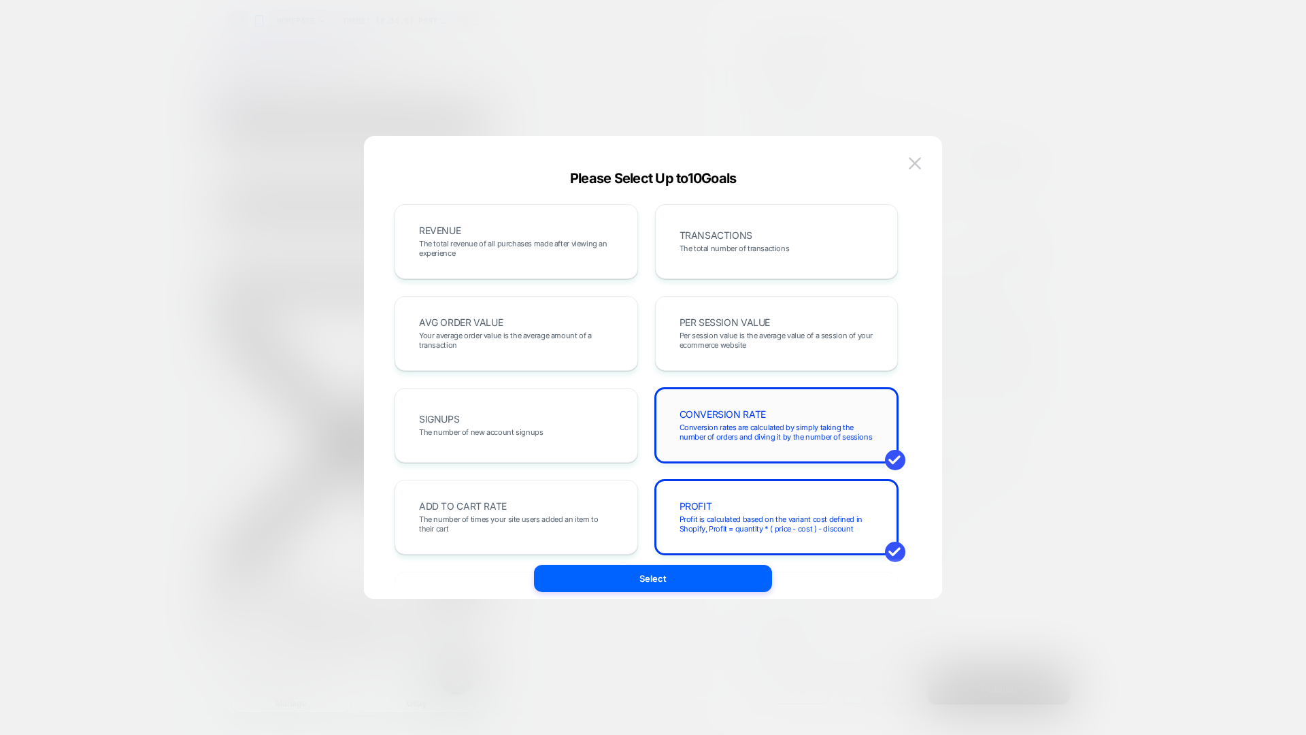
click at [754, 409] on span "CONVERSION RATE" at bounding box center [723, 414] width 86 height 10
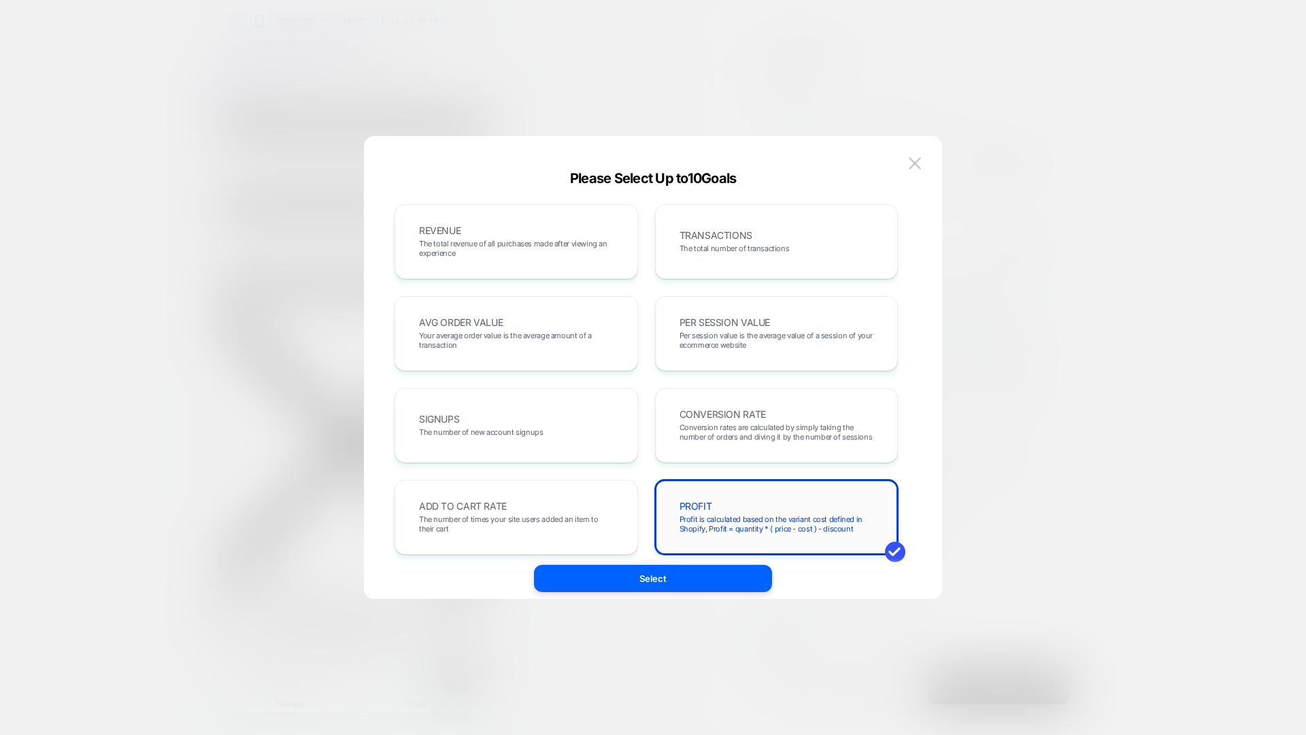
click at [760, 490] on div "PROFIT Profit is calculated based on the variant cost defined in Shopify, Profi…" at bounding box center [777, 517] width 244 height 75
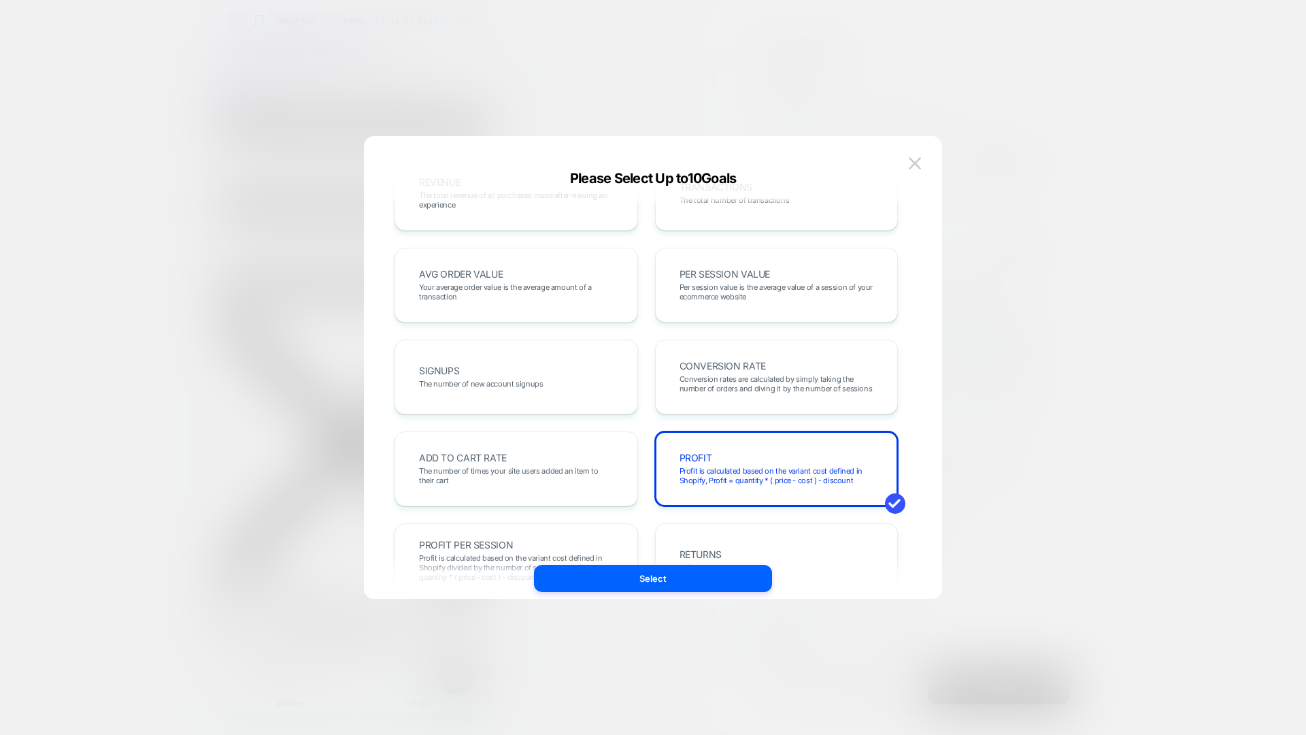
scroll to position [51, 0]
click at [732, 453] on div "PROFIT Profit is calculated based on the variant cost defined in Shopify, Profi…" at bounding box center [776, 466] width 215 height 46
click at [560, 295] on span "Your average order value is the average amount of a transaction" at bounding box center [516, 289] width 195 height 19
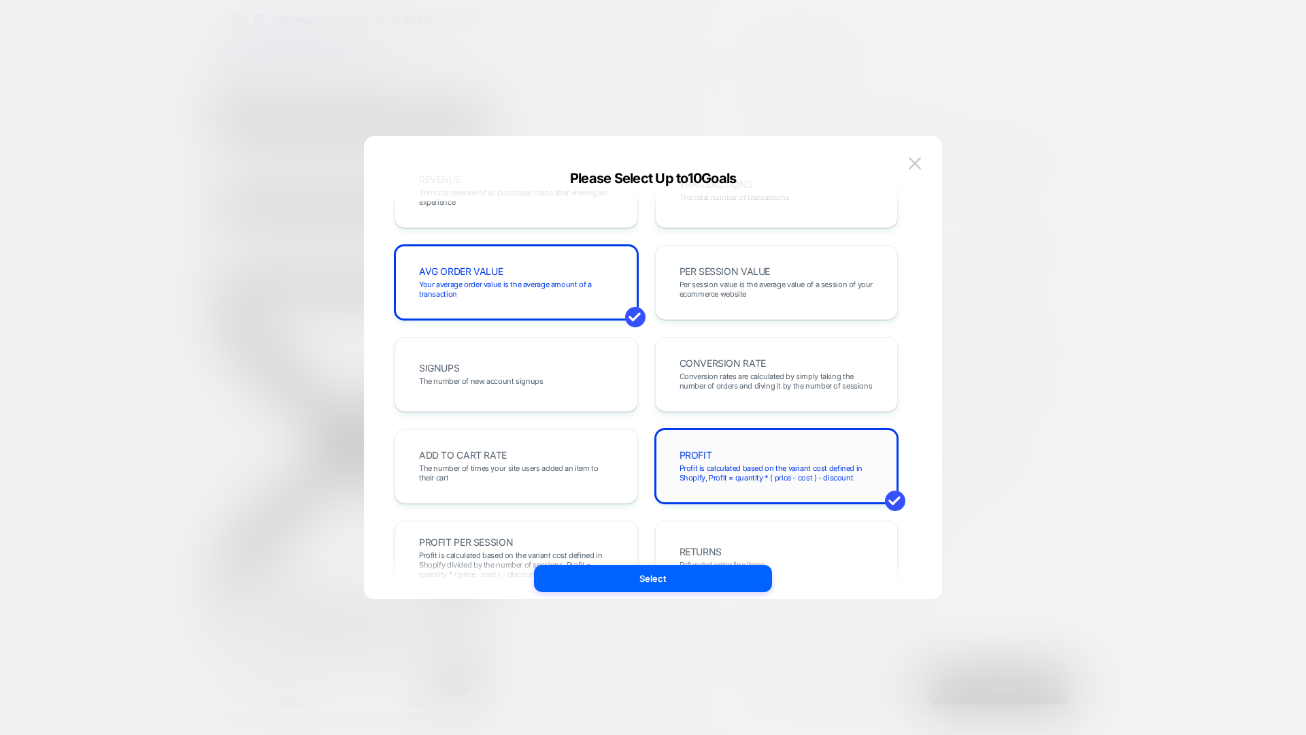
click at [733, 475] on span "Profit is calculated based on the variant cost defined in Shopify, Profit = qua…" at bounding box center [777, 472] width 195 height 19
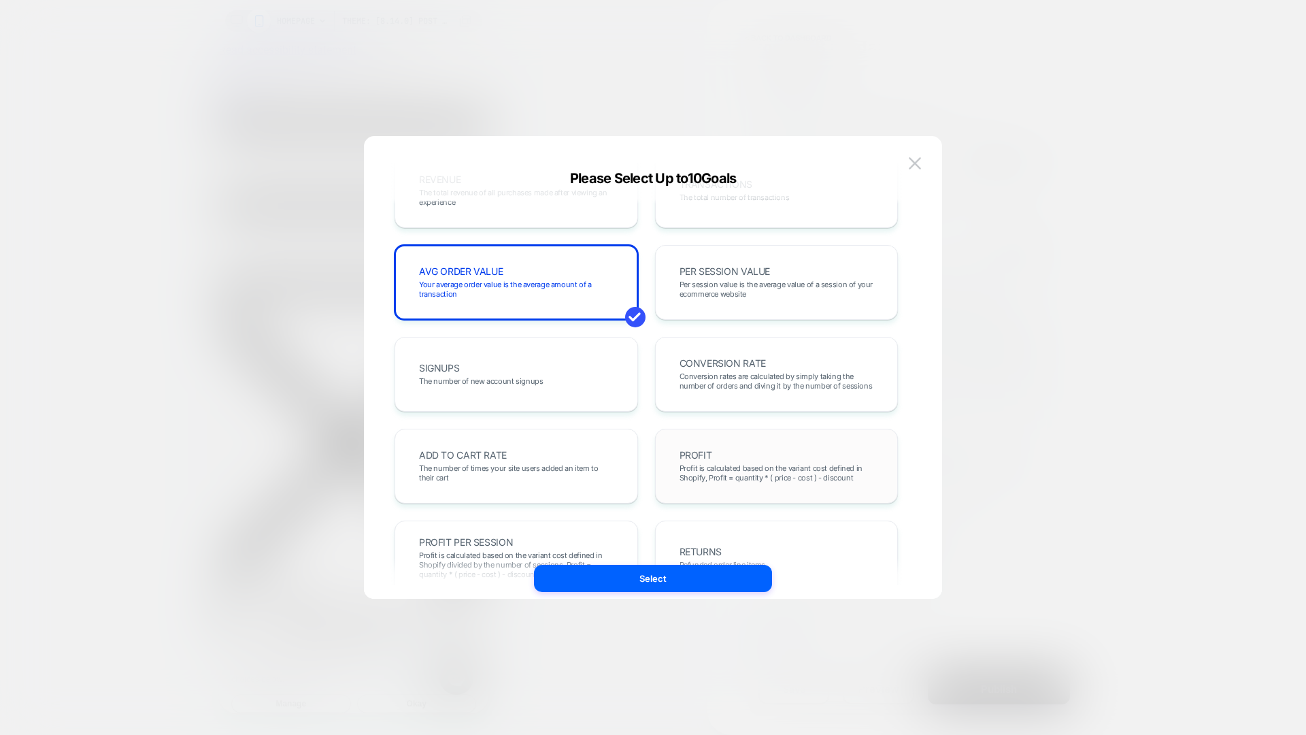
scroll to position [469, 0]
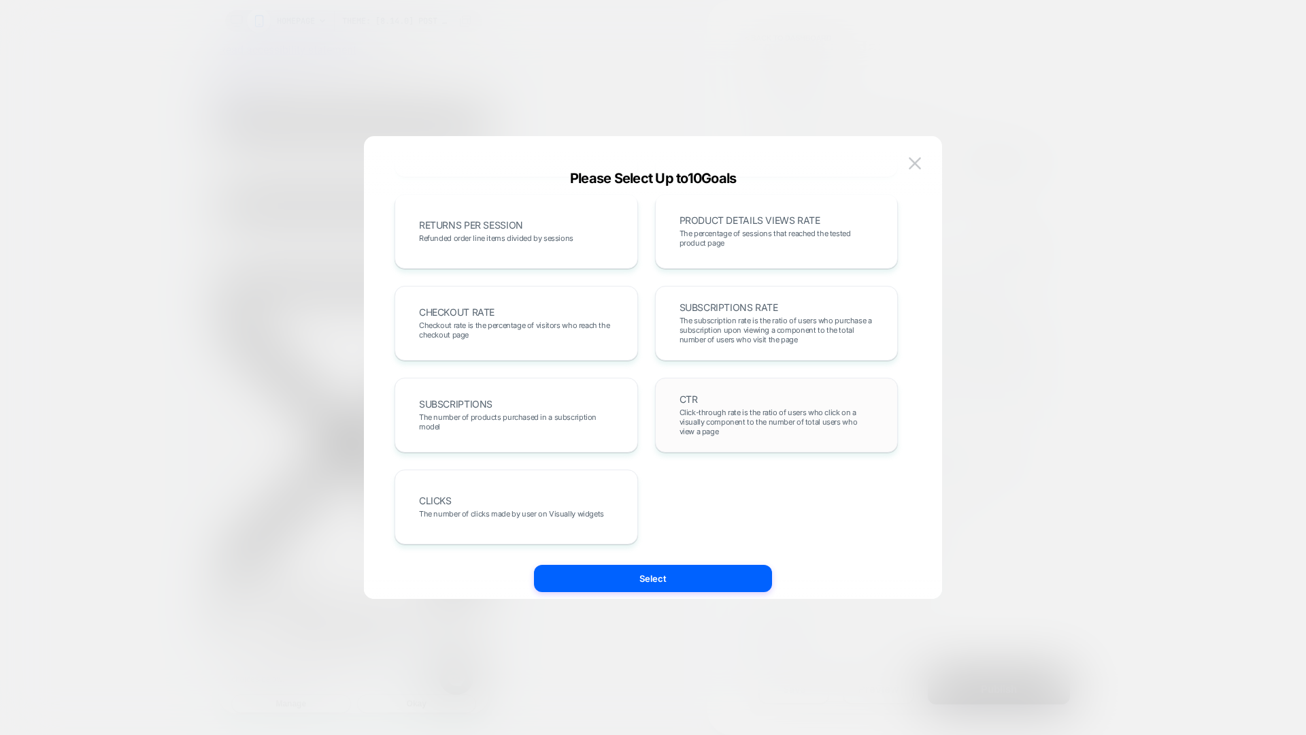
click at [745, 409] on span "Click-through rate is the ratio of users who click on a visually component to t…" at bounding box center [777, 421] width 195 height 29
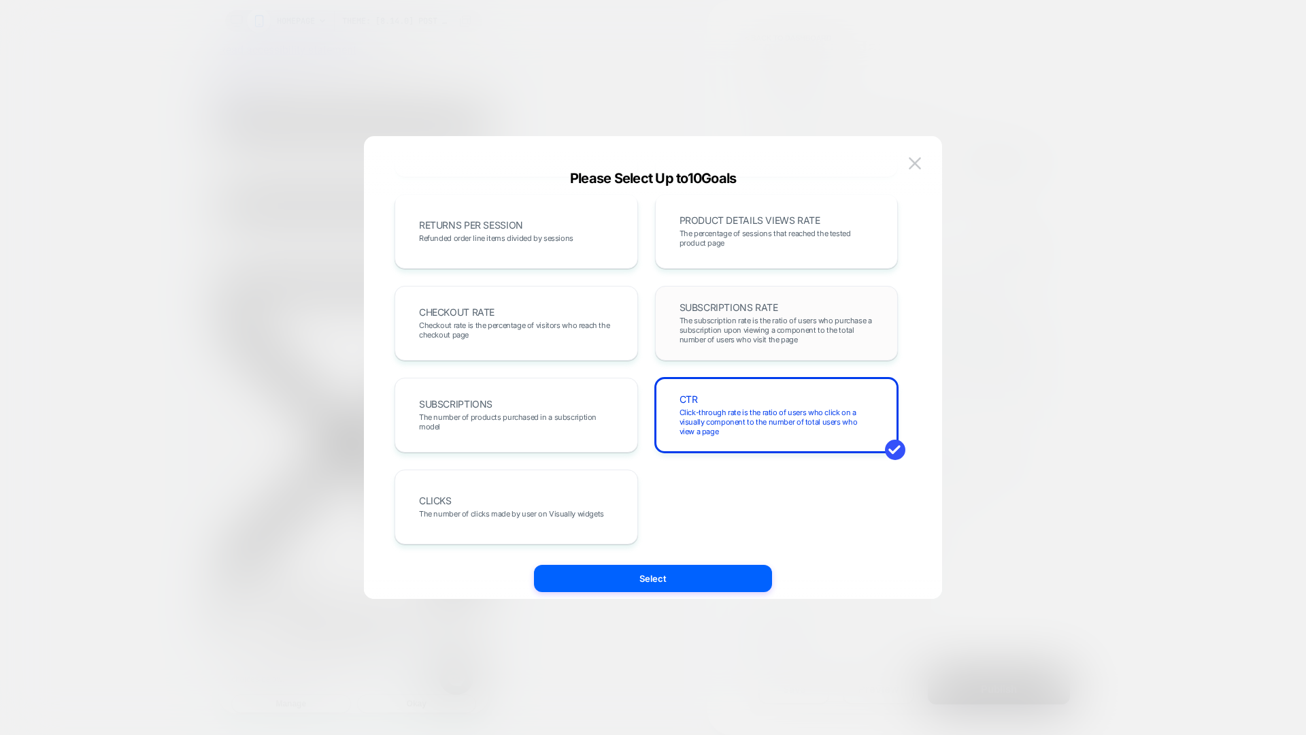
scroll to position [0, 0]
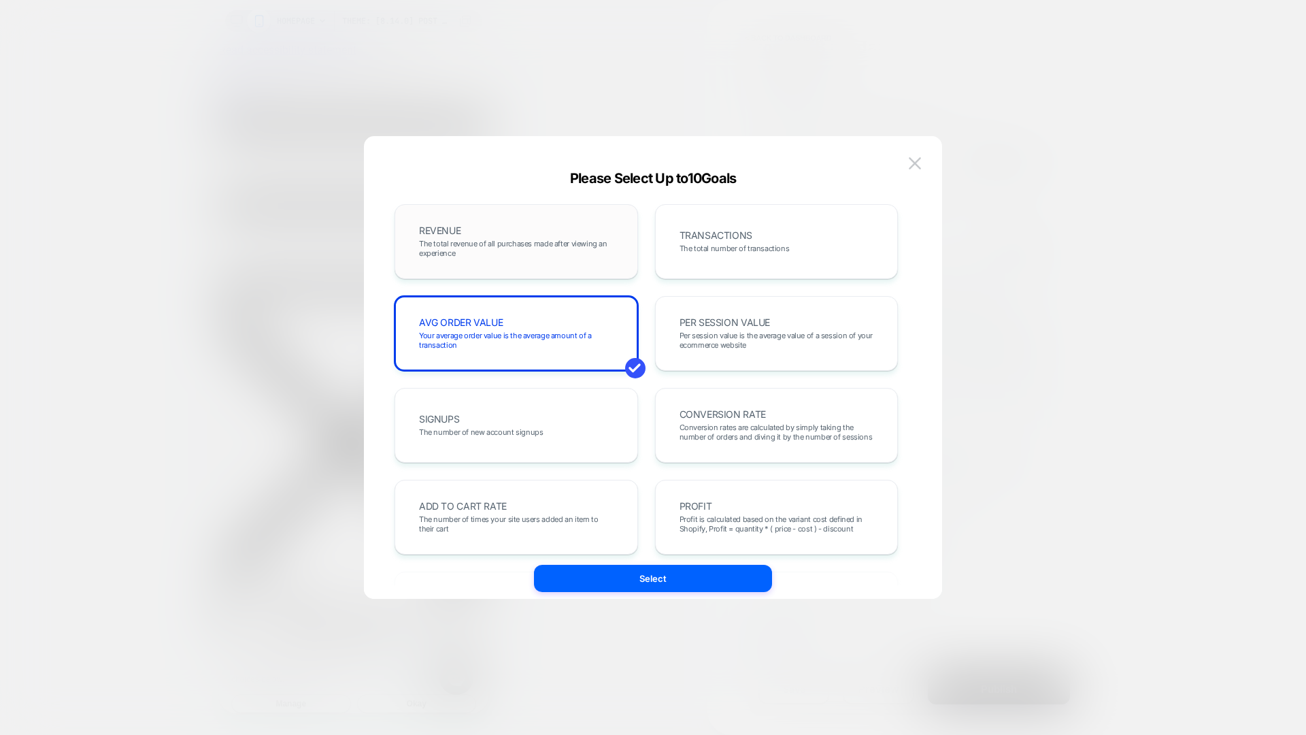
click at [483, 204] on div "REVENUE The total revenue of all purchases made after viewing an experience" at bounding box center [517, 241] width 244 height 75
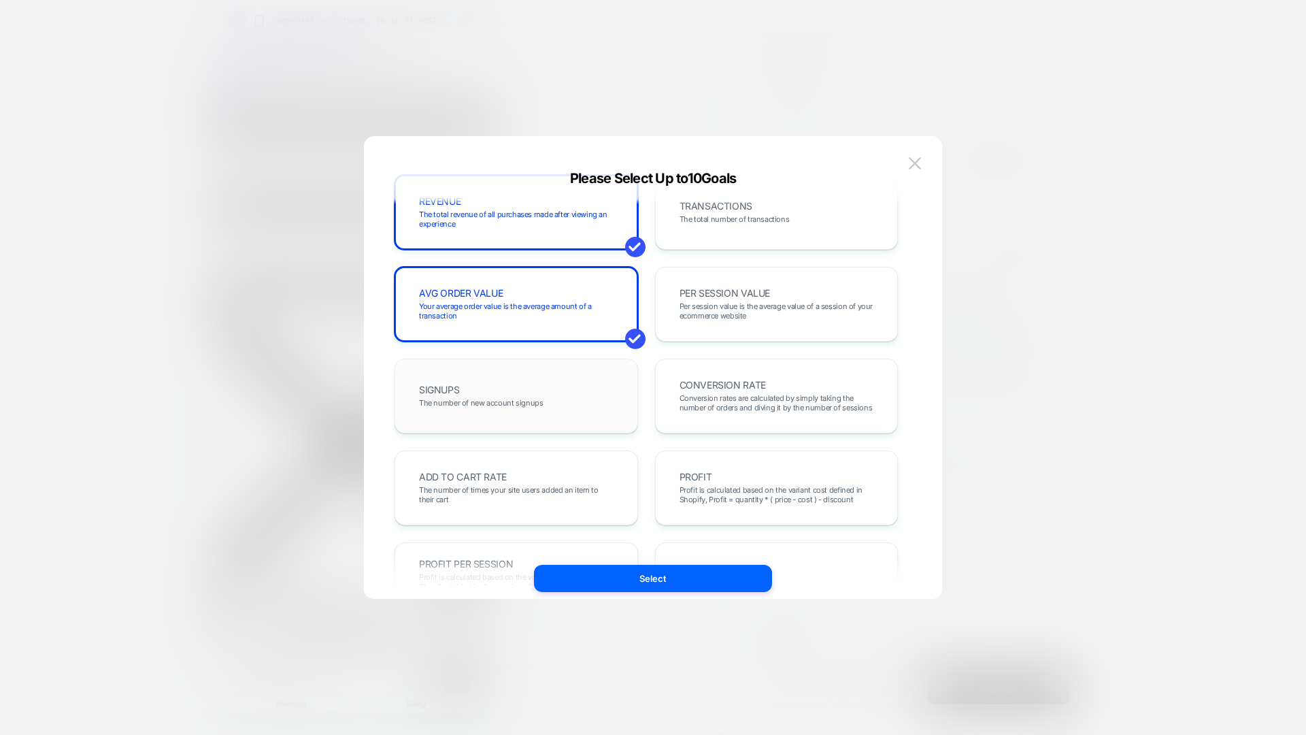
scroll to position [30, 0]
click at [550, 486] on span "The number of times your site users added an item to their cart" at bounding box center [516, 493] width 195 height 19
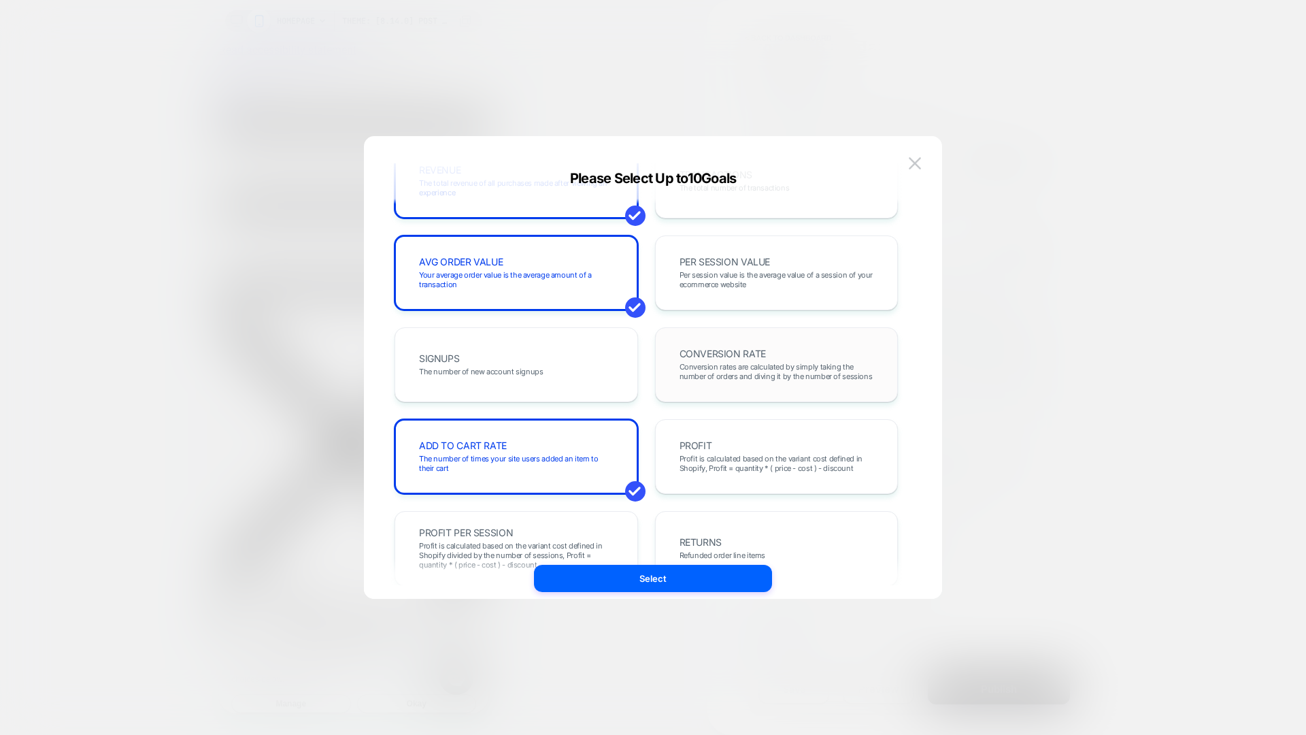
click at [765, 376] on span "Conversion rates are calculated by simply taking the number of orders and divin…" at bounding box center [777, 371] width 195 height 19
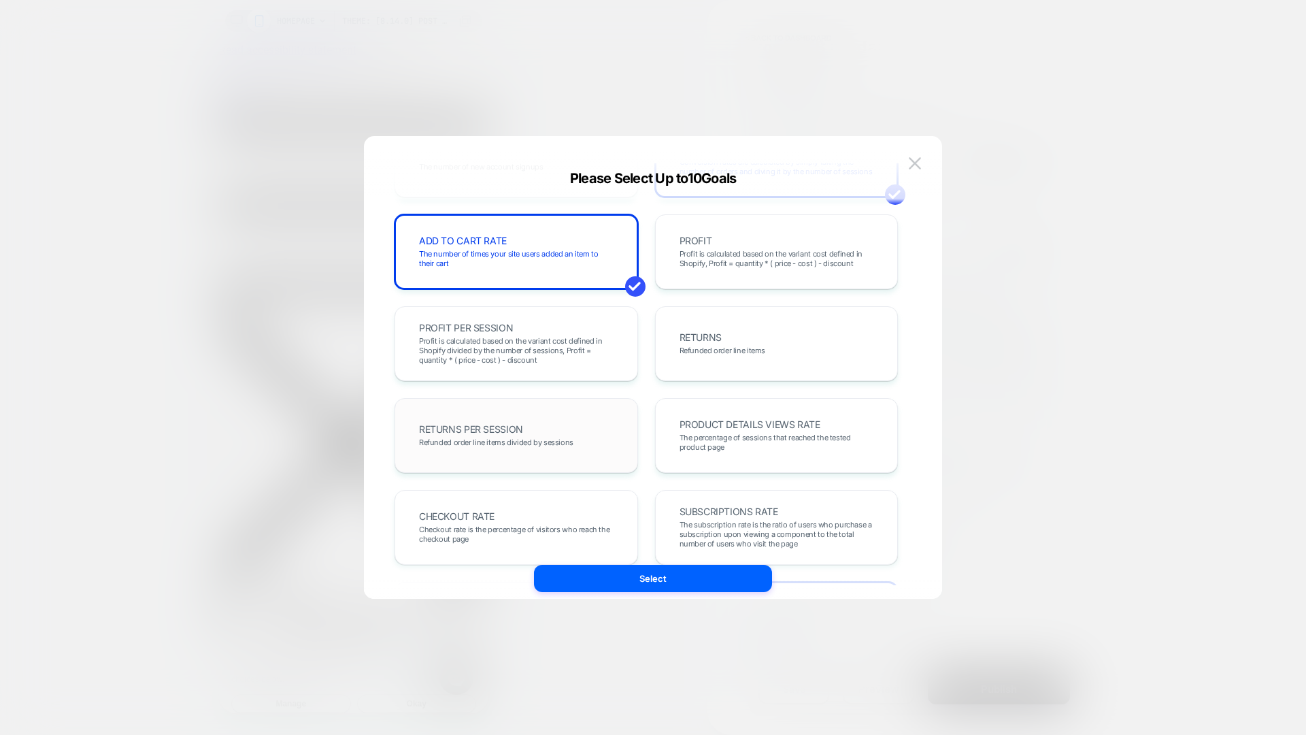
scroll to position [304, 0]
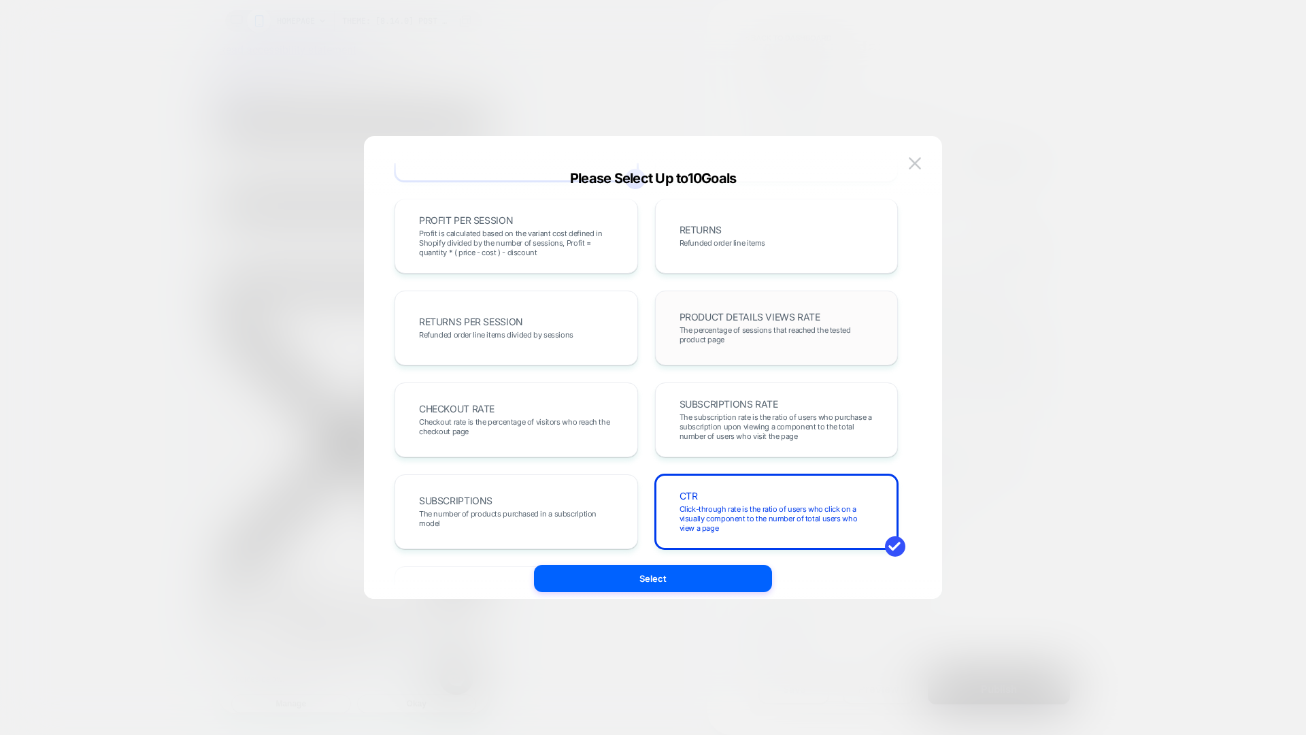
click at [767, 320] on span "PRODUCT DETAILS VIEWS RATE" at bounding box center [750, 317] width 141 height 10
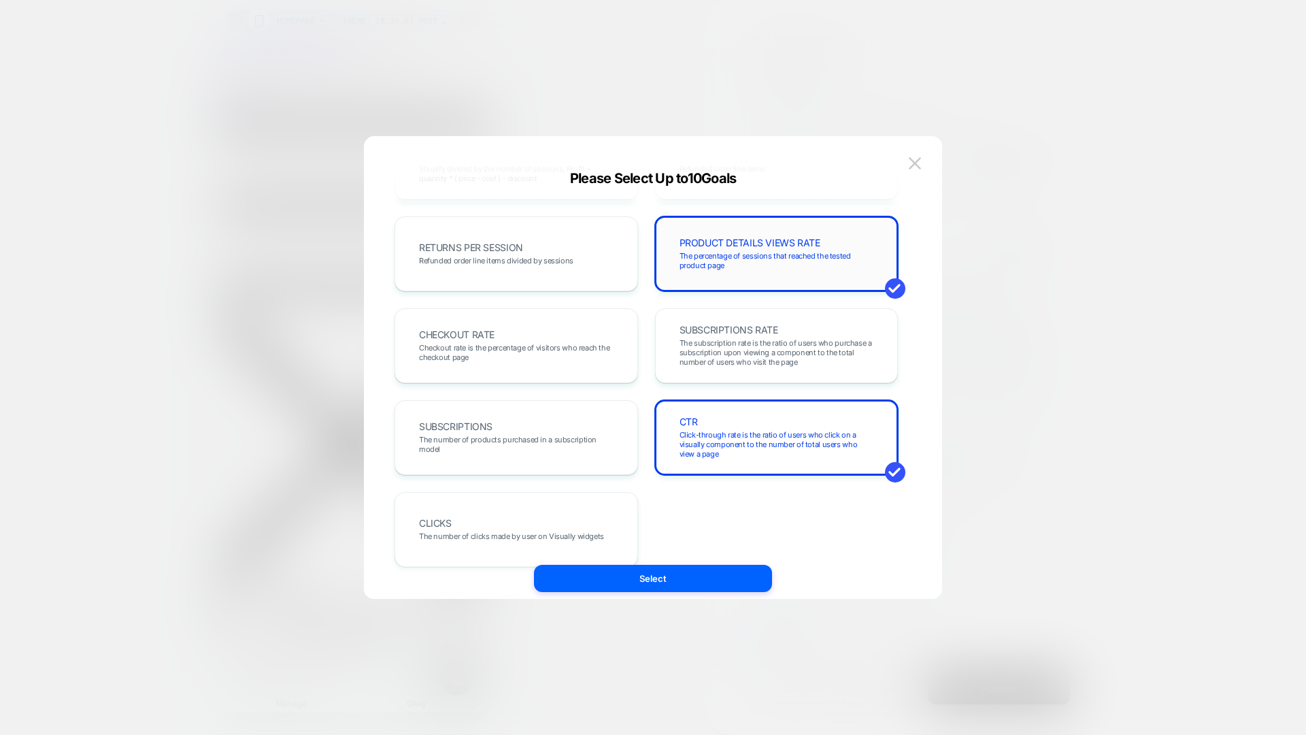
scroll to position [469, 0]
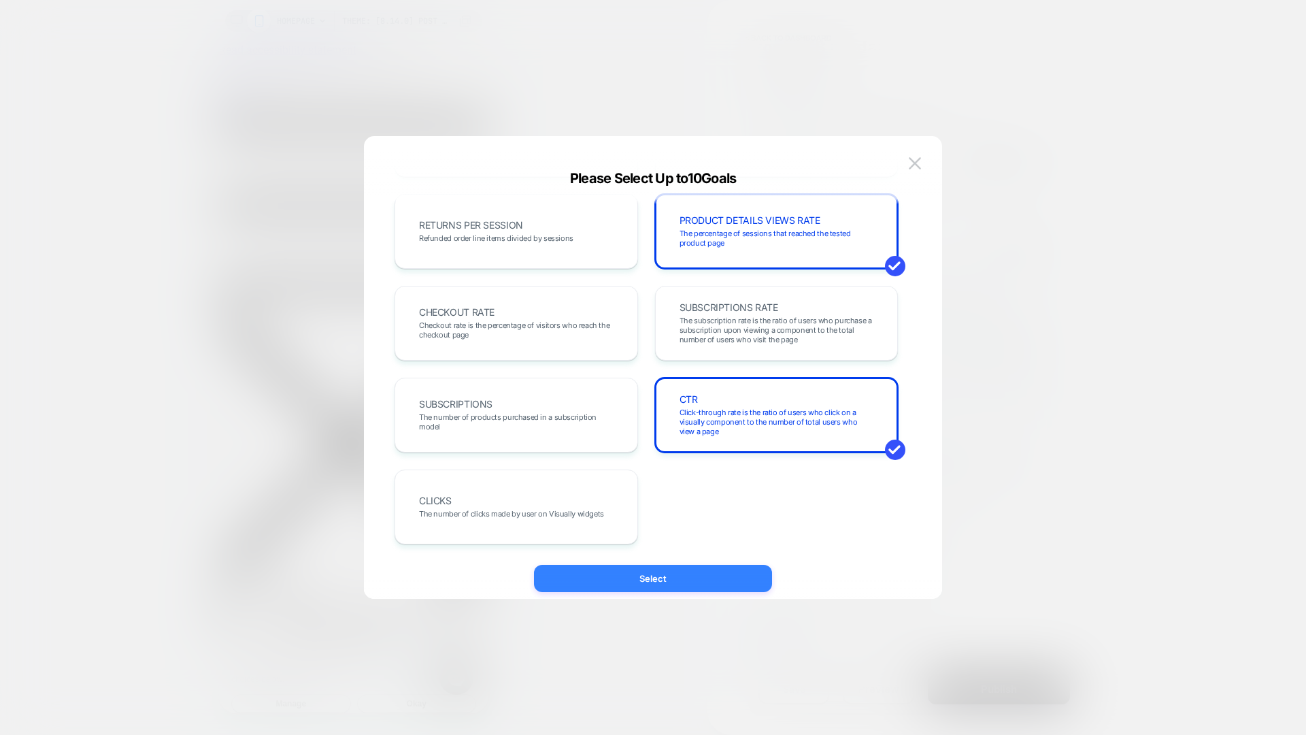
click at [614, 586] on button "Select" at bounding box center [653, 578] width 238 height 27
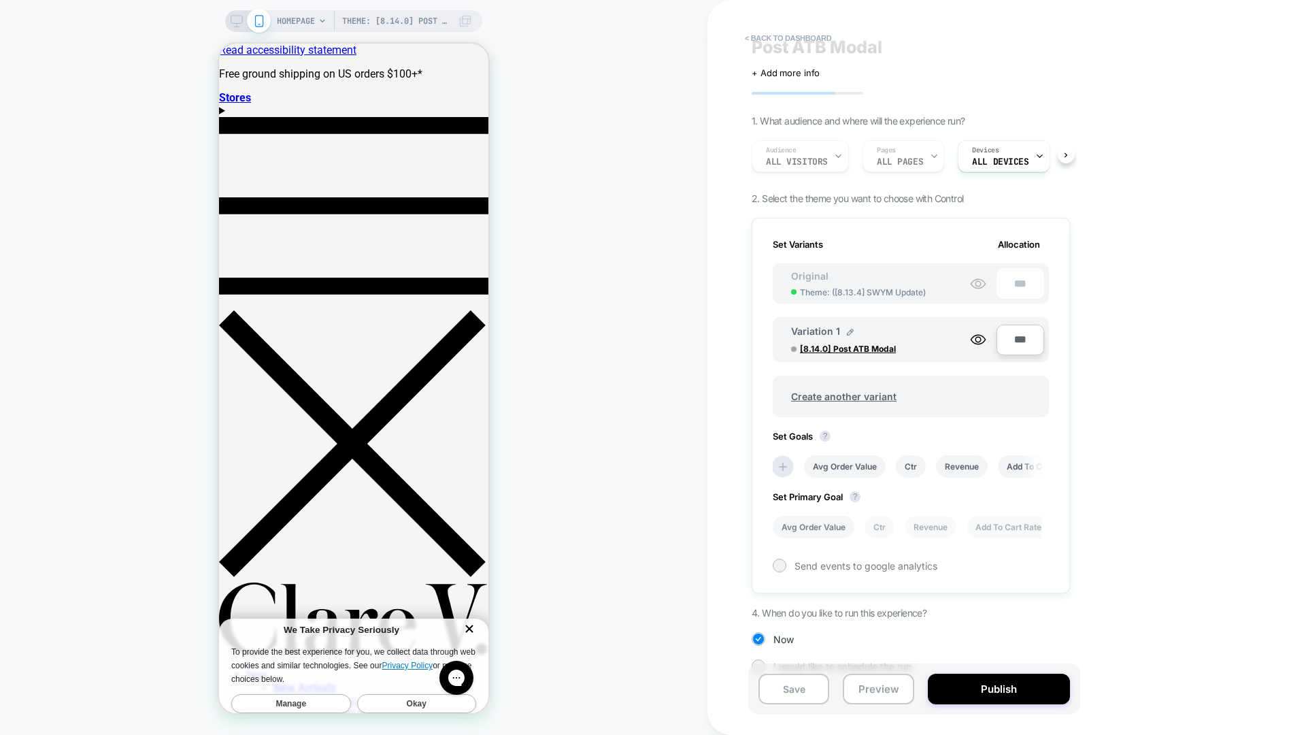
click at [832, 536] on li "Avg Order Value" at bounding box center [814, 527] width 82 height 22
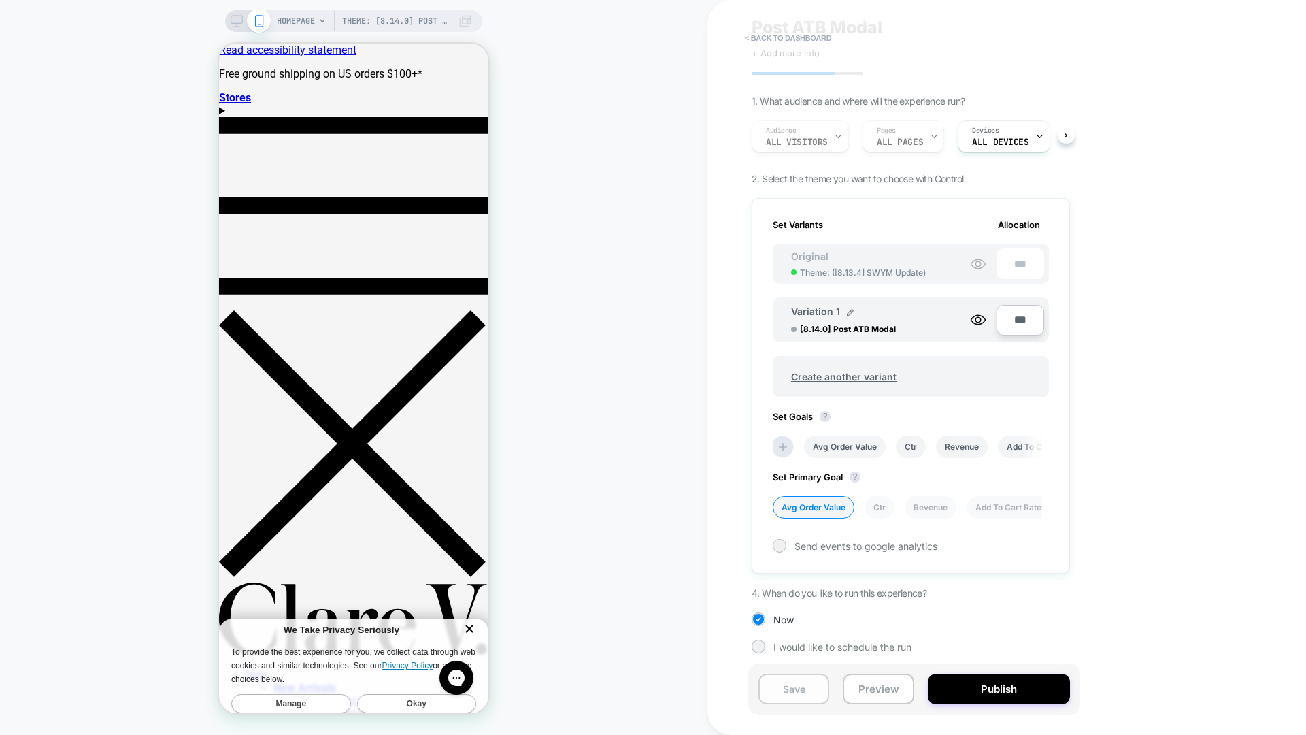
click at [790, 689] on button "Save" at bounding box center [793, 688] width 71 height 31
